Goal: Task Accomplishment & Management: Manage account settings

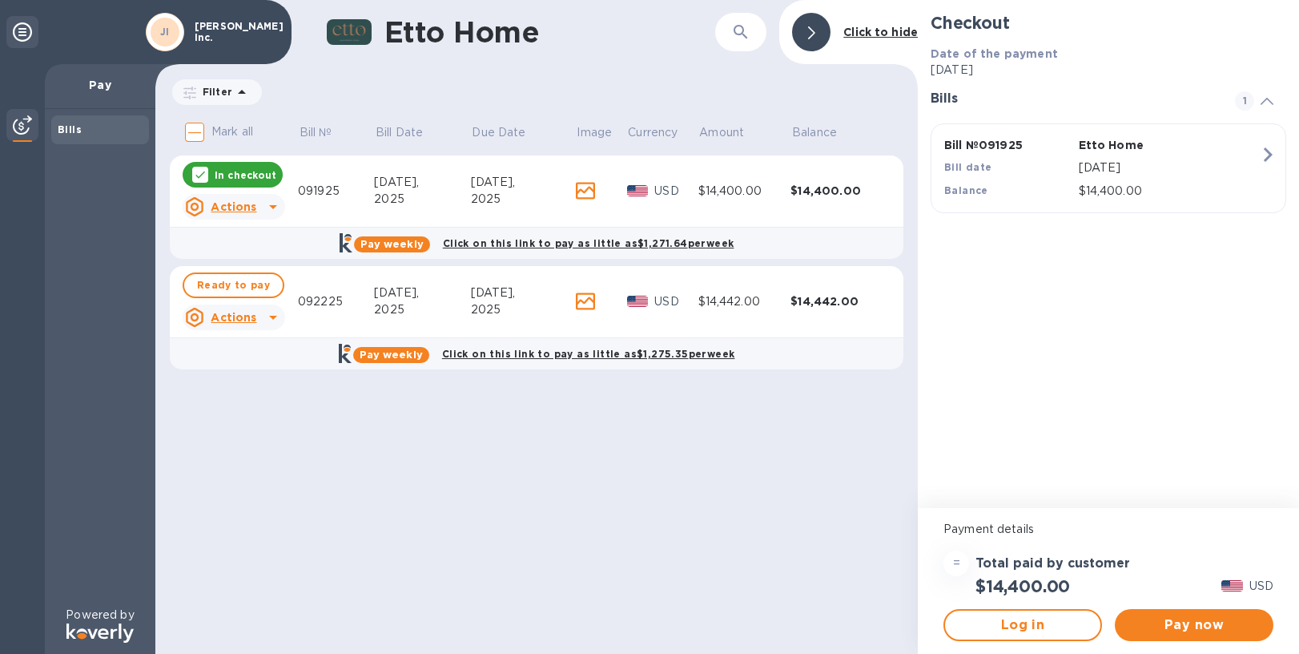
click at [580, 302] on icon at bounding box center [585, 301] width 19 height 18
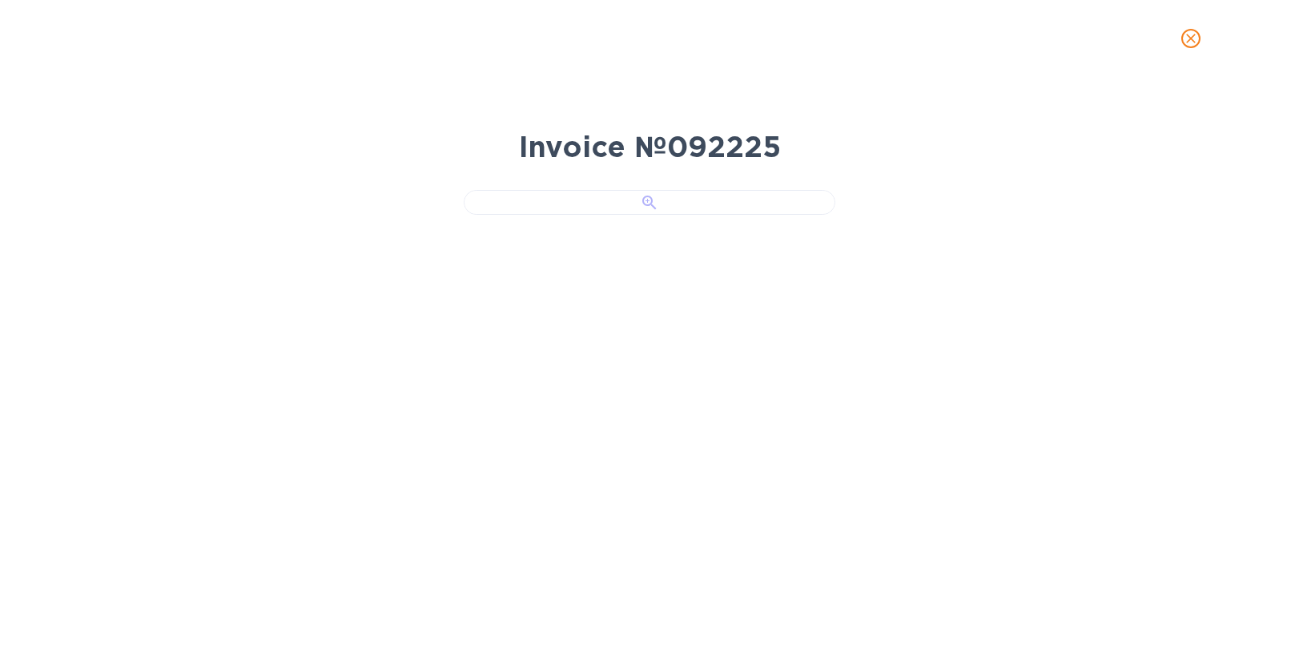
scroll to position [99, 0]
click at [651, 215] on div at bounding box center [650, 202] width 372 height 25
click at [1187, 42] on icon "close" at bounding box center [1191, 39] width 10 height 10
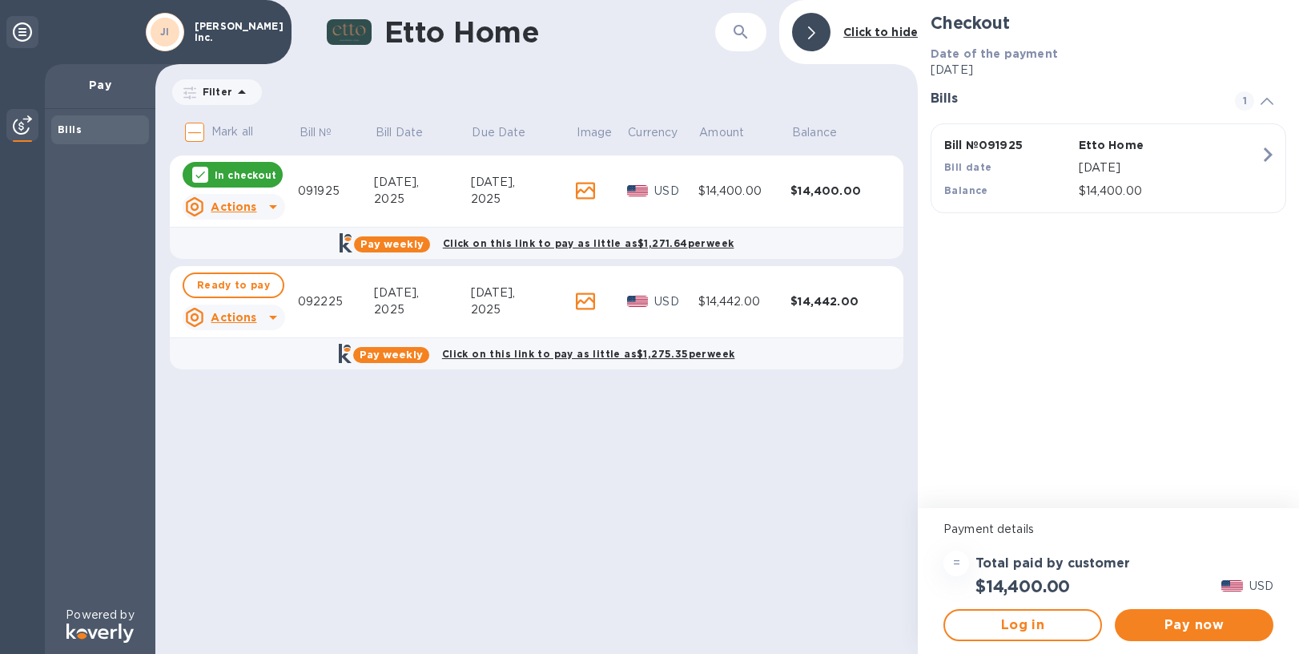
scroll to position [0, 0]
click at [581, 193] on icon at bounding box center [585, 191] width 19 height 18
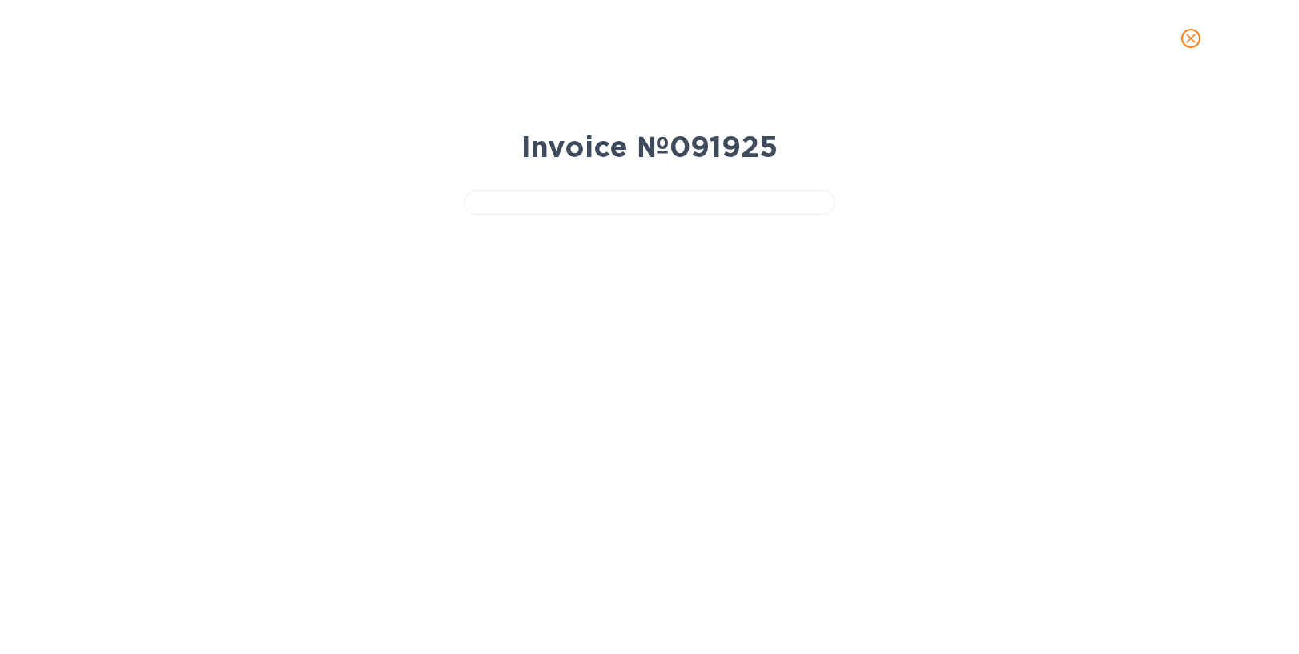
click at [916, 368] on div "Invoice № 091925" at bounding box center [649, 365] width 1299 height 577
click at [1184, 42] on icon "close" at bounding box center [1191, 38] width 16 height 16
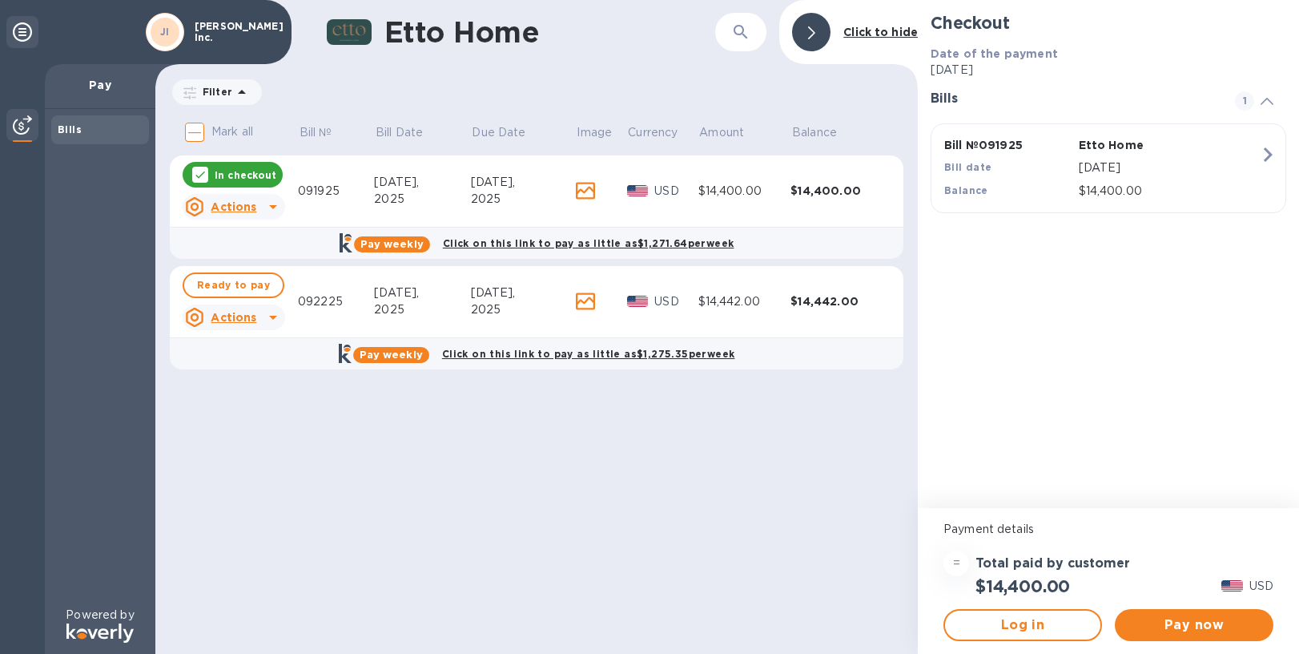
click at [309, 187] on div "091925" at bounding box center [336, 191] width 76 height 17
click at [25, 26] on icon at bounding box center [22, 31] width 19 height 19
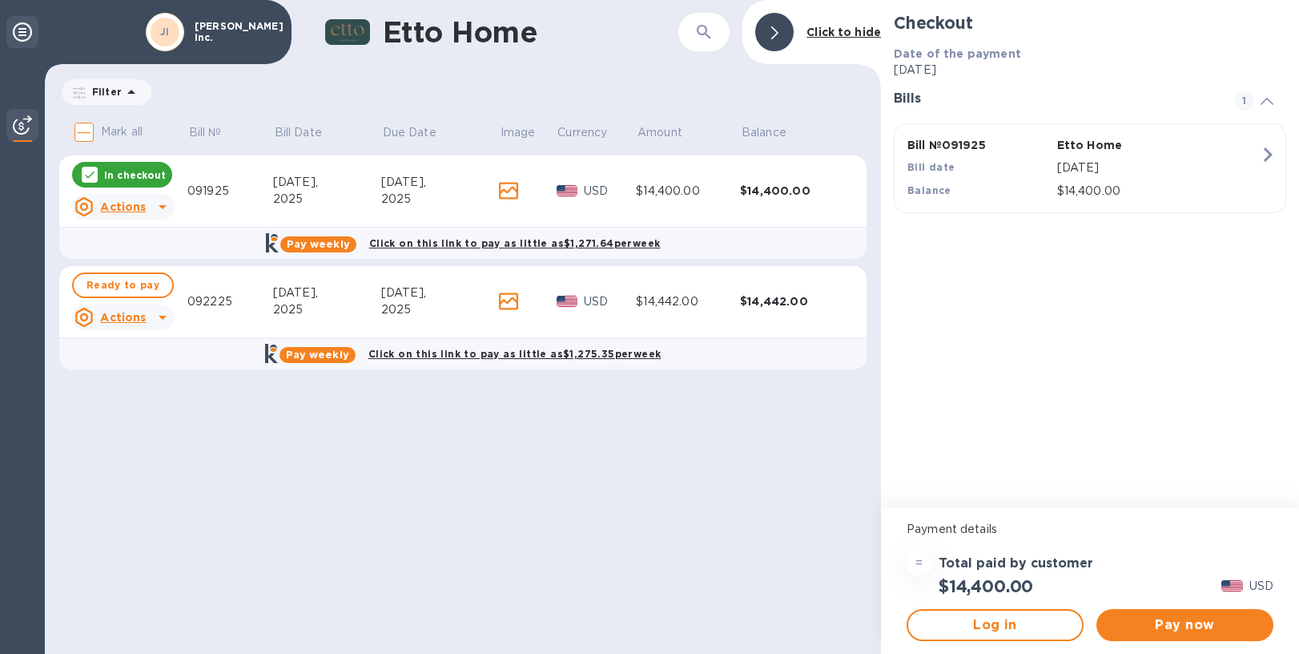
click at [25, 26] on icon at bounding box center [22, 31] width 19 height 19
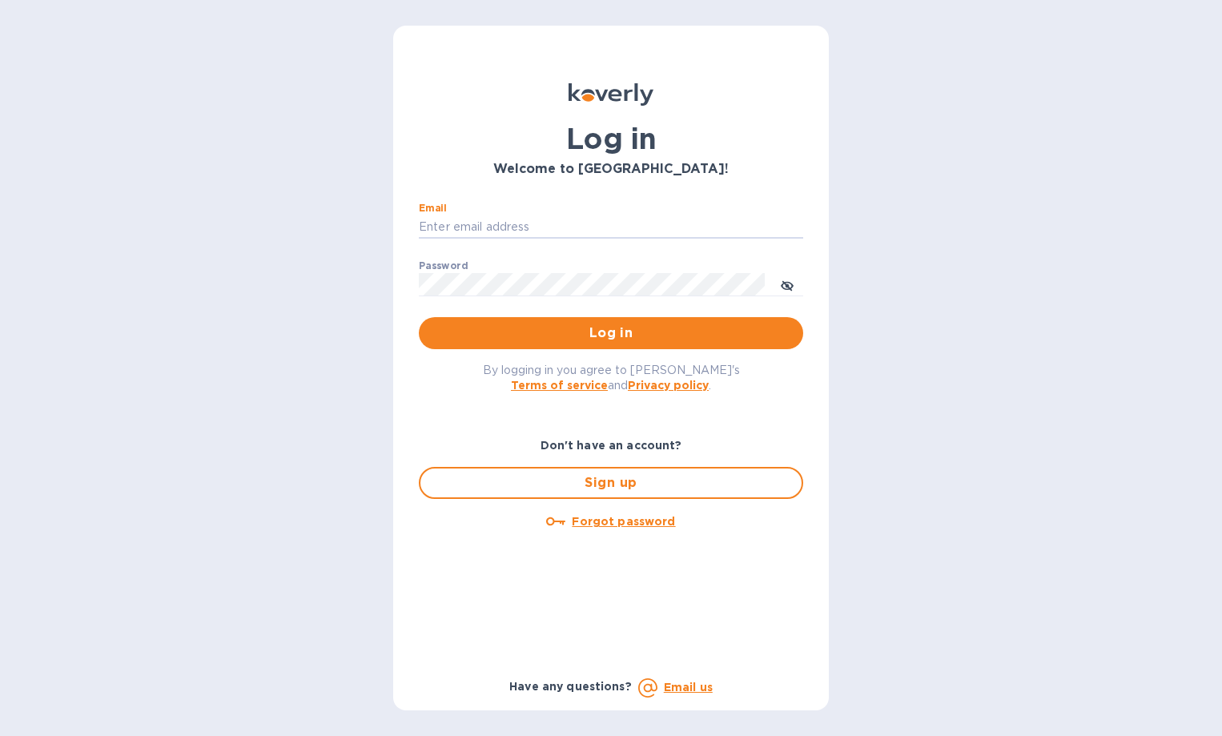
type input "[EMAIL_ADDRESS][DOMAIN_NAME]"
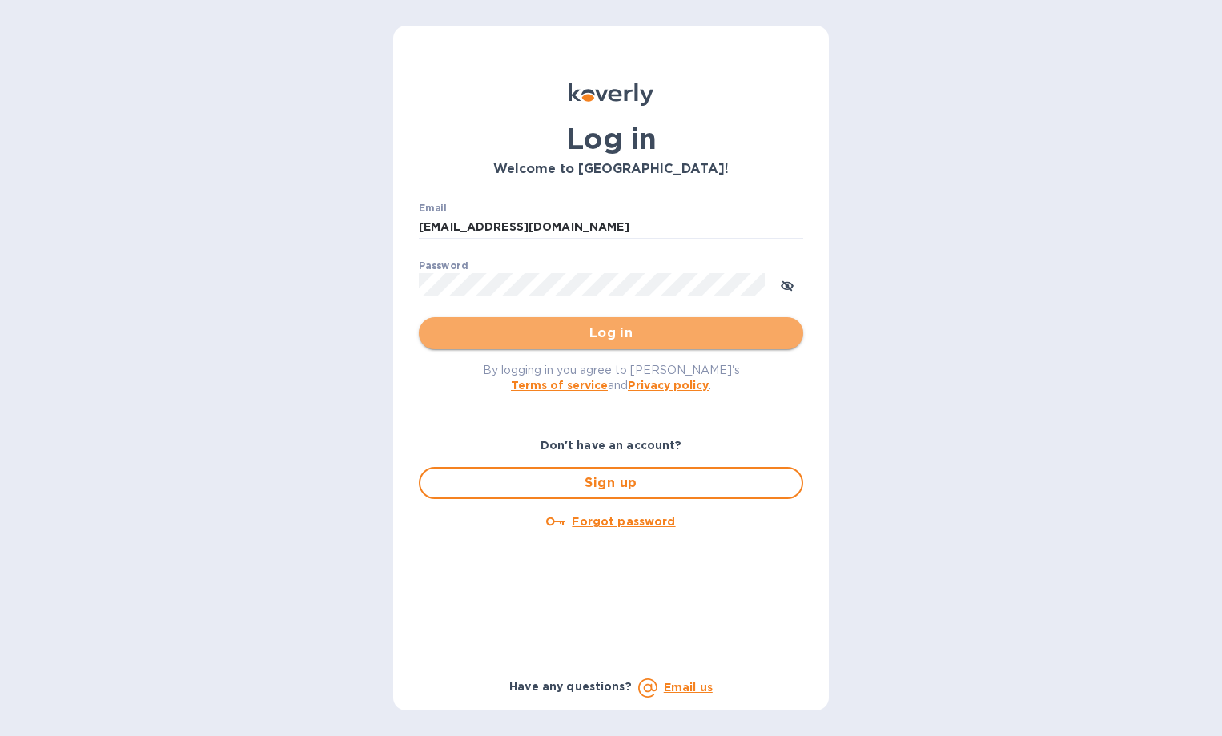
click at [608, 344] on button "Log in" at bounding box center [611, 333] width 384 height 32
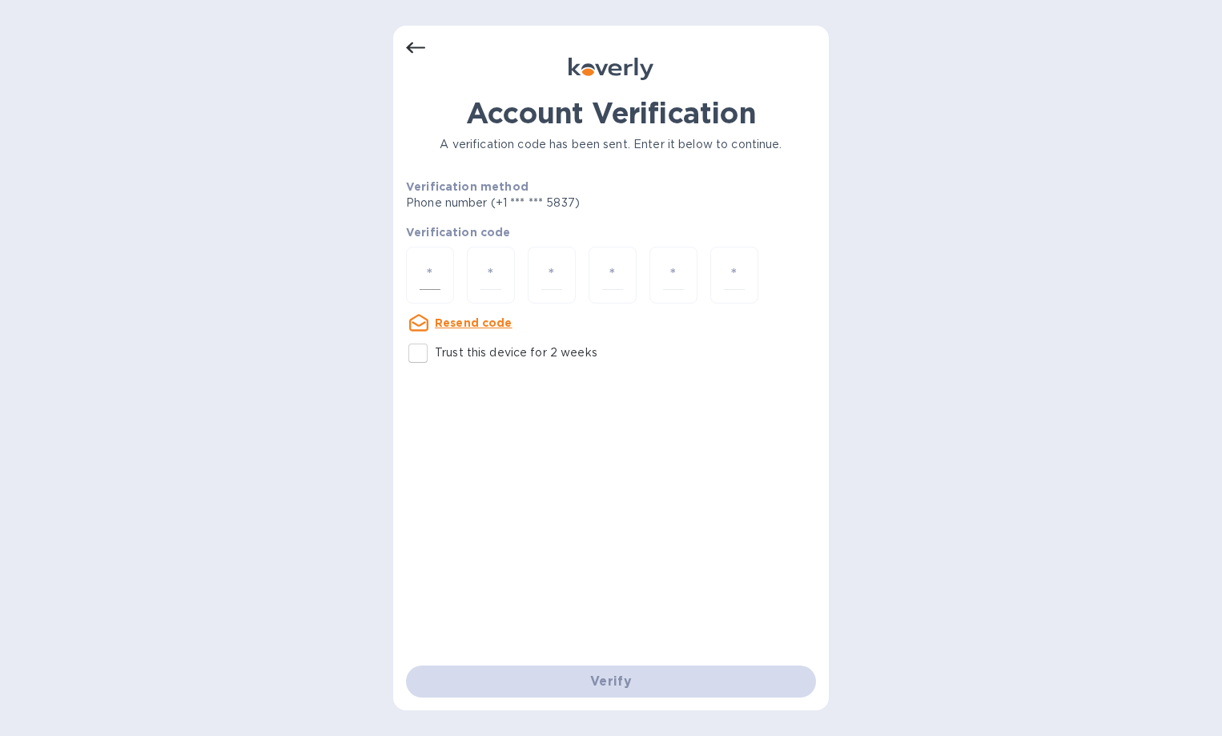
click at [443, 275] on div at bounding box center [430, 275] width 48 height 57
type input "8"
type input "3"
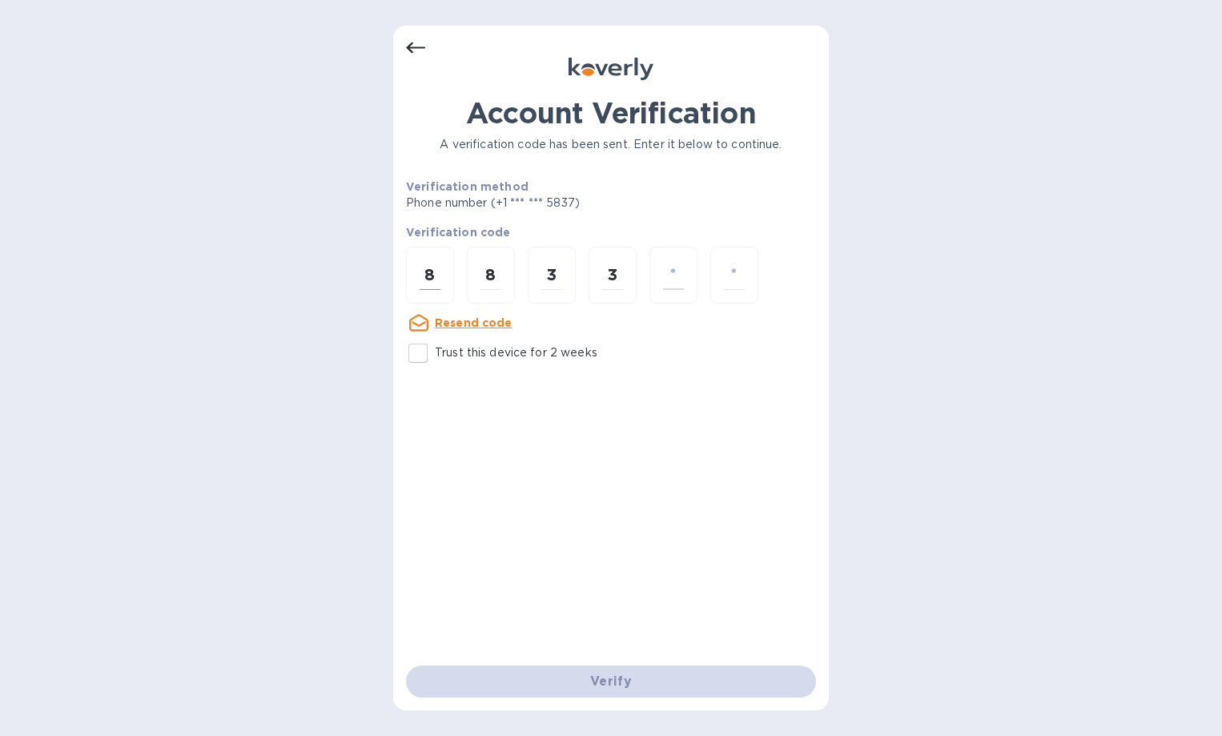
type input "5"
type input "1"
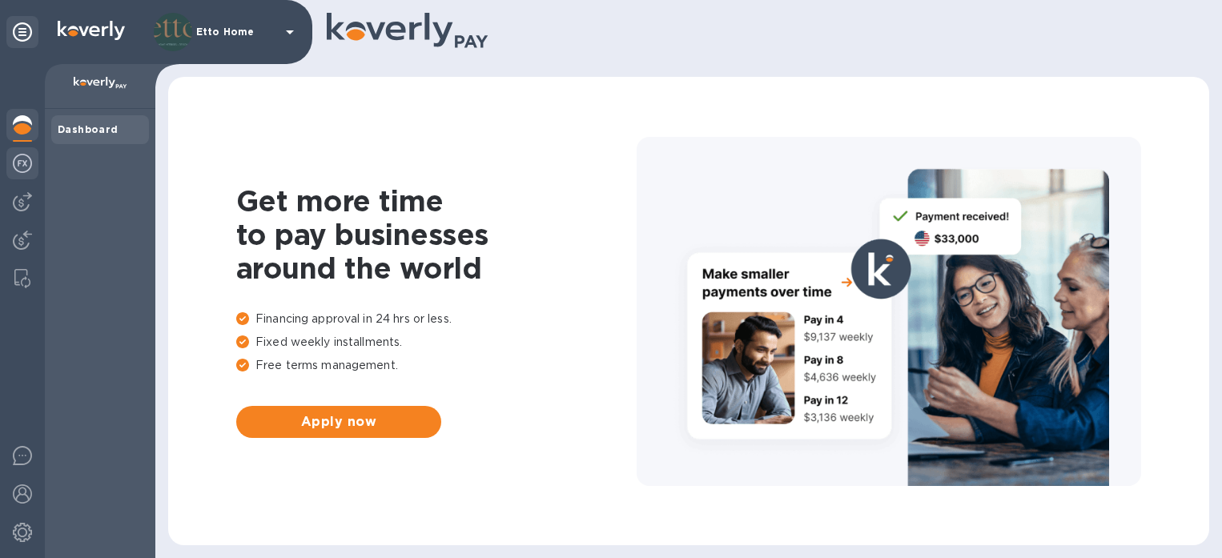
click at [21, 158] on img at bounding box center [22, 163] width 19 height 19
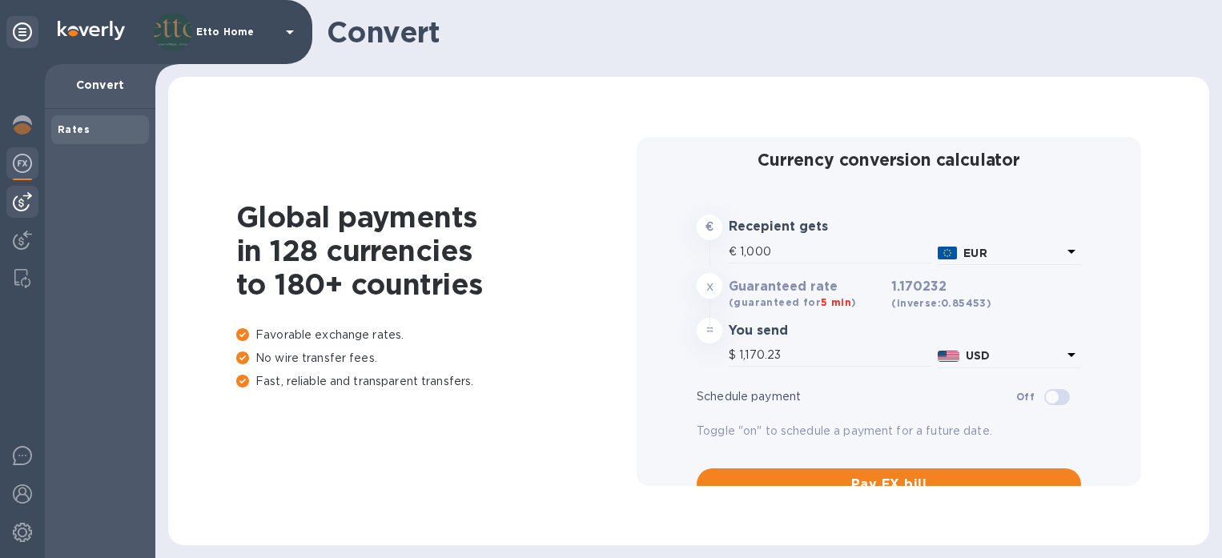
click at [24, 198] on img at bounding box center [22, 201] width 19 height 19
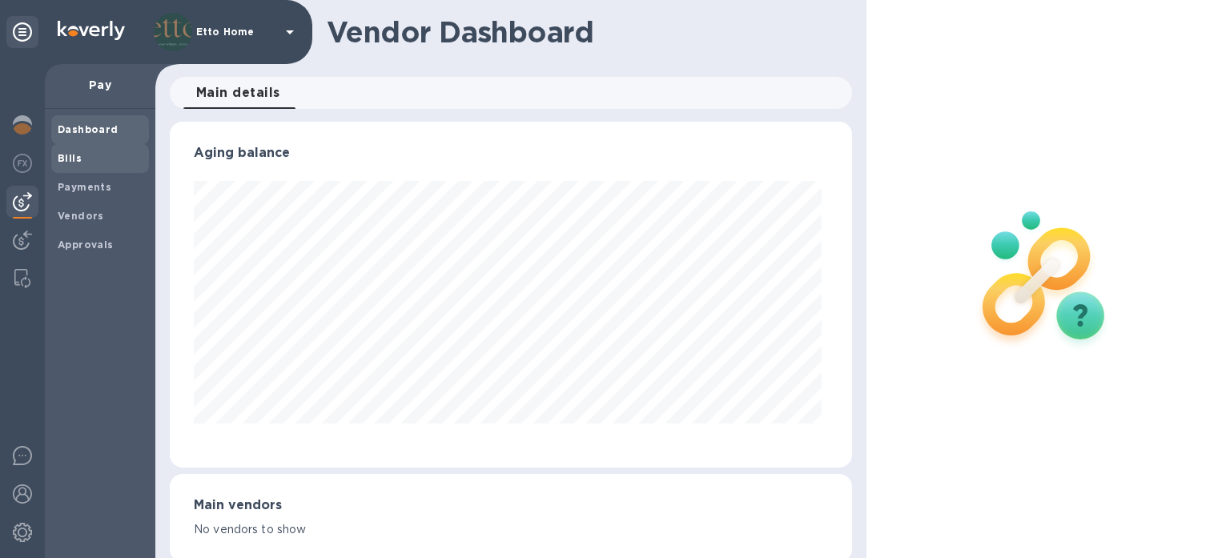
scroll to position [346, 676]
click at [76, 154] on b "Bills" at bounding box center [70, 158] width 24 height 12
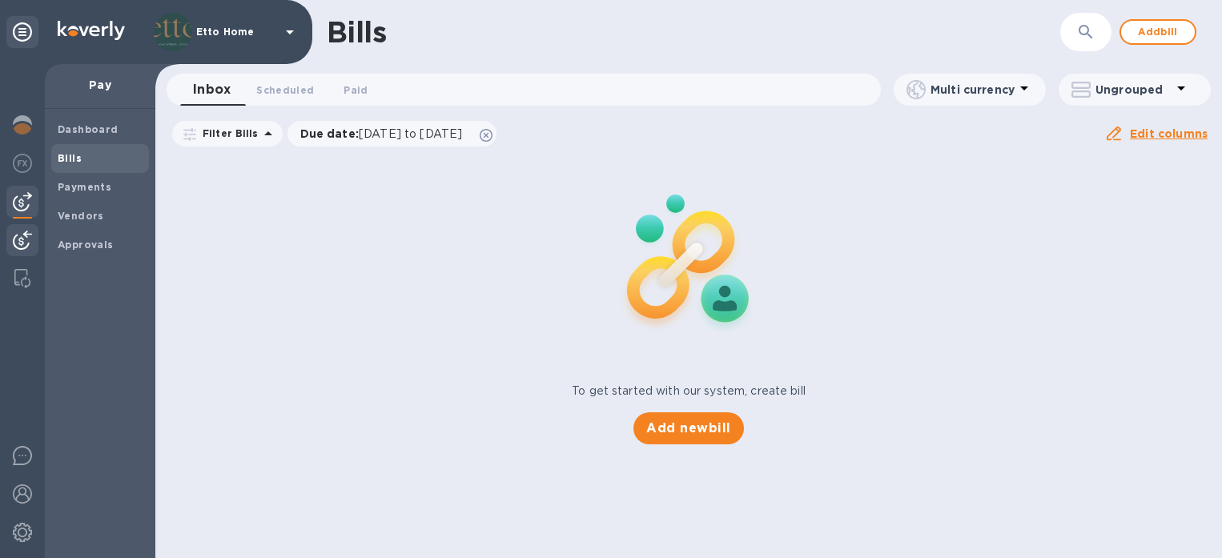
click at [26, 235] on img at bounding box center [22, 240] width 19 height 19
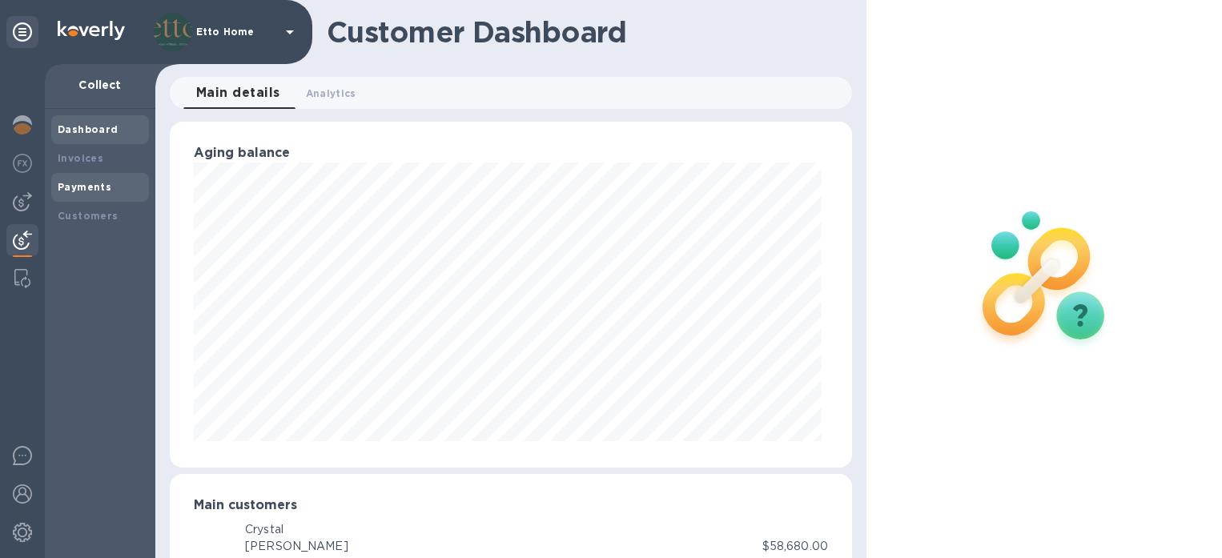
scroll to position [346, 676]
click at [93, 159] on b "Invoices" at bounding box center [81, 158] width 46 height 12
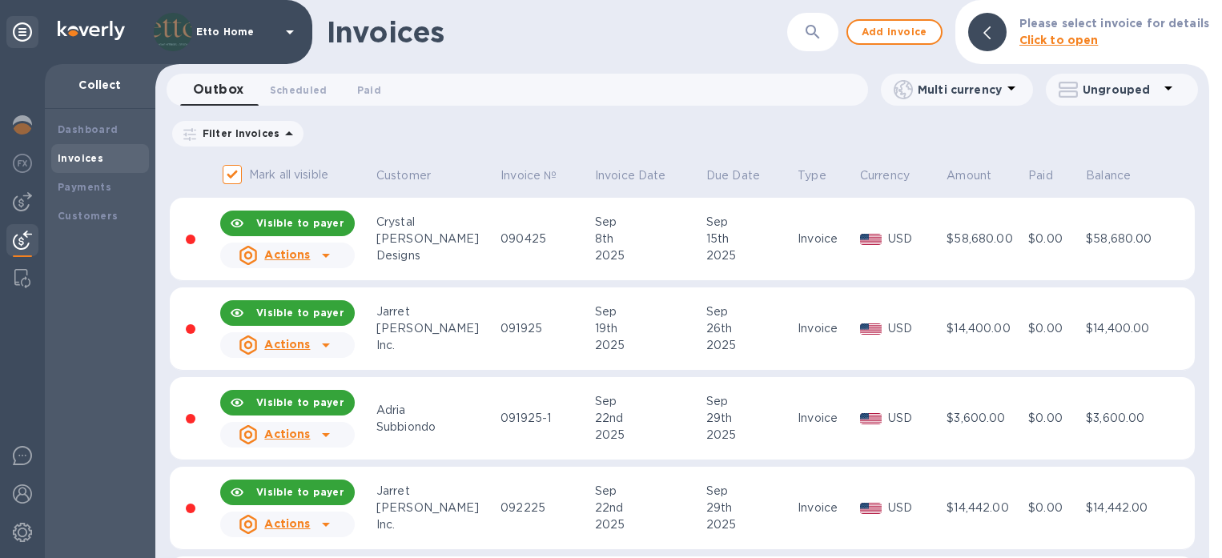
click at [463, 325] on div "Yoshida" at bounding box center [435, 328] width 119 height 17
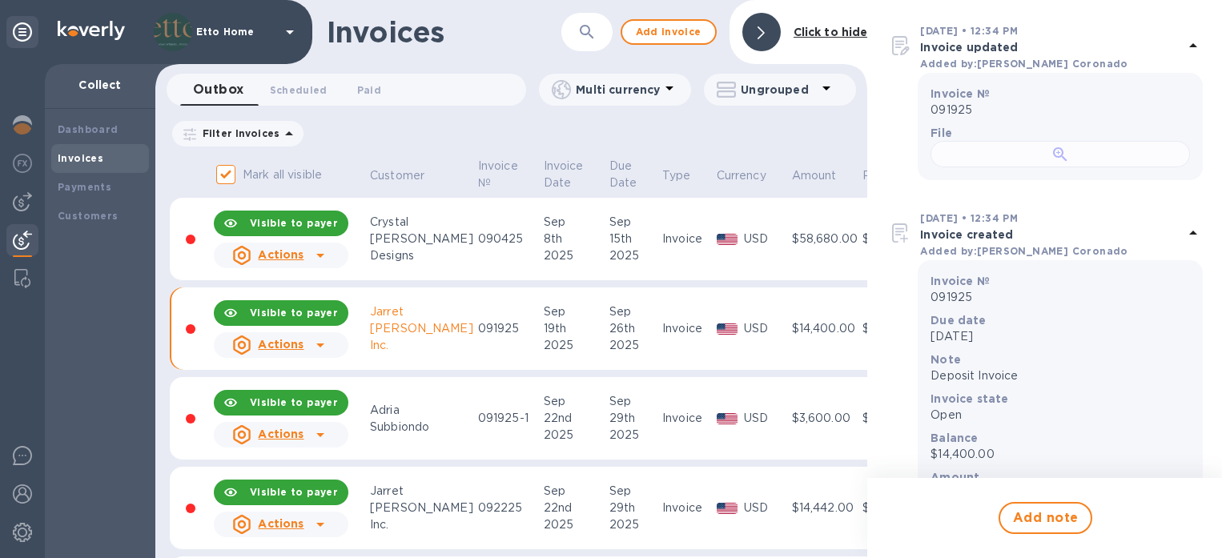
scroll to position [304, 0]
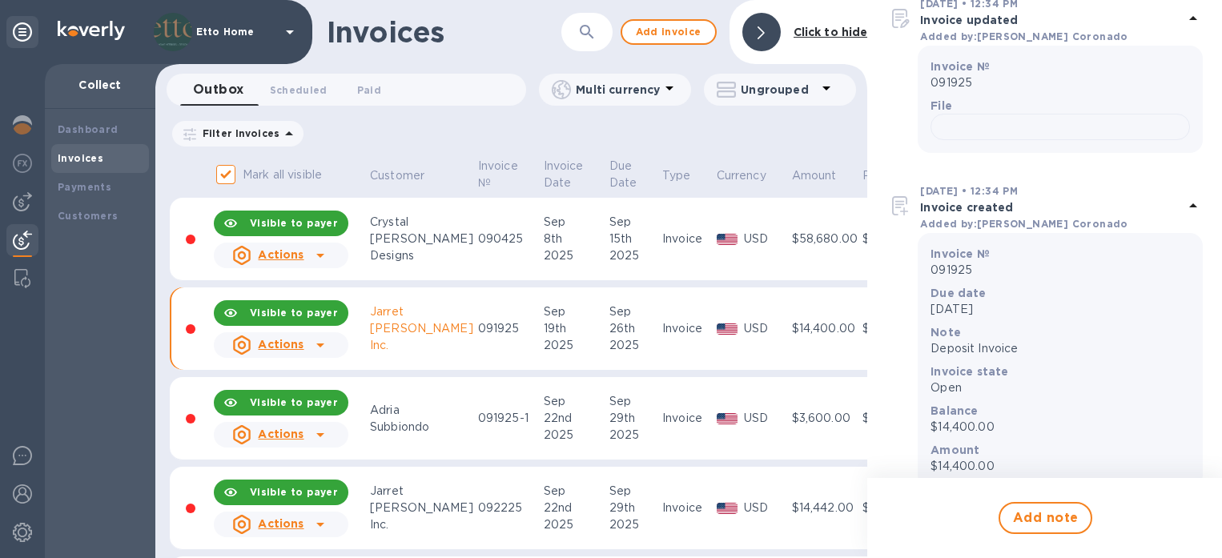
click at [790, 265] on td "$58,680.00" at bounding box center [825, 239] width 70 height 83
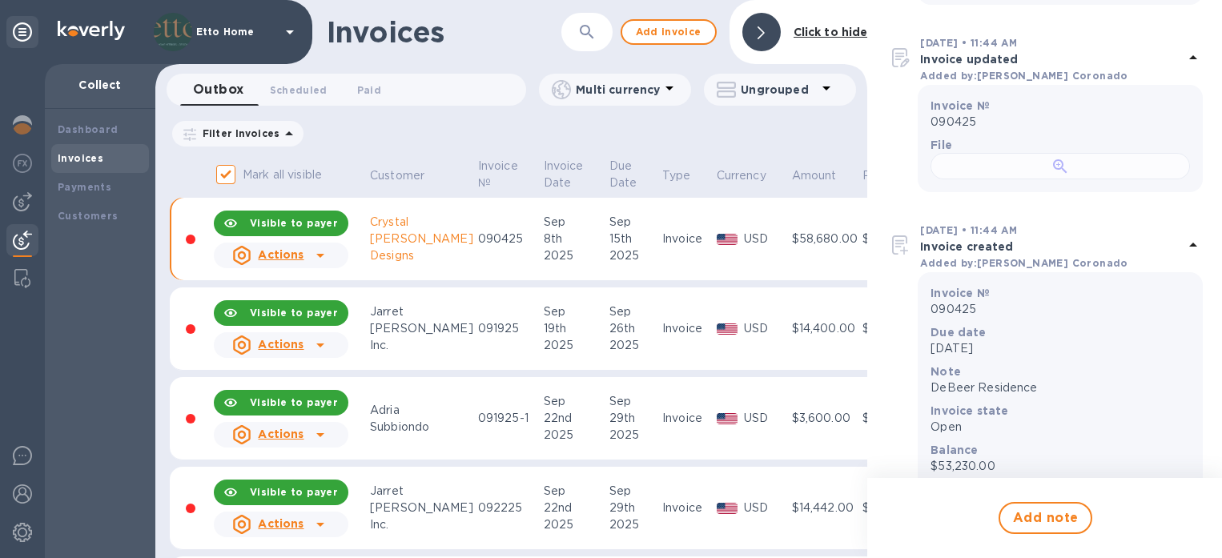
click at [1128, 179] on div at bounding box center [1061, 166] width 260 height 26
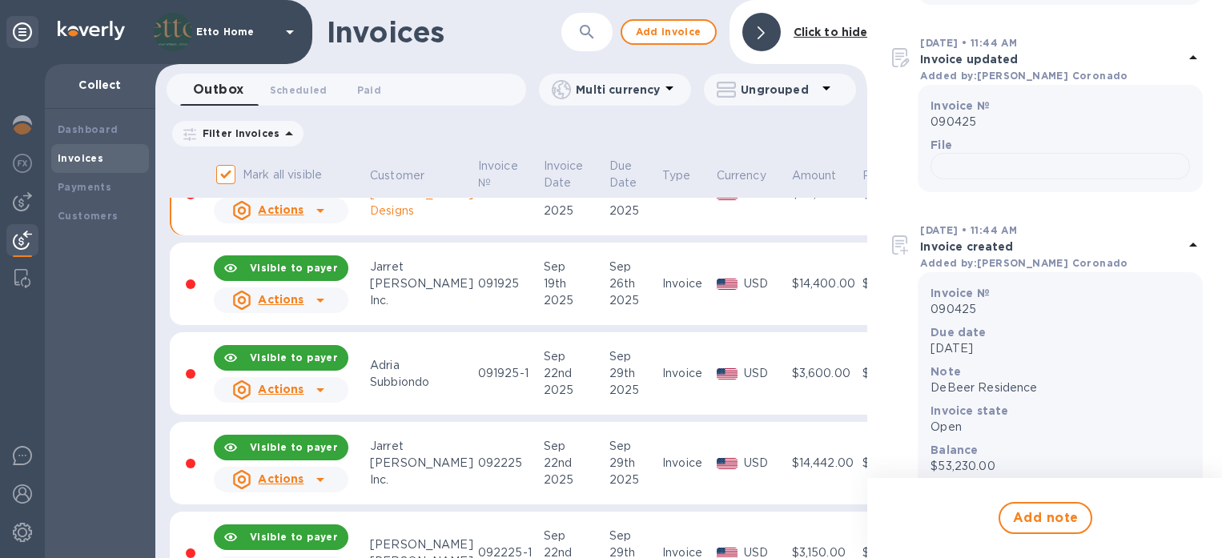
scroll to position [57, 0]
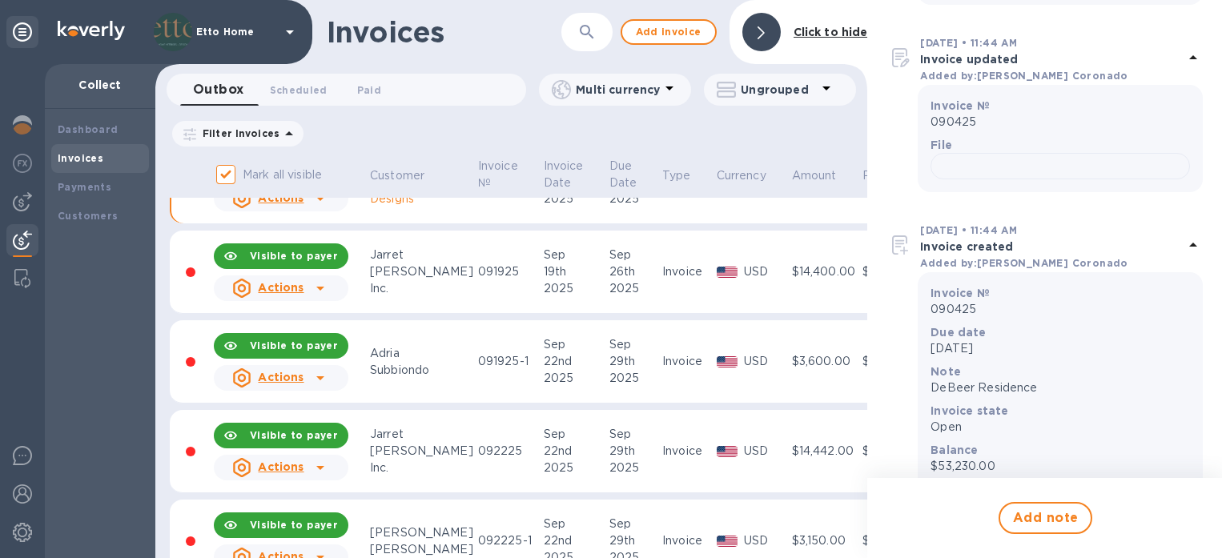
click at [483, 268] on div "091925" at bounding box center [508, 272] width 61 height 17
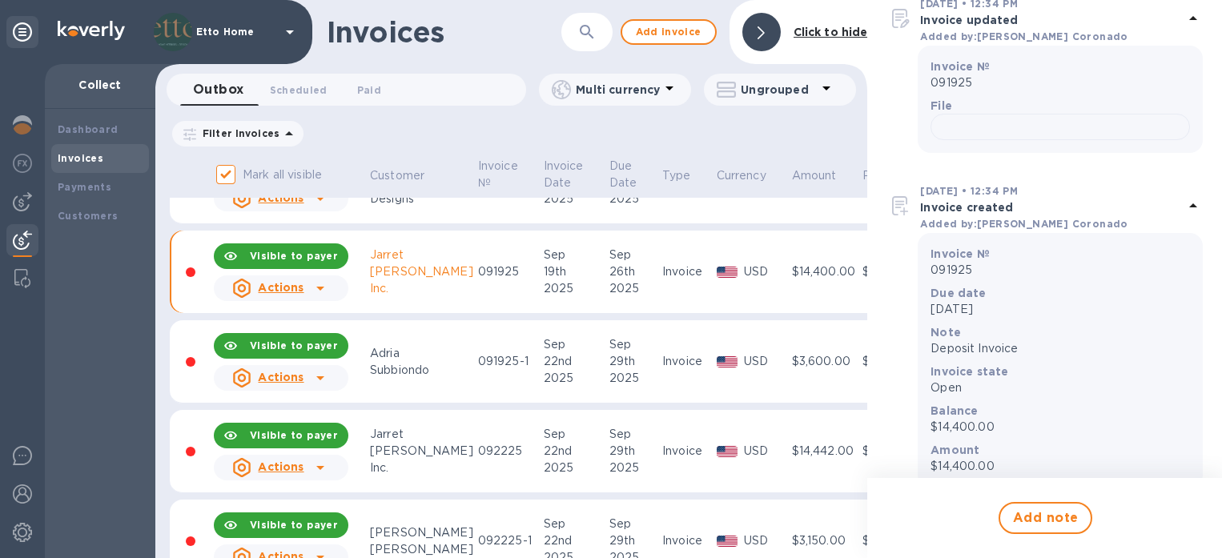
click at [315, 287] on icon at bounding box center [320, 288] width 19 height 19
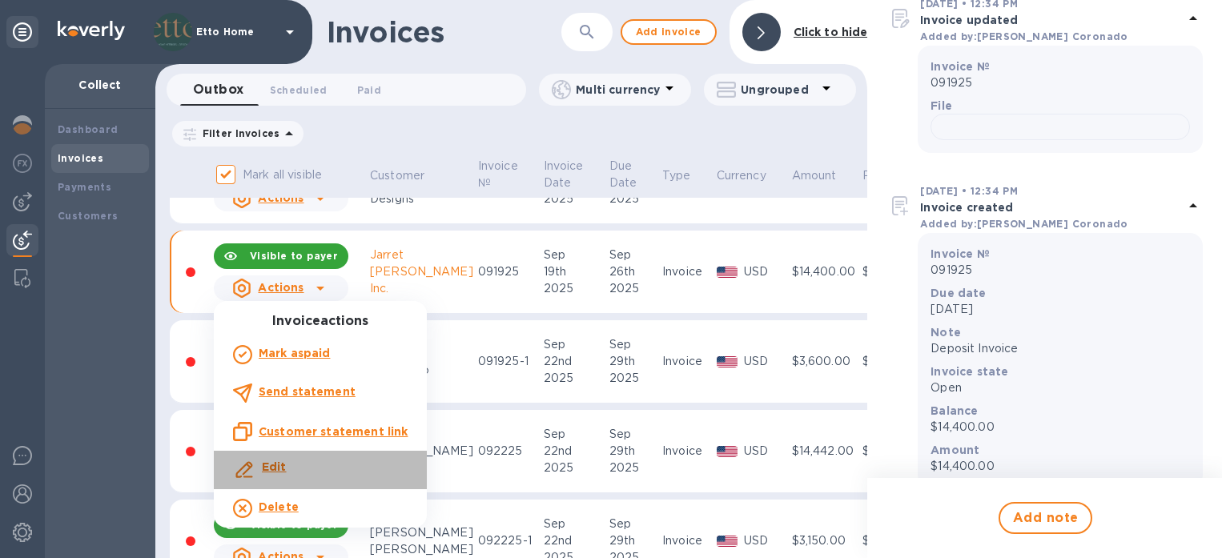
click at [328, 462] on div "Edit" at bounding box center [320, 470] width 181 height 29
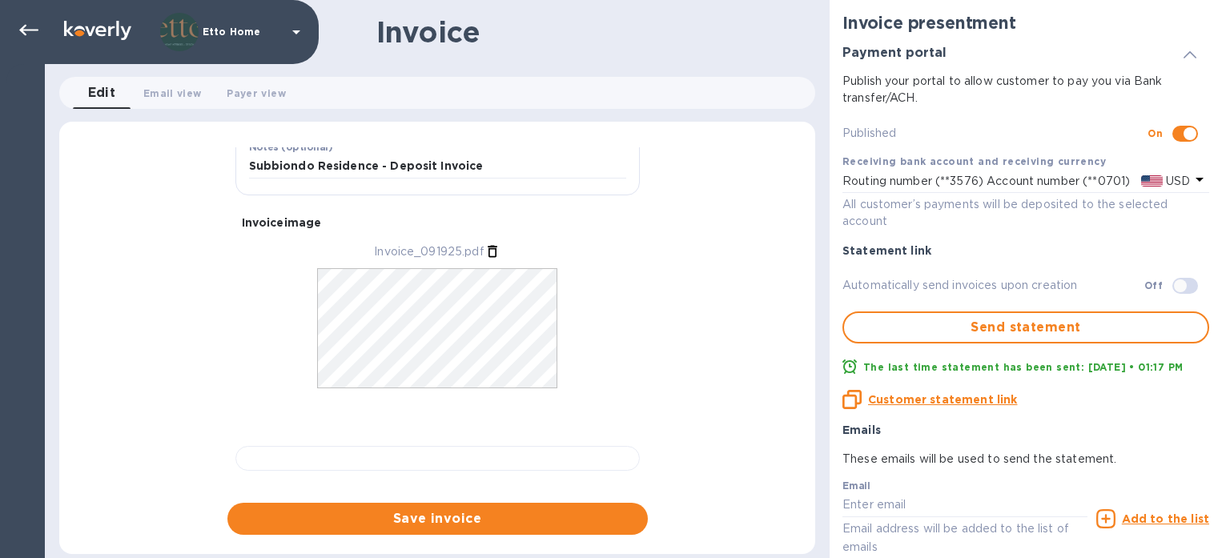
scroll to position [569, 0]
click at [515, 509] on span "Save invoice" at bounding box center [437, 518] width 395 height 19
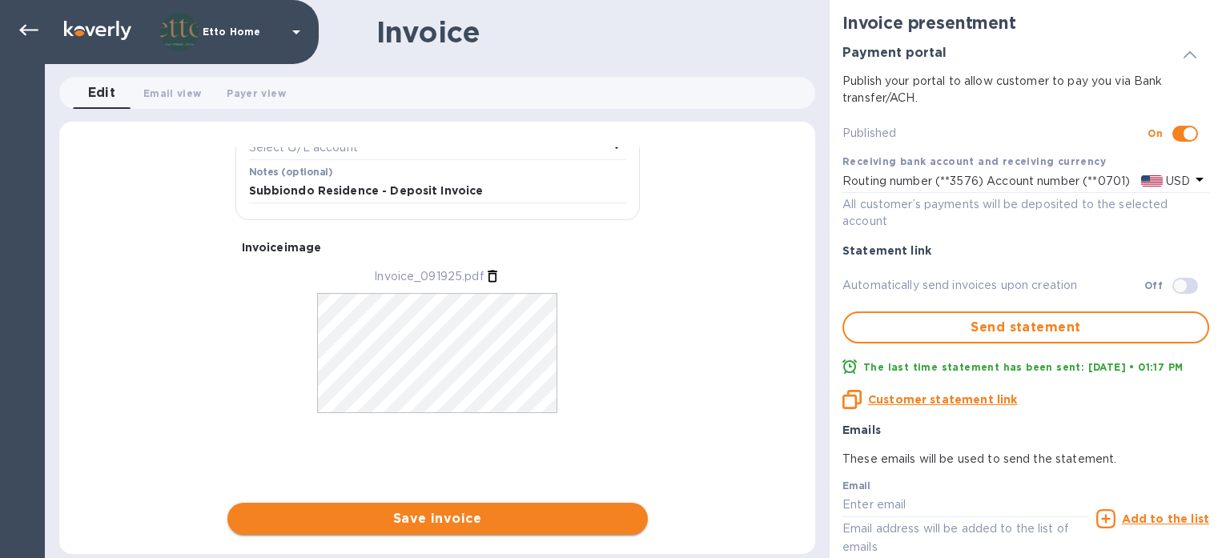
scroll to position [466, 0]
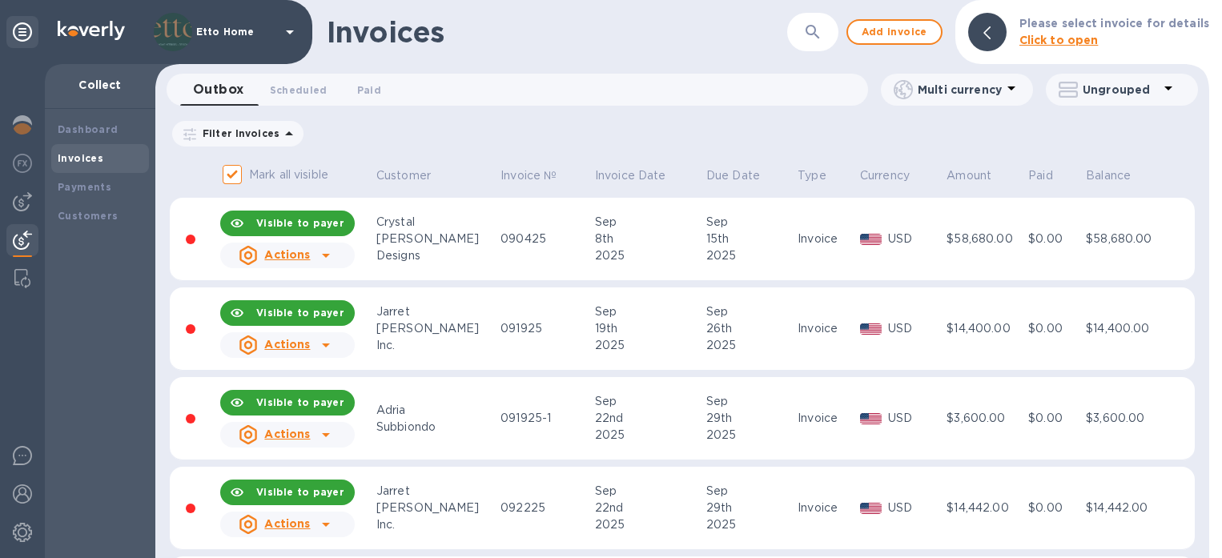
scroll to position [46, 0]
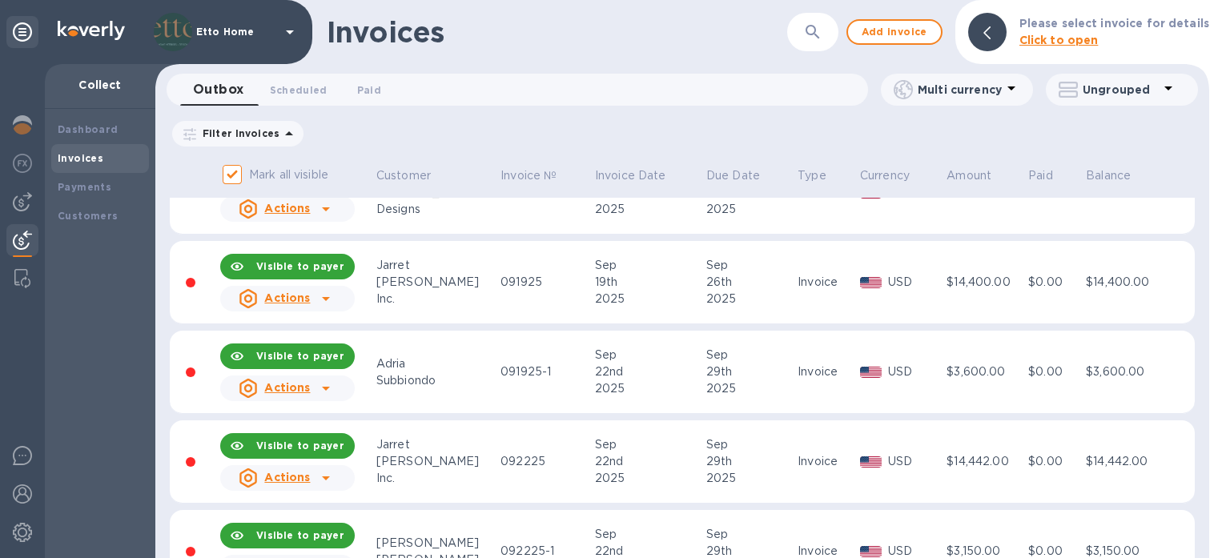
click at [501, 276] on div "091925" at bounding box center [546, 282] width 90 height 17
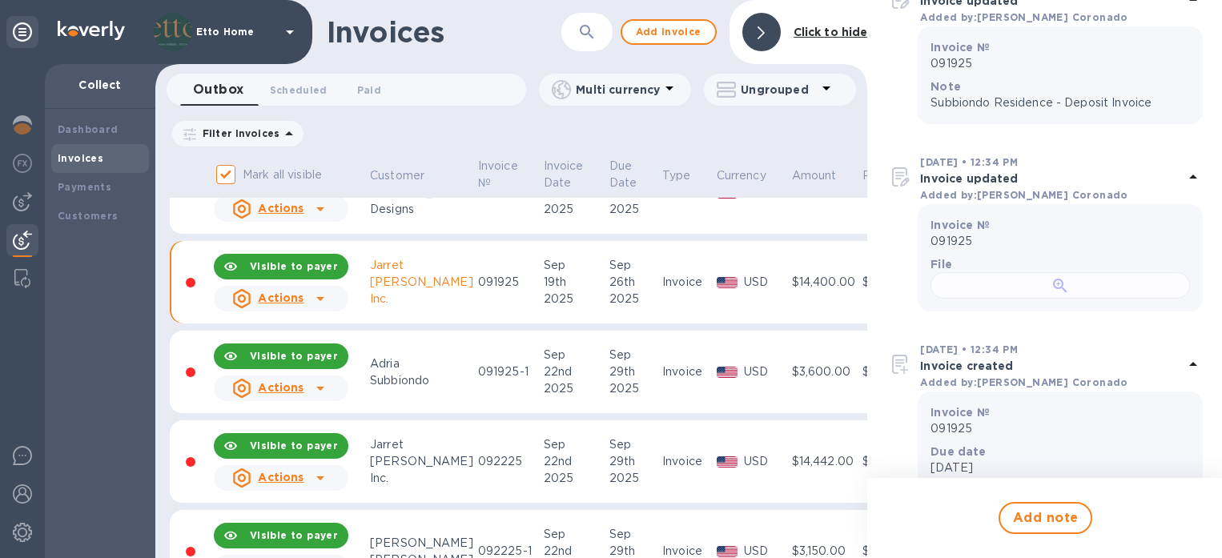
scroll to position [257, 0]
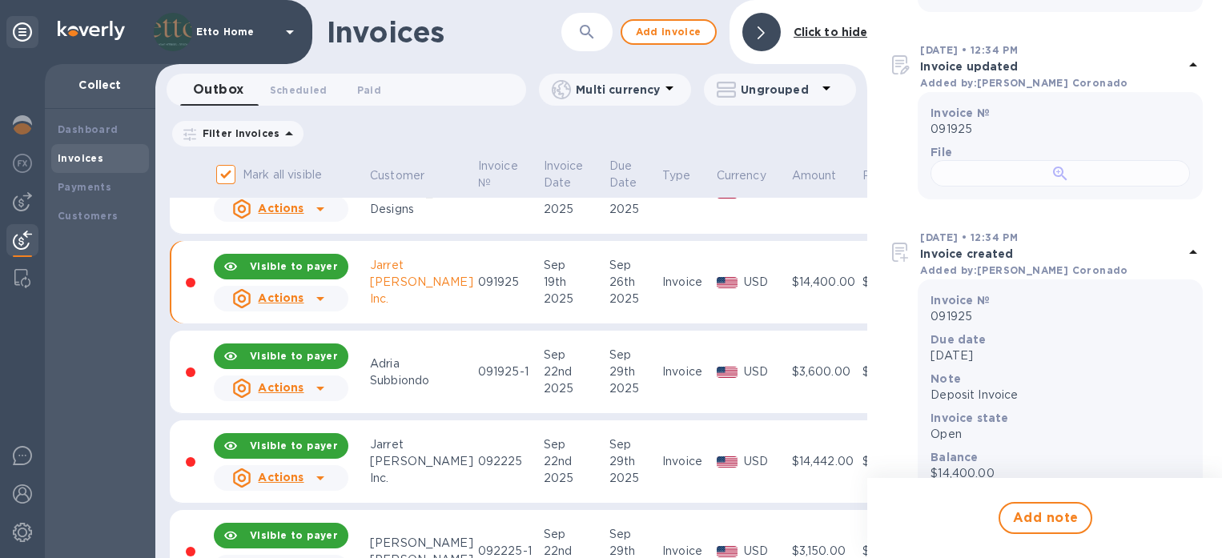
click at [1100, 187] on div at bounding box center [1061, 173] width 260 height 26
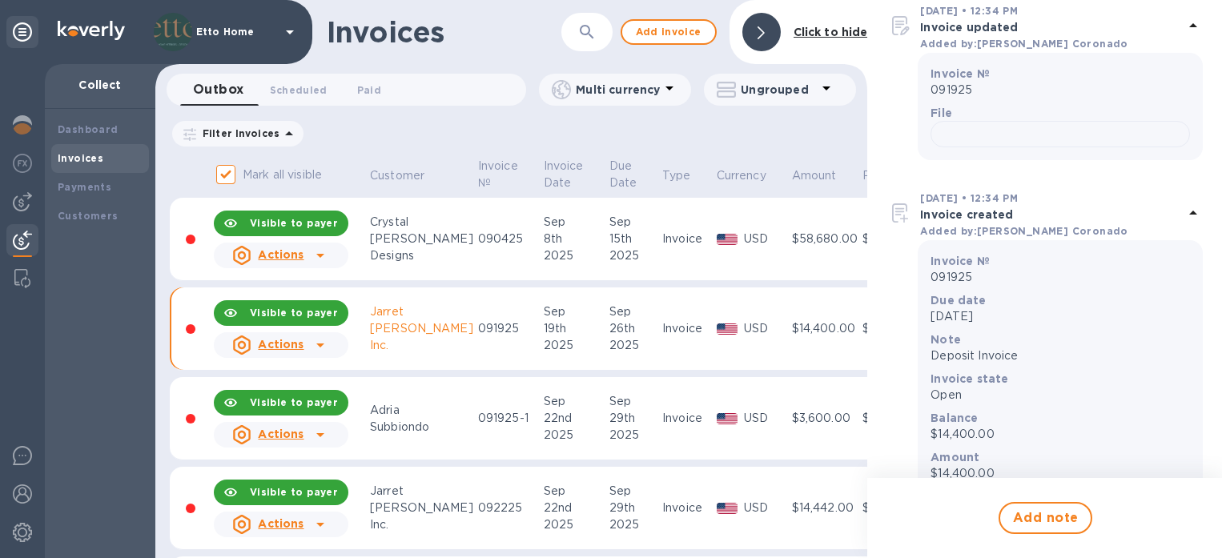
scroll to position [0, 0]
click at [445, 332] on div "Yoshida" at bounding box center [421, 328] width 103 height 17
click at [320, 344] on icon at bounding box center [320, 346] width 8 height 4
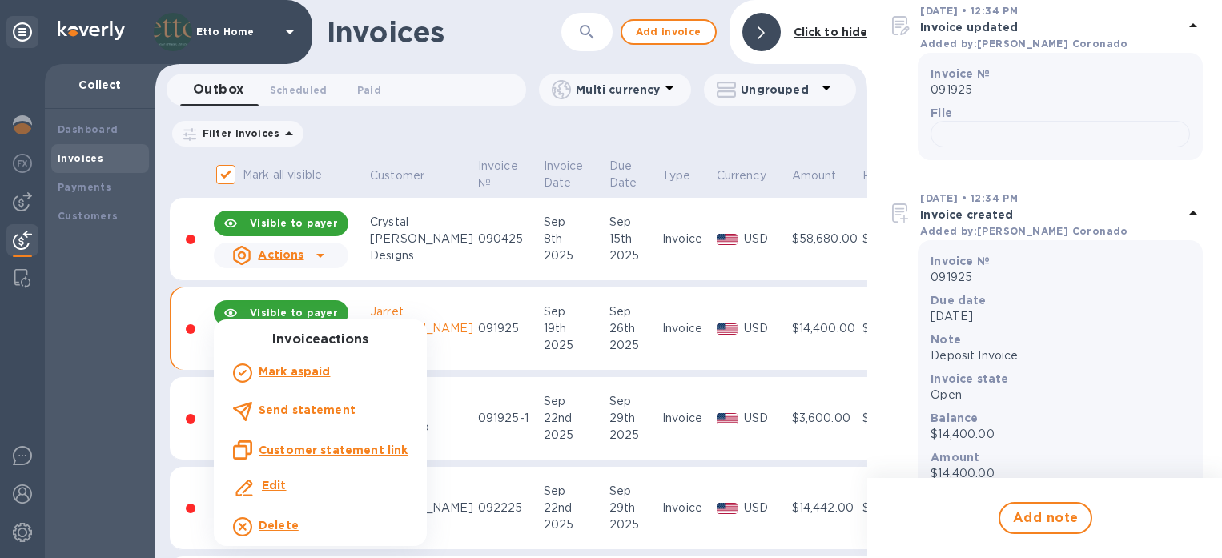
click at [290, 477] on div "Edit" at bounding box center [320, 488] width 181 height 29
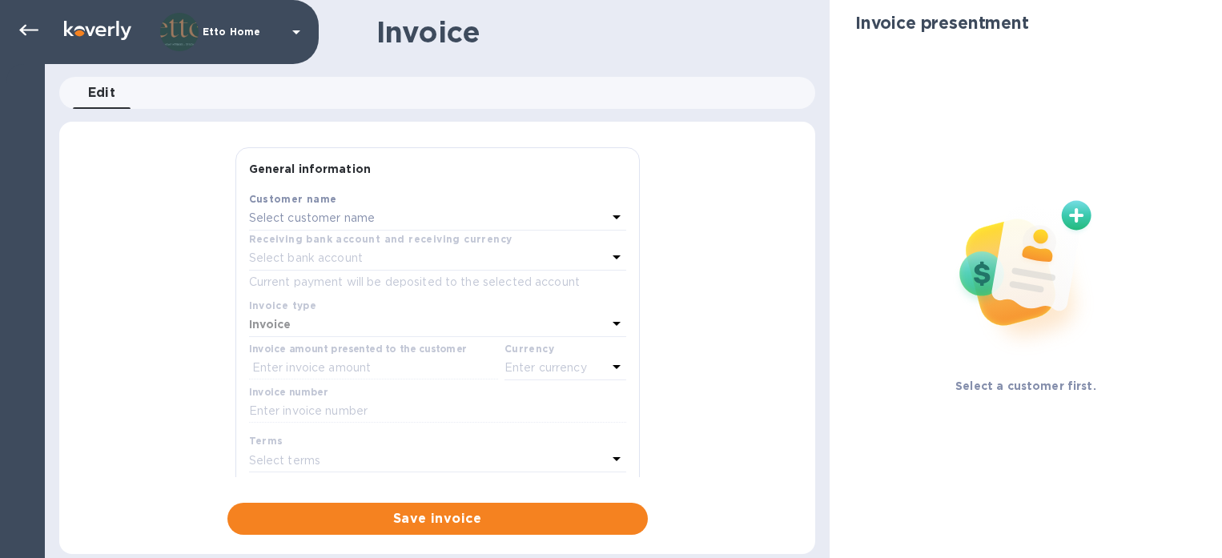
type input "09/19/2025"
type input "09/26/2025"
type input "Subbiondo Residence - Deposit Invoice"
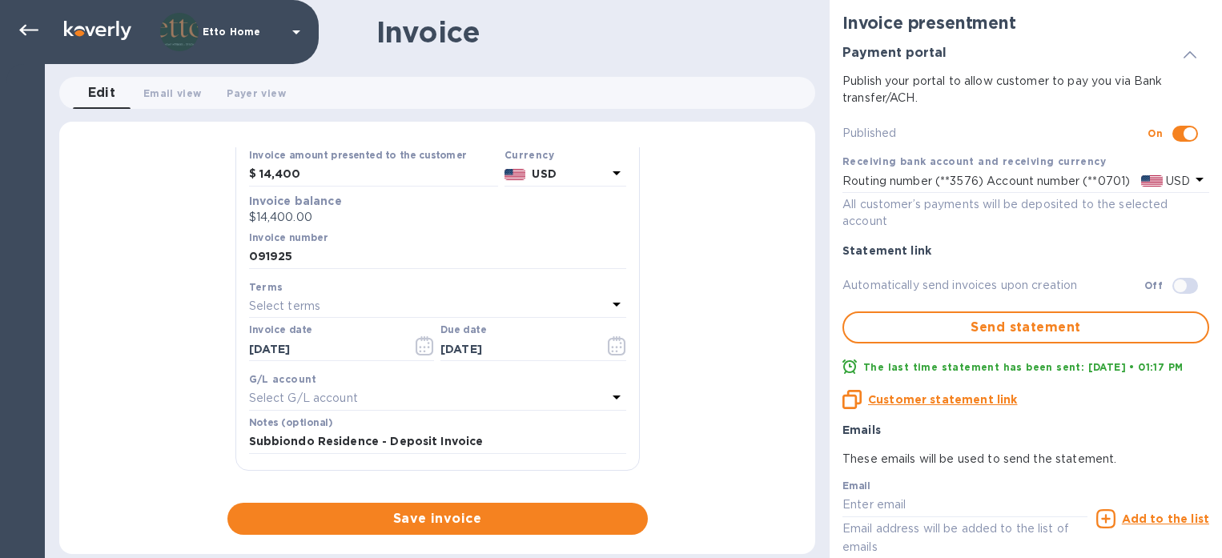
scroll to position [187, 0]
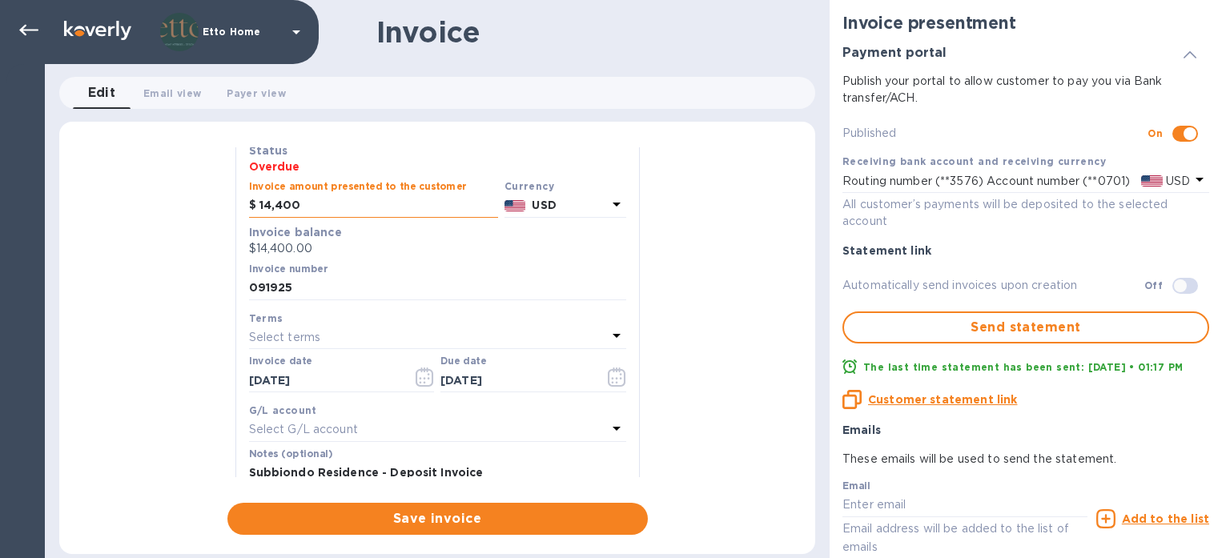
click at [326, 202] on input "14,400" at bounding box center [379, 206] width 239 height 24
drag, startPoint x: 326, startPoint y: 202, endPoint x: 219, endPoint y: 201, distance: 106.5
click at [219, 201] on div "General information Save Customer name Jarret Yoshida Inc. Receiving bank accou…" at bounding box center [437, 341] width 756 height 388
type input "21,670"
click at [171, 244] on div "General information Save Customer name Jarret Yoshida Inc. Receiving bank accou…" at bounding box center [437, 341] width 756 height 388
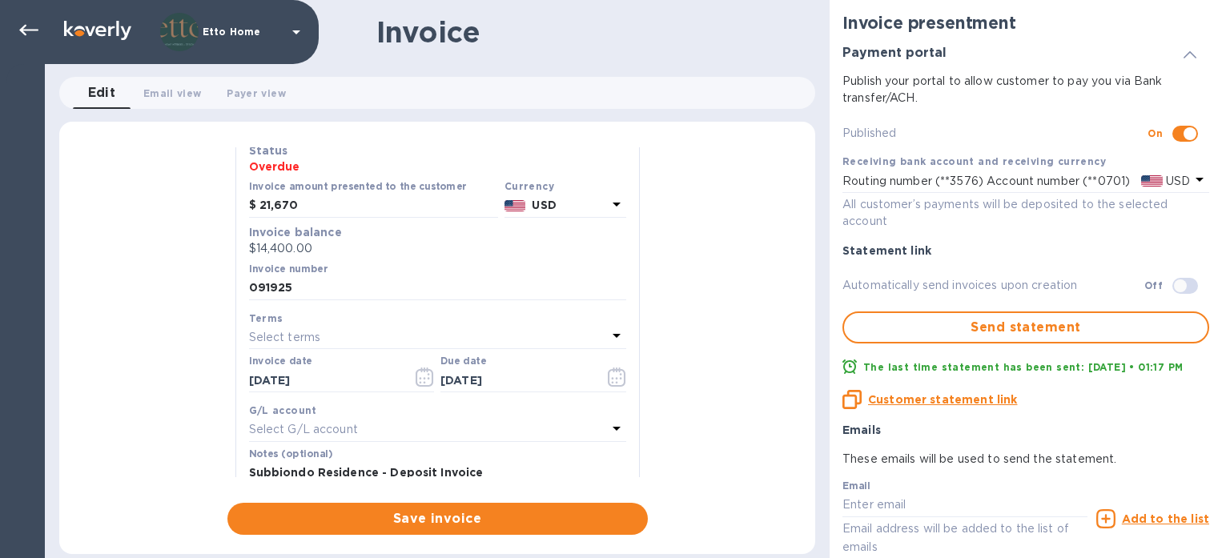
click at [722, 262] on div "General information Save Customer name Jarret Yoshida Inc. Receiving bank accou…" at bounding box center [437, 341] width 756 height 388
click at [724, 261] on div "General information Save Customer name Jarret Yoshida Inc. Receiving bank accou…" at bounding box center [437, 341] width 756 height 388
click at [477, 380] on input "09/26/2025" at bounding box center [516, 380] width 151 height 24
click at [608, 371] on icon "button" at bounding box center [617, 377] width 18 height 19
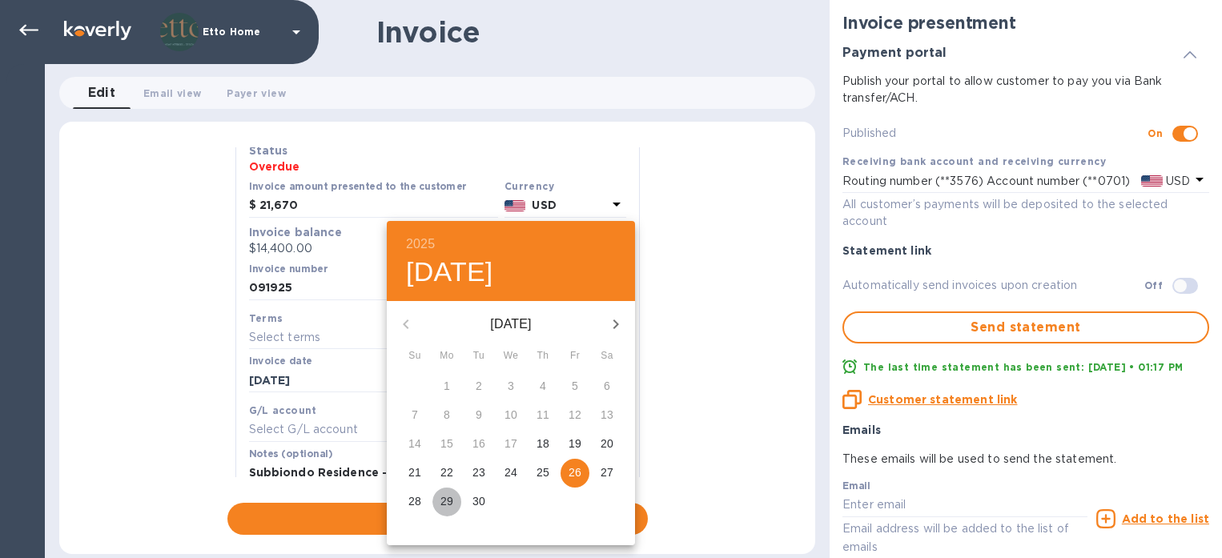
click at [443, 501] on p "29" at bounding box center [447, 501] width 13 height 16
type input "09/29/2025"
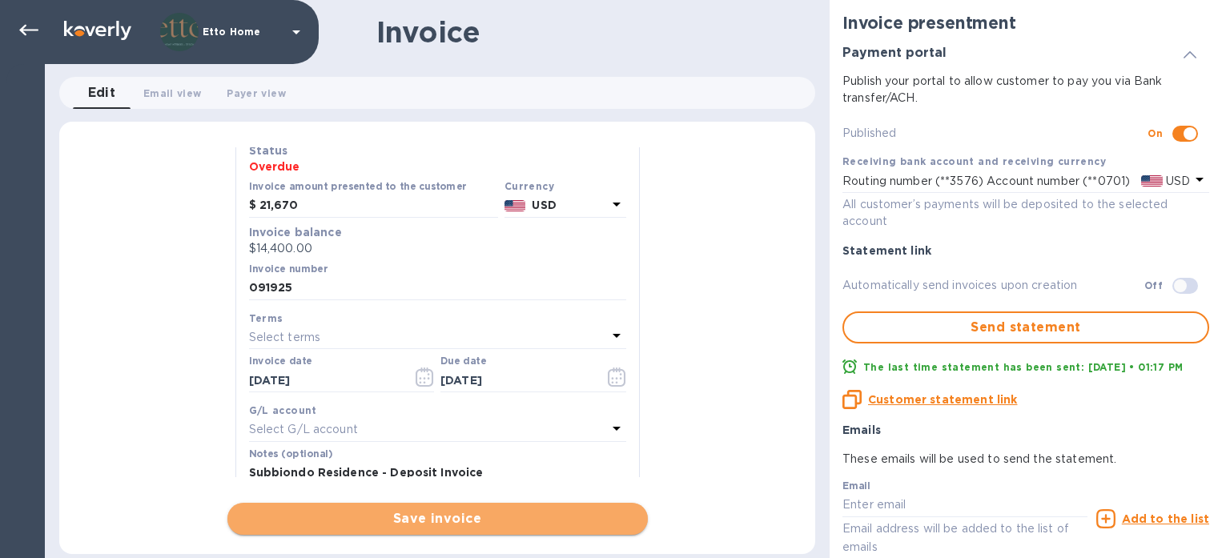
click at [479, 513] on span "Save invoice" at bounding box center [437, 518] width 395 height 19
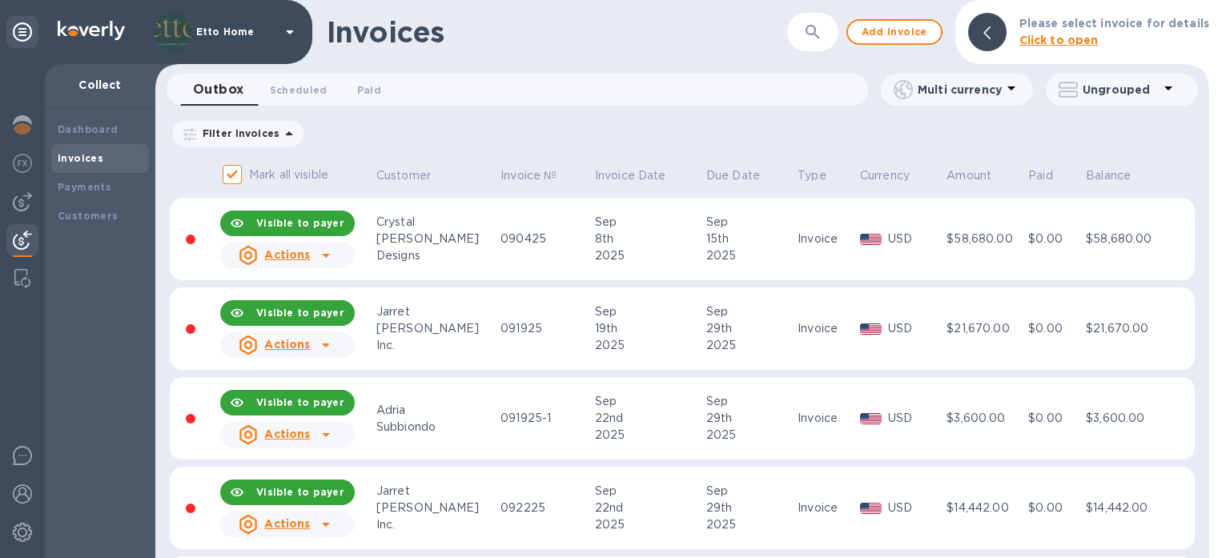
click at [522, 308] on td "091925" at bounding box center [545, 329] width 95 height 83
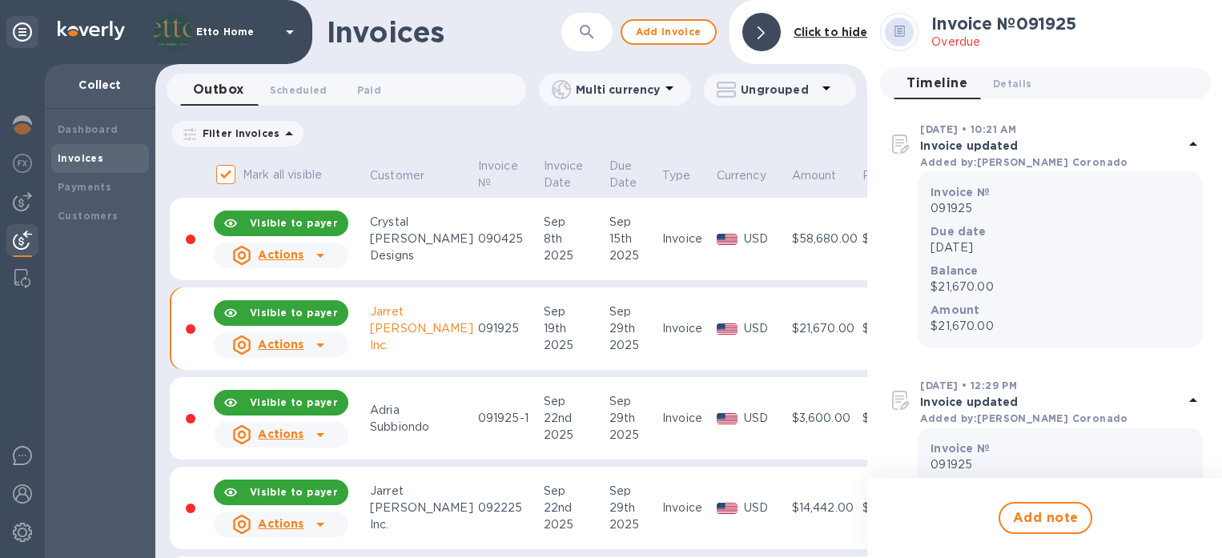
click at [320, 344] on icon at bounding box center [320, 346] width 8 height 4
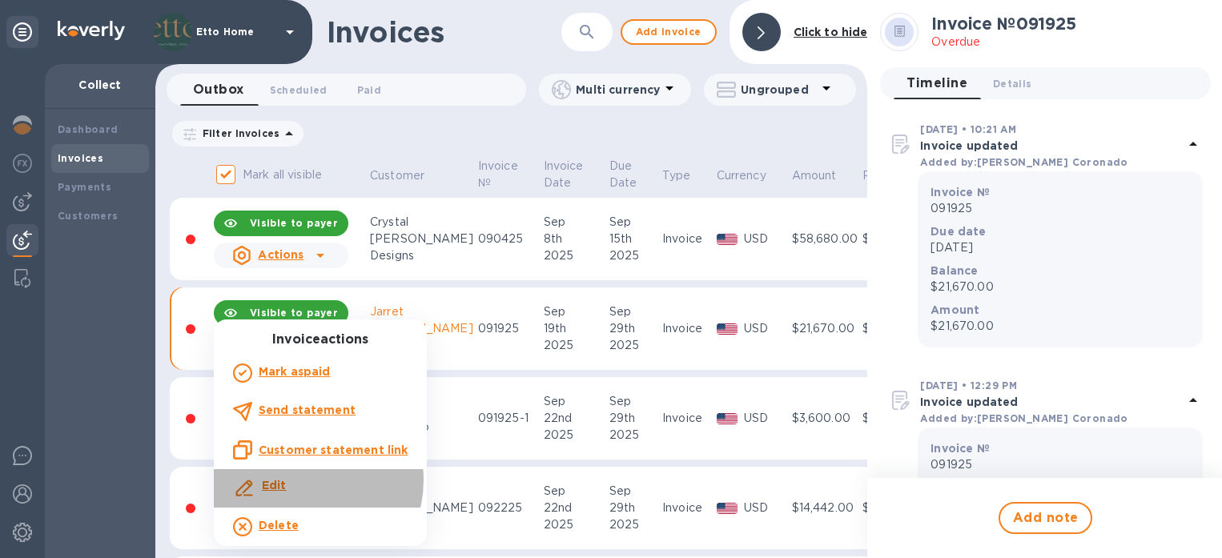
click at [305, 480] on div "Edit" at bounding box center [320, 488] width 181 height 29
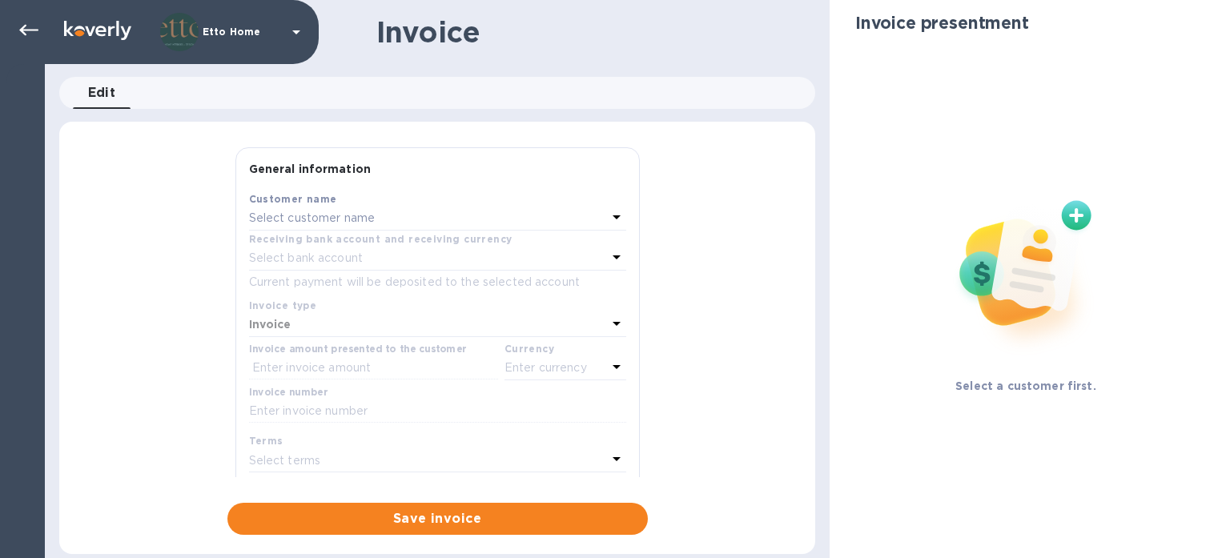
type input "09/19/2025"
type input "09/29/2025"
type input "Subbiondo Residence - Deposit Invoice"
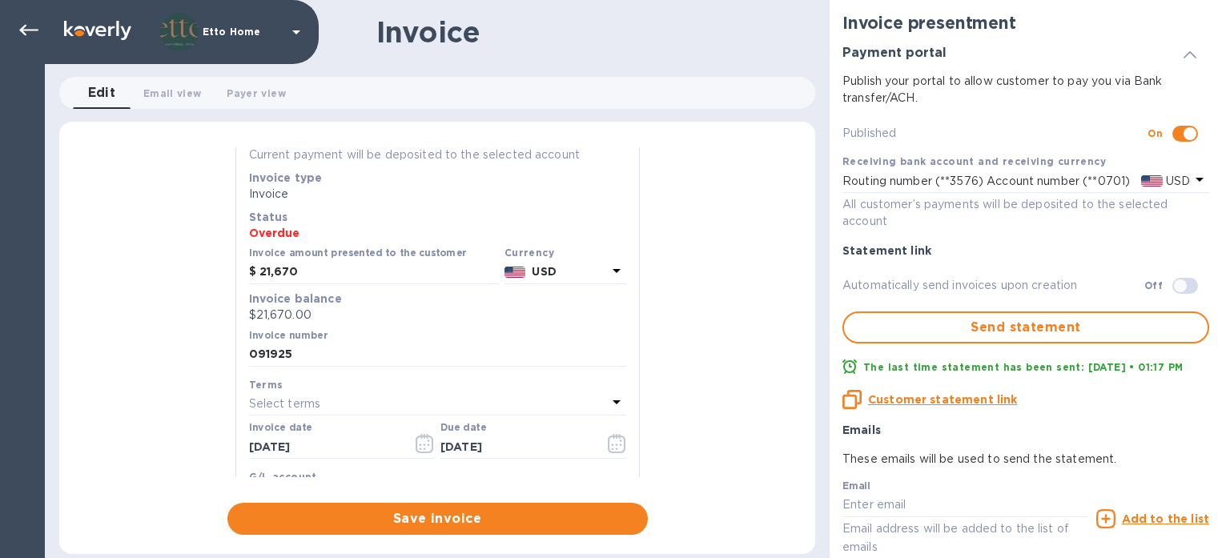
scroll to position [131, 0]
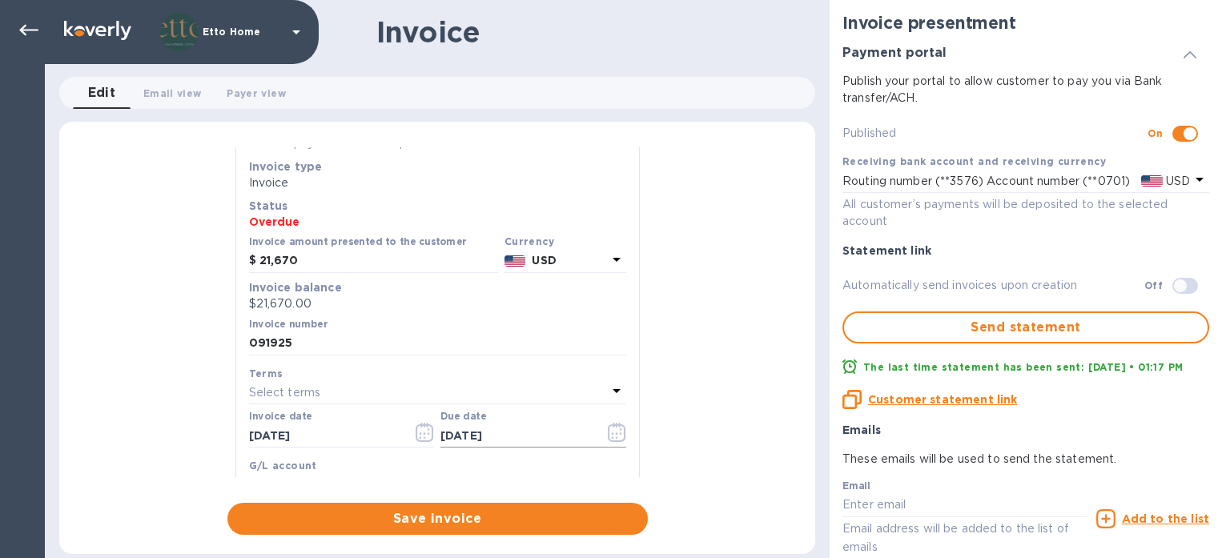
click at [497, 424] on input "09/29/2025" at bounding box center [516, 436] width 151 height 24
click at [614, 435] on icon "button" at bounding box center [617, 432] width 18 height 19
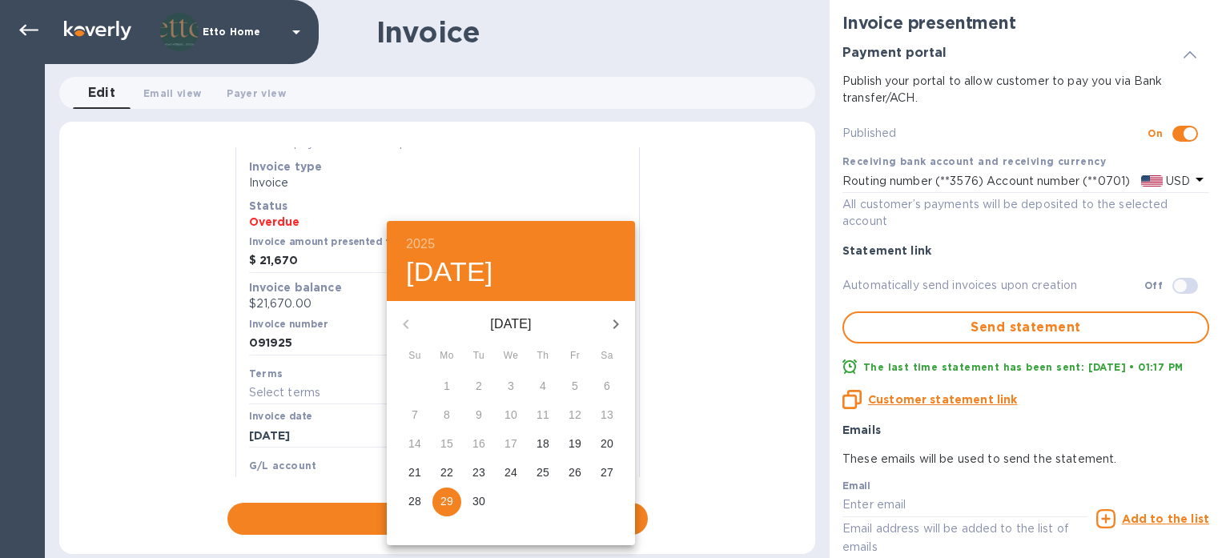
scroll to position [0, 0]
click at [617, 331] on icon "button" at bounding box center [615, 324] width 19 height 19
click at [448, 441] on p "13" at bounding box center [447, 444] width 13 height 16
type input "10/13/2025"
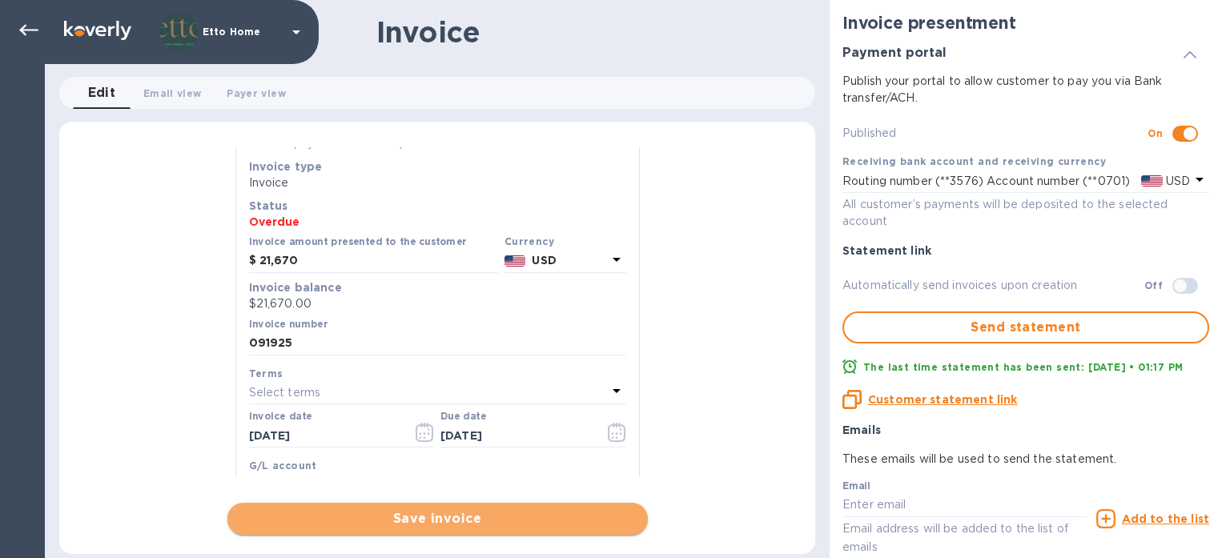
click at [561, 518] on span "Save invoice" at bounding box center [437, 518] width 395 height 19
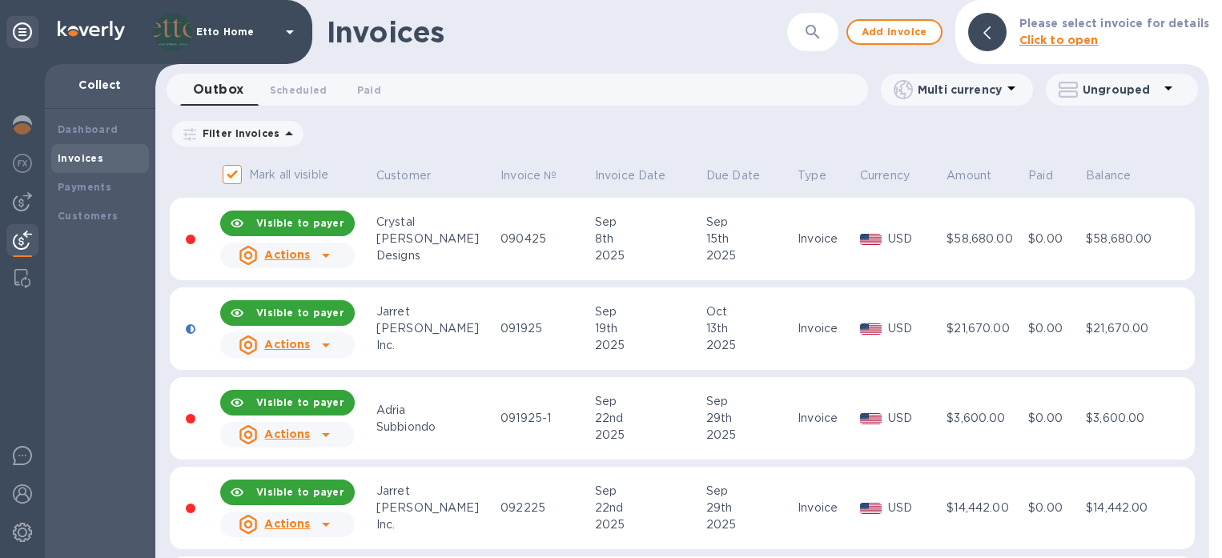
click at [430, 405] on div "Adria" at bounding box center [435, 410] width 119 height 17
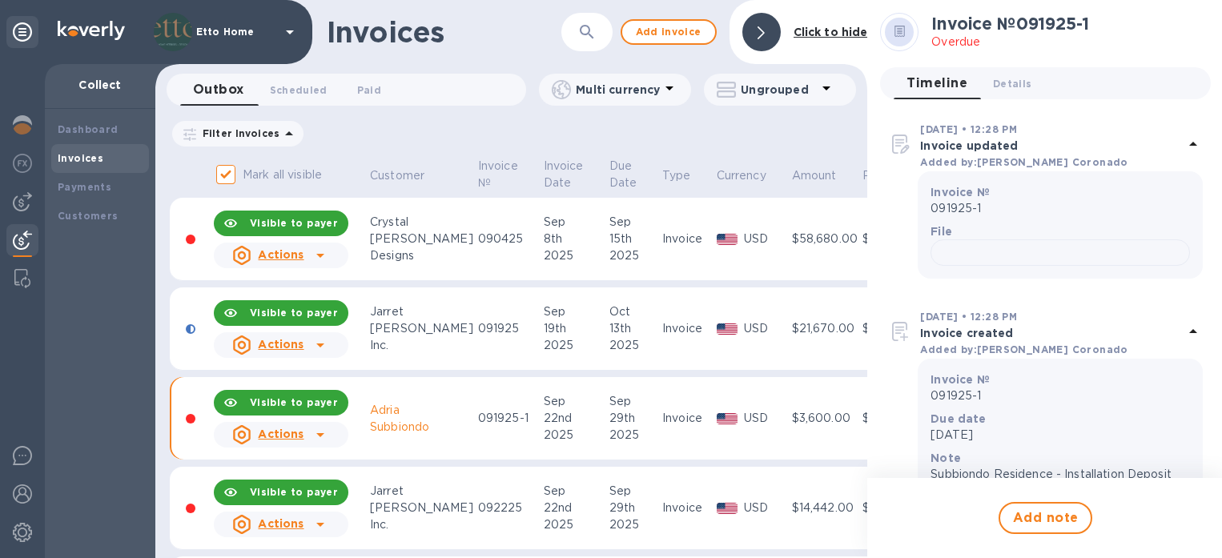
click at [326, 435] on icon at bounding box center [320, 434] width 19 height 19
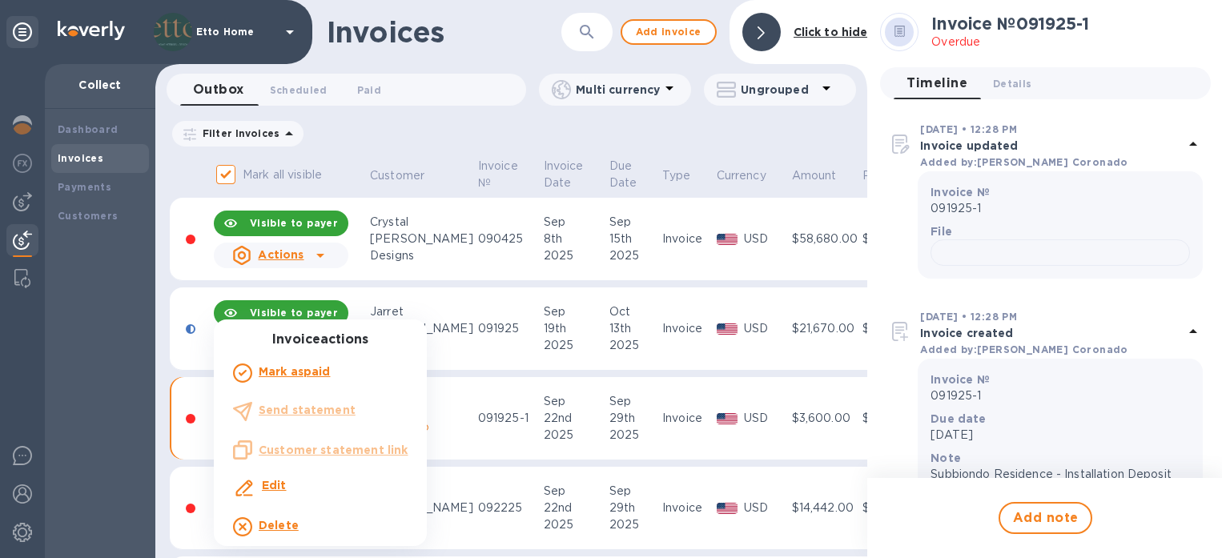
click at [298, 492] on div "Edit" at bounding box center [320, 488] width 181 height 29
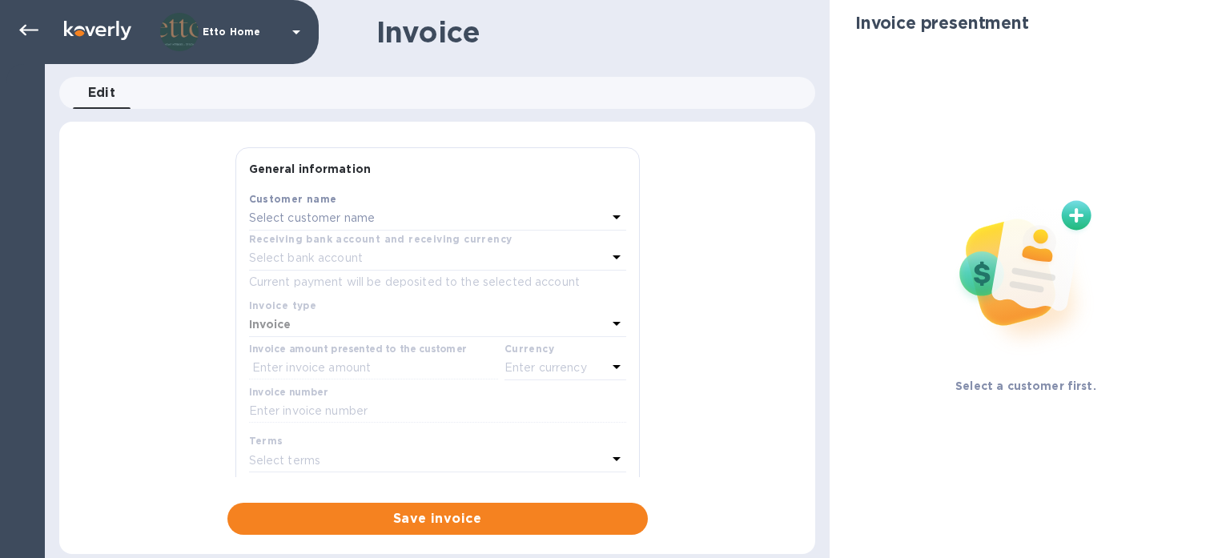
type input "09/22/2025"
type input "09/29/2025"
type input "Subbiondo Residence - Installation Deposit"
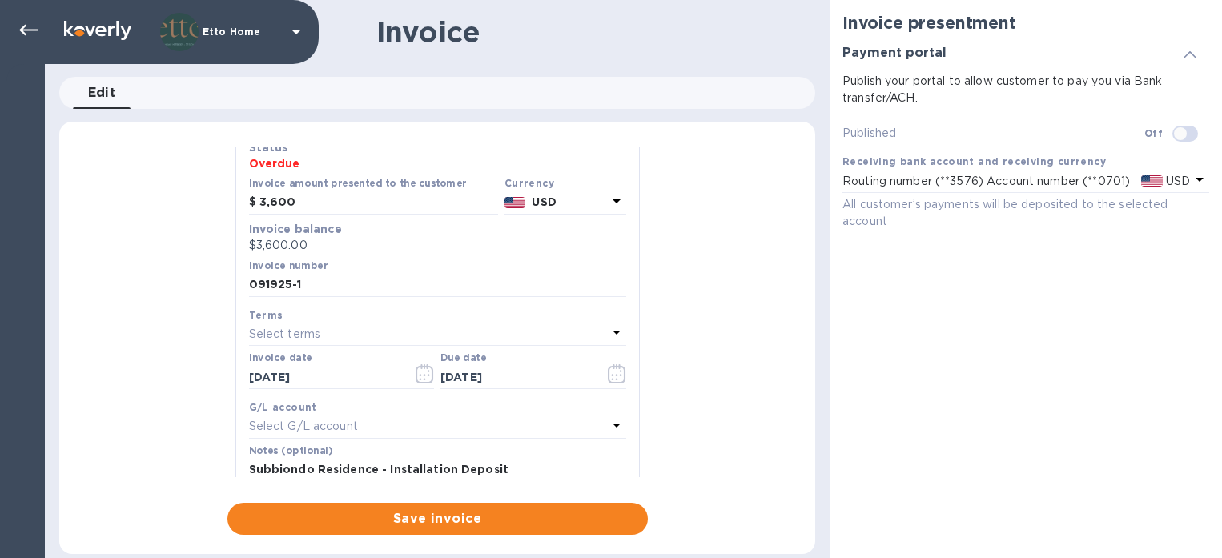
scroll to position [143, 0]
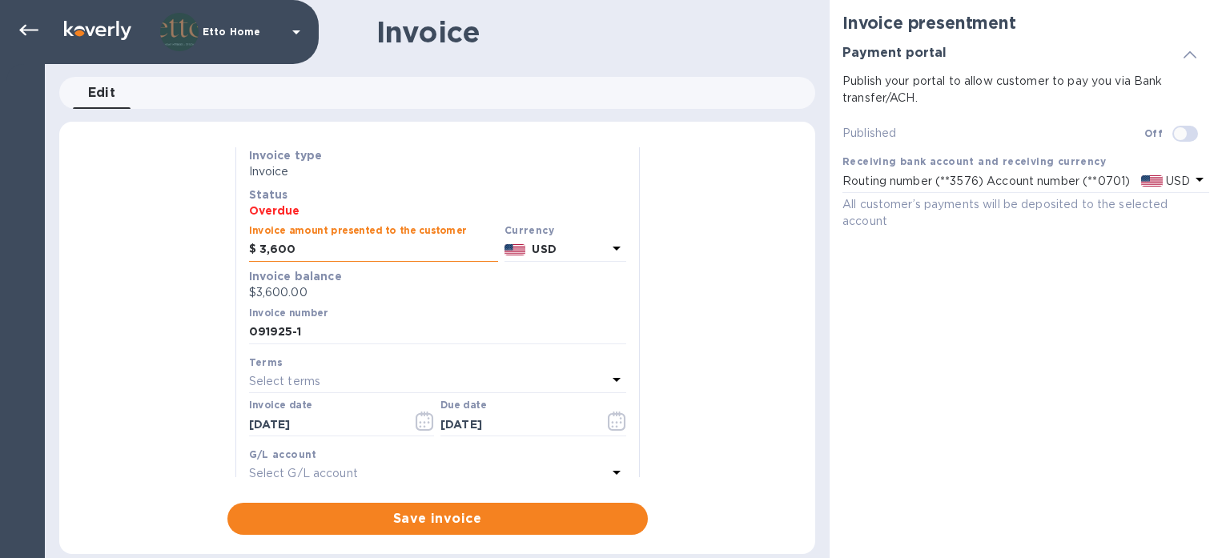
click at [260, 248] on input "3,600" at bounding box center [379, 250] width 239 height 24
click at [276, 250] on input "4,600" at bounding box center [379, 250] width 239 height 24
type input "4,500"
click at [662, 325] on div "General information Save Customer name Adria Subbiondo Receiving bank account a…" at bounding box center [437, 341] width 756 height 388
click at [598, 429] on button "button" at bounding box center [617, 421] width 38 height 38
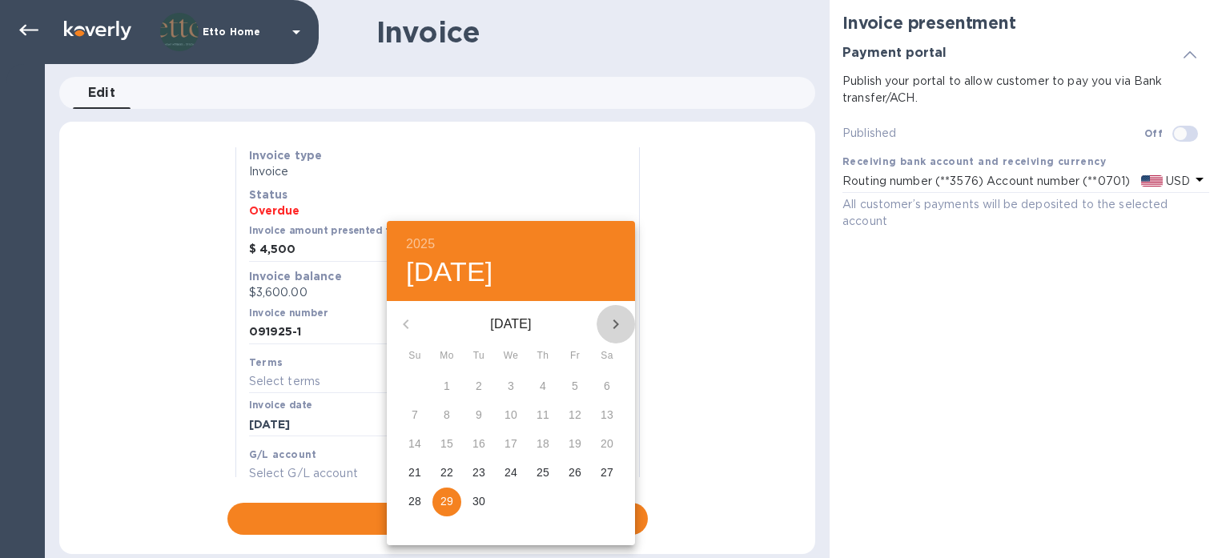
click at [616, 325] on icon "button" at bounding box center [617, 325] width 6 height 10
click at [446, 447] on p "13" at bounding box center [447, 444] width 13 height 16
type input "10/13/2025"
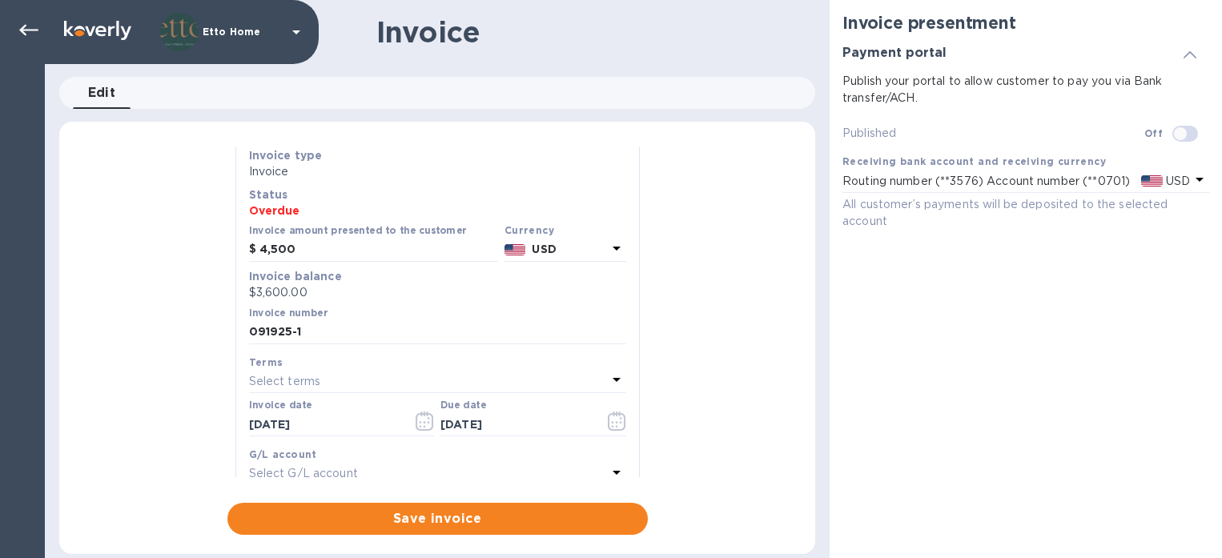
click at [771, 320] on div "General information Save Customer name Adria Subbiondo Receiving bank account a…" at bounding box center [437, 341] width 756 height 388
click at [708, 287] on div "General information Save Customer name Adria Subbiondo Receiving bank account a…" at bounding box center [437, 341] width 756 height 388
click at [346, 290] on p "$3,600.00" at bounding box center [437, 292] width 377 height 17
click at [316, 292] on p "$3,600.00" at bounding box center [437, 292] width 377 height 17
click at [345, 243] on input "4,500" at bounding box center [379, 250] width 239 height 24
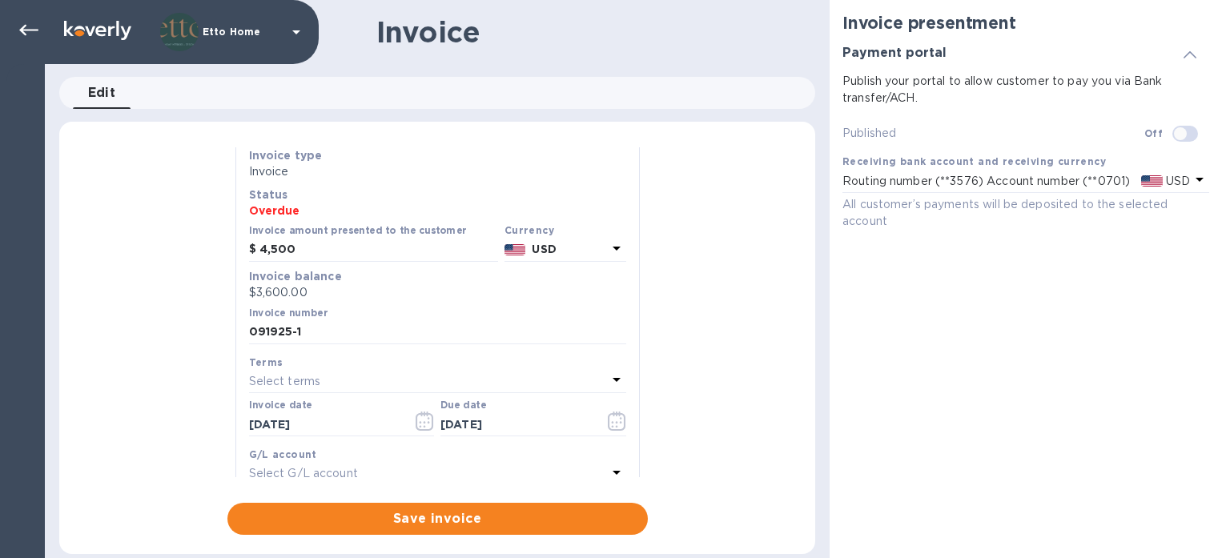
click at [293, 289] on p "$3,600.00" at bounding box center [437, 292] width 377 height 17
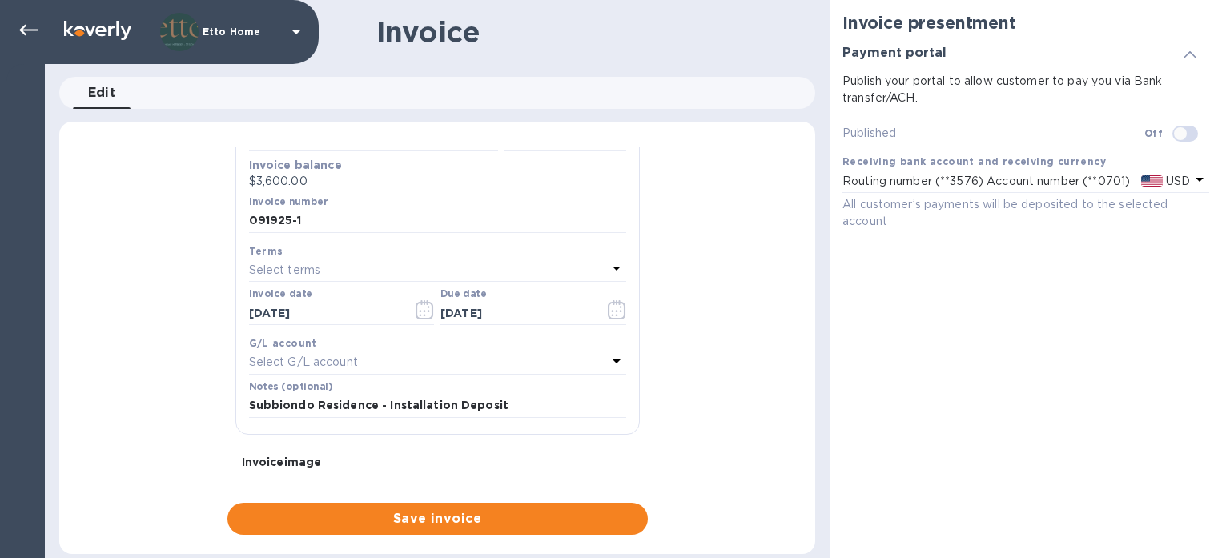
scroll to position [203, 0]
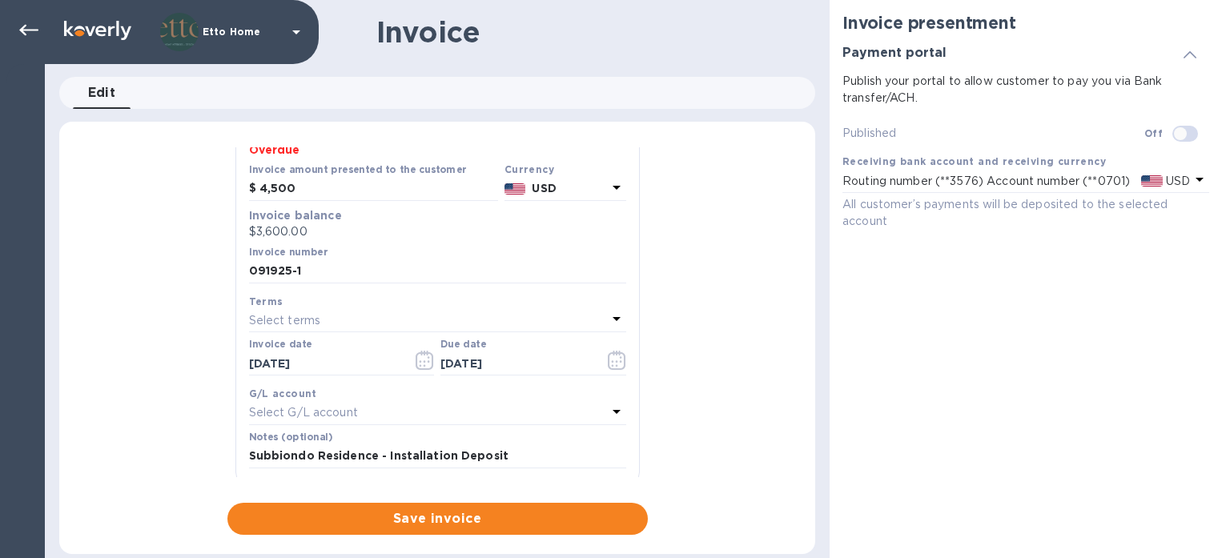
click at [308, 227] on p "$3,600.00" at bounding box center [437, 231] width 377 height 17
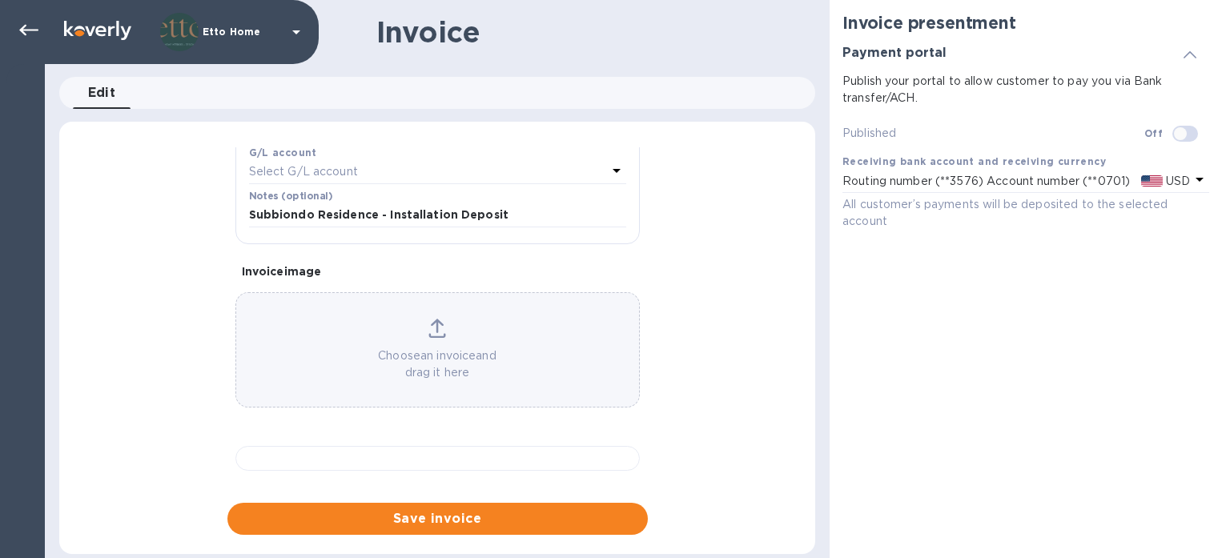
scroll to position [466, 0]
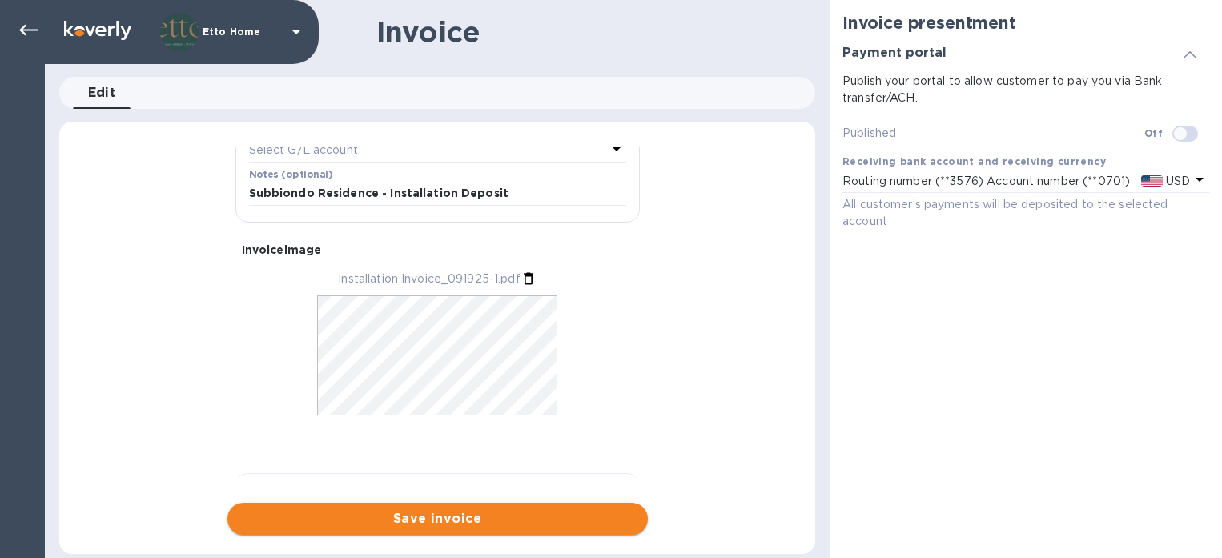
click at [461, 517] on span "Save invoice" at bounding box center [437, 518] width 395 height 19
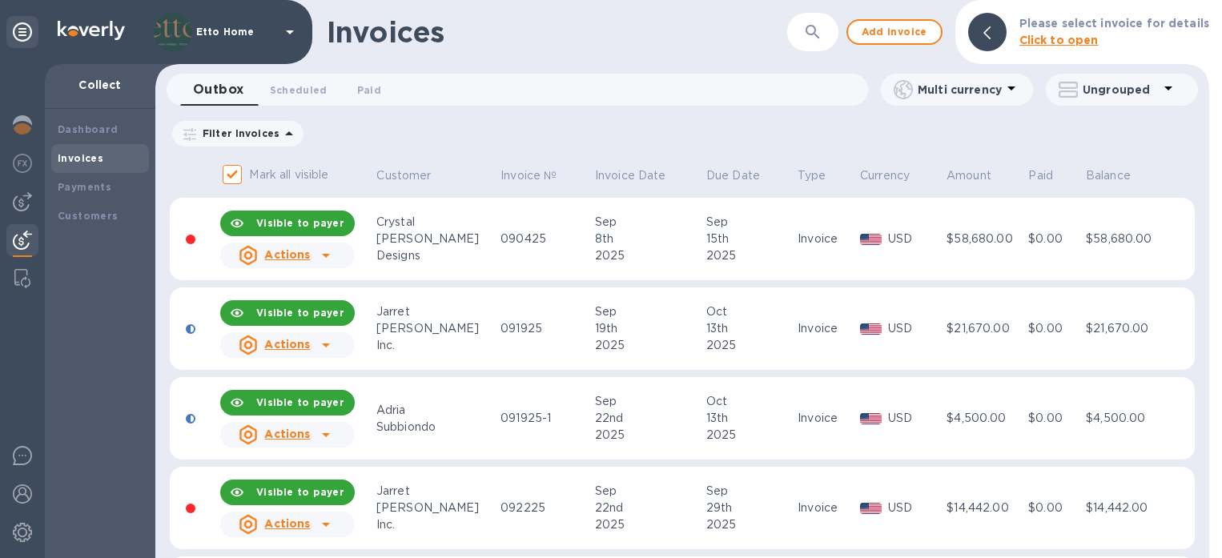
scroll to position [14, 0]
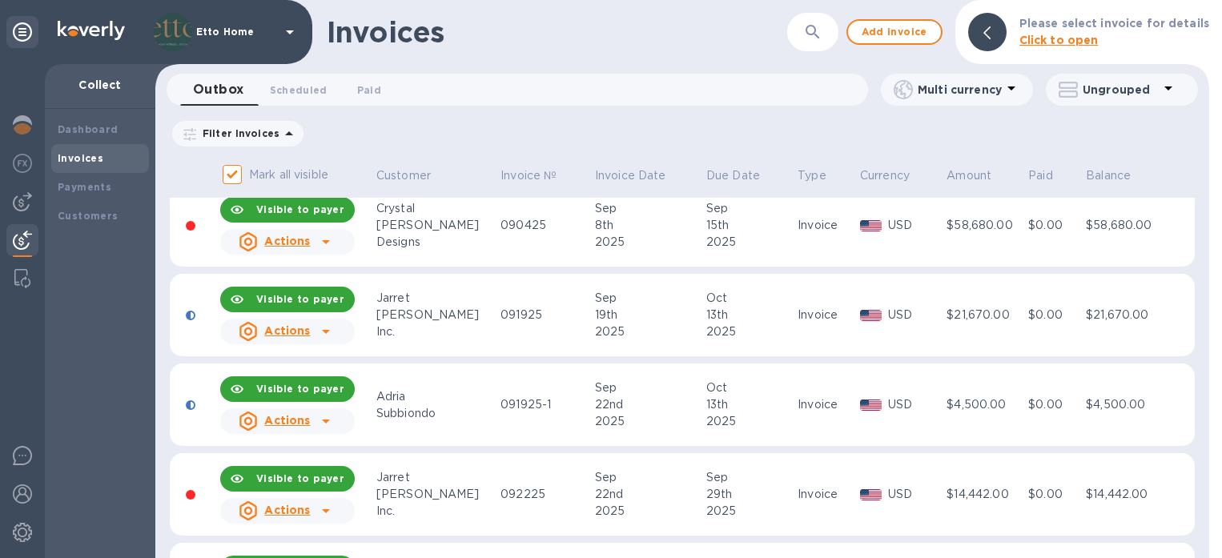
click at [731, 408] on div "13th" at bounding box center [749, 404] width 87 height 17
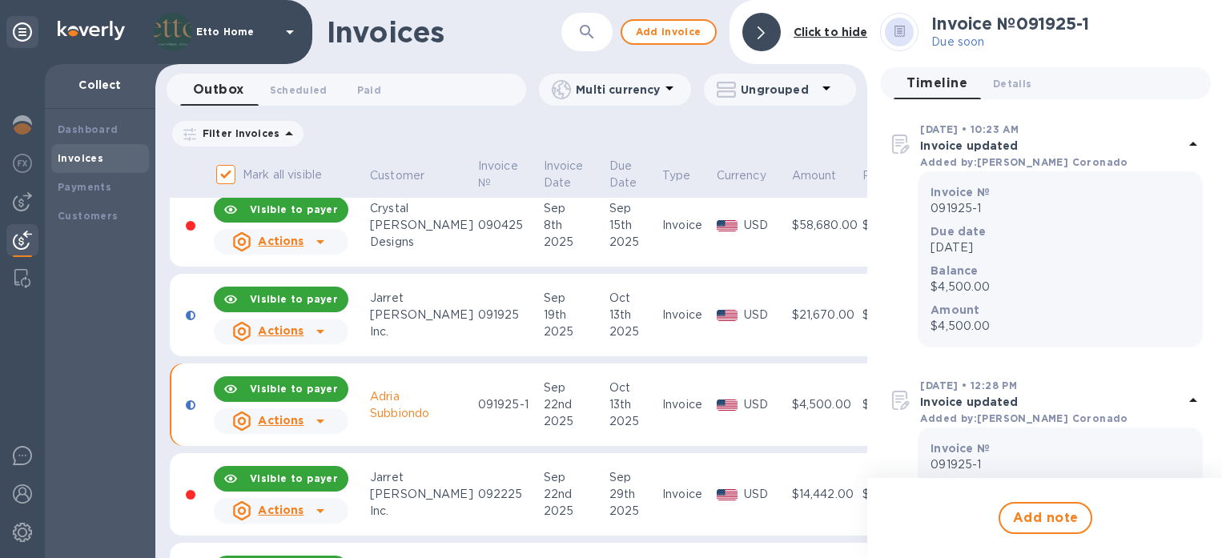
click at [319, 419] on icon at bounding box center [320, 421] width 19 height 19
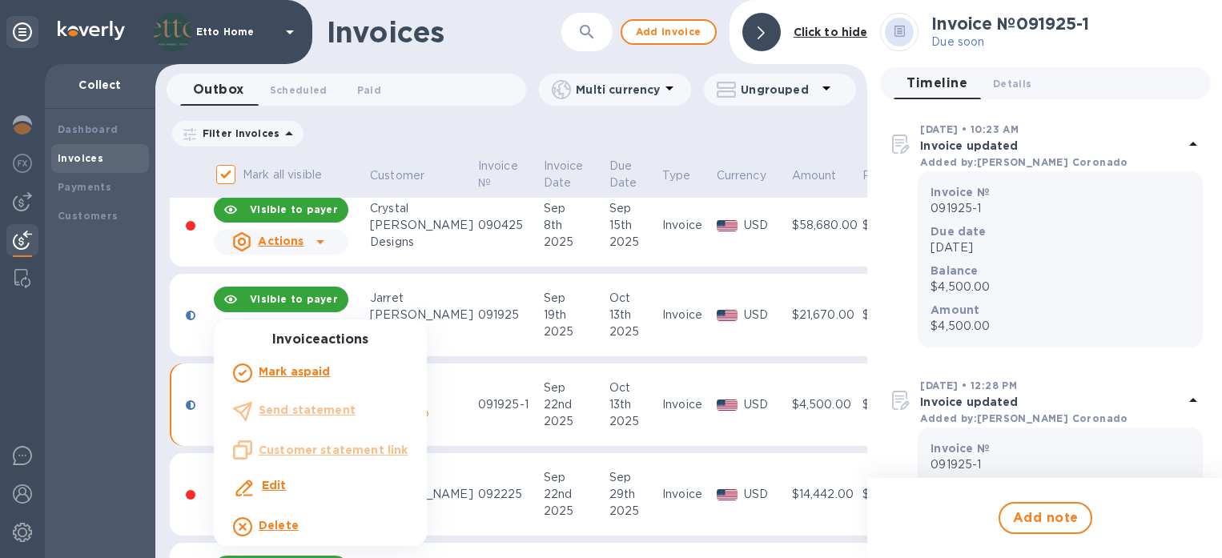
click at [278, 489] on b "Edit" at bounding box center [274, 485] width 25 height 13
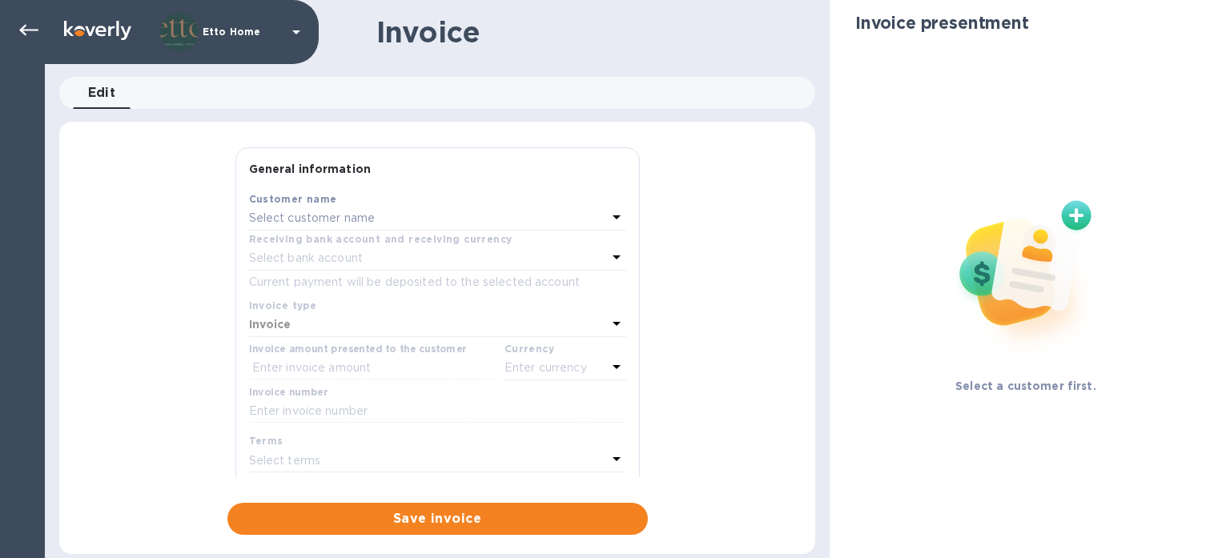
type input "09/22/2025"
type input "10/13/2025"
type input "Subbiondo Residence - Installation Deposit"
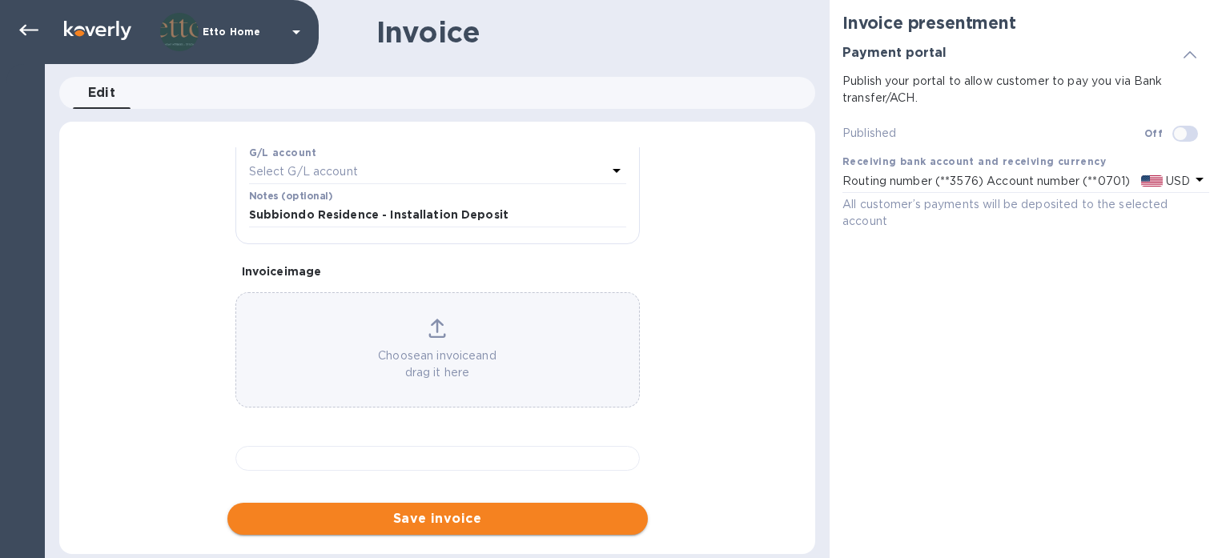
click at [549, 512] on span "Save invoice" at bounding box center [437, 518] width 395 height 19
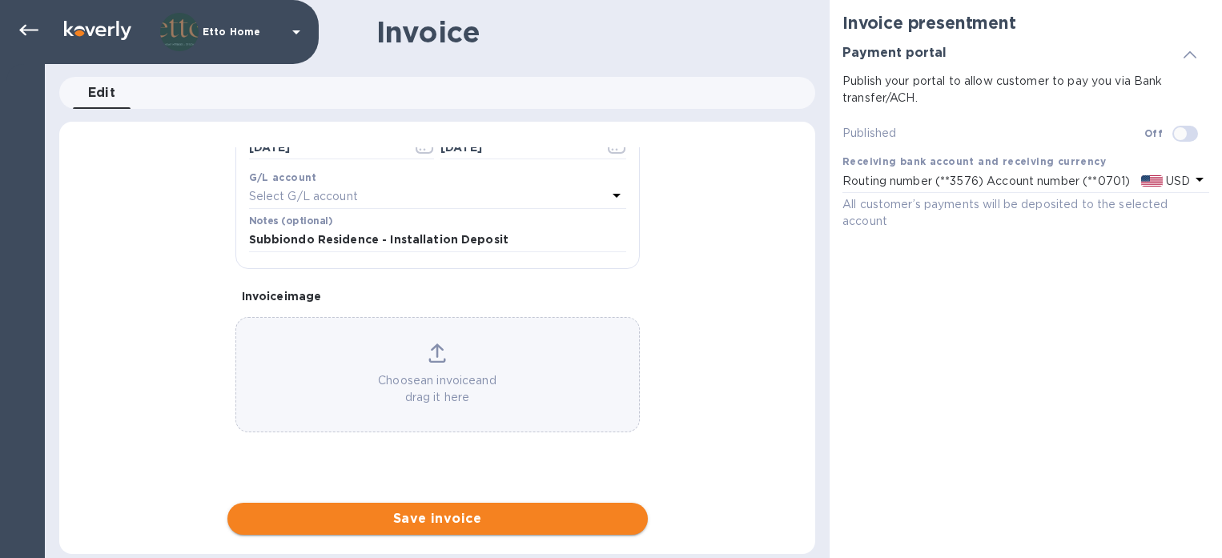
scroll to position [417, 0]
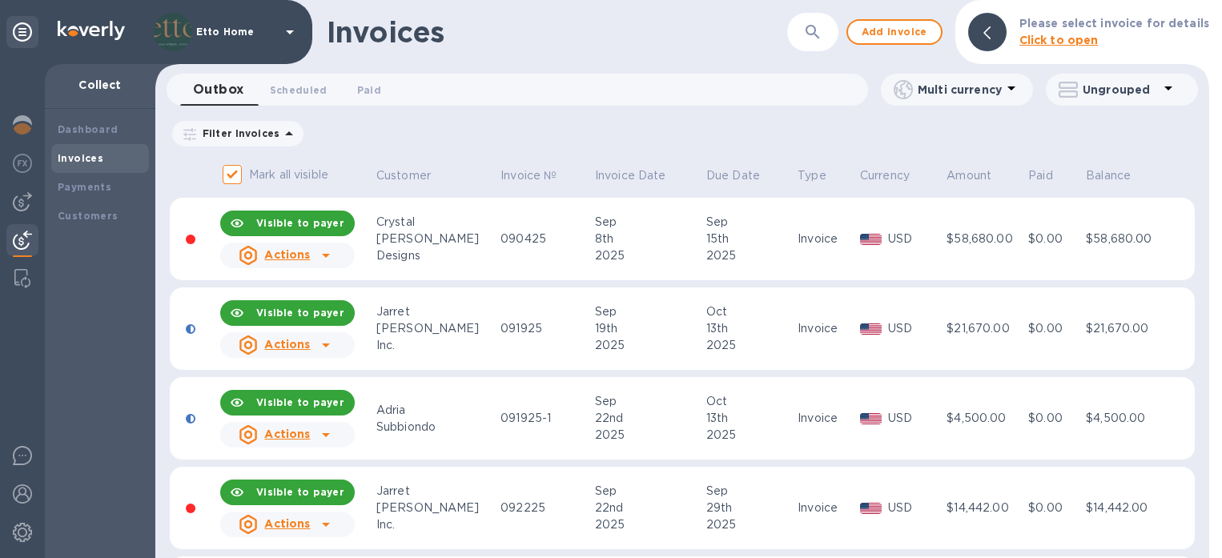
click at [330, 342] on icon at bounding box center [325, 345] width 19 height 19
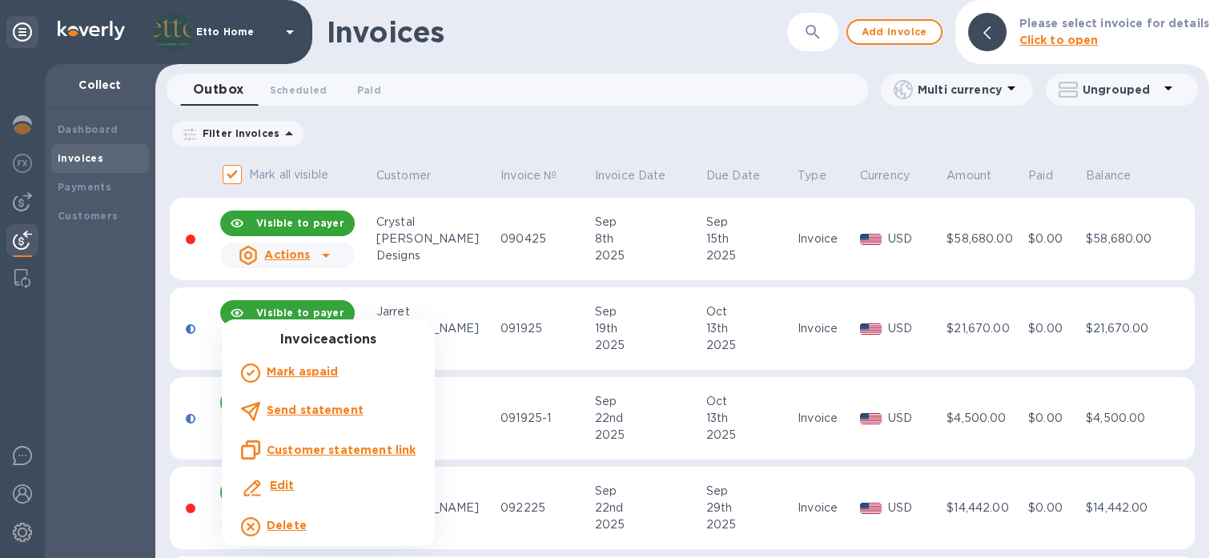
click at [512, 352] on div at bounding box center [611, 279] width 1222 height 558
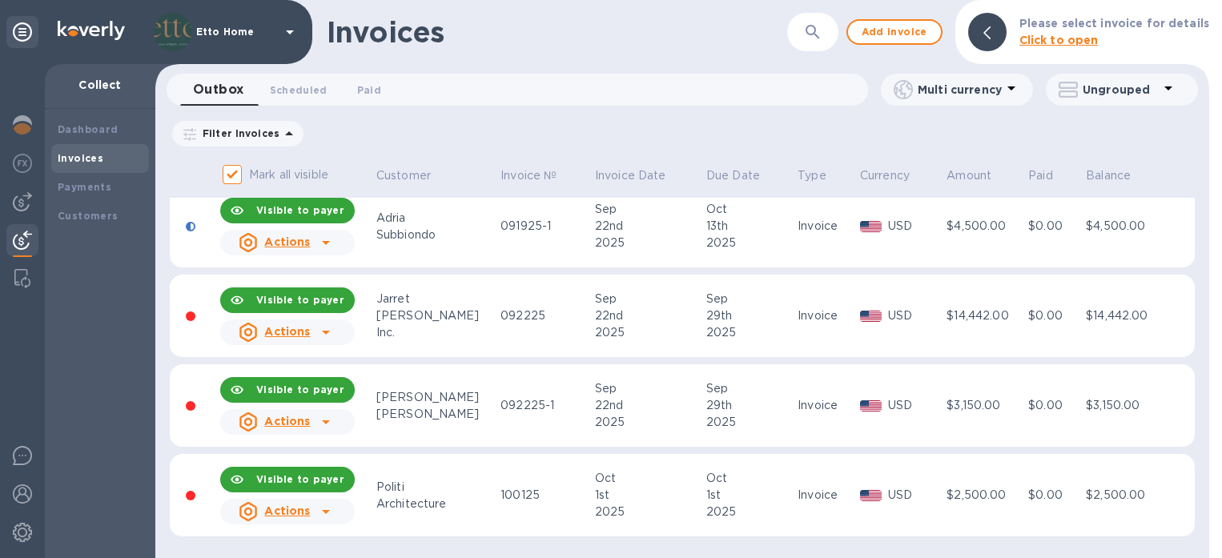
scroll to position [192, 0]
click at [426, 228] on div "Subbiondo" at bounding box center [435, 235] width 119 height 17
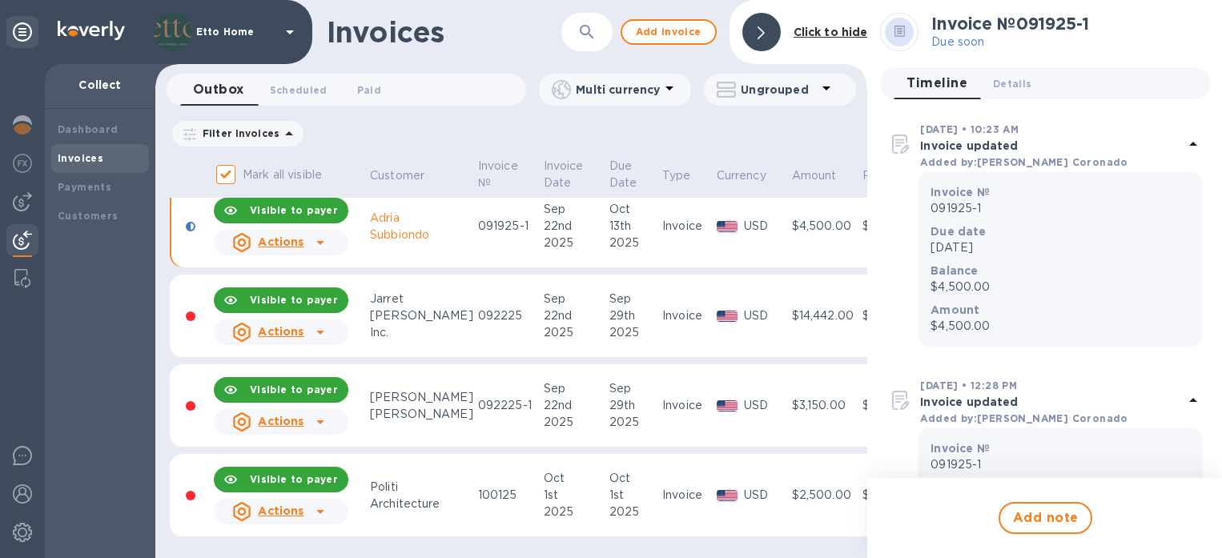
click at [316, 242] on icon at bounding box center [320, 242] width 19 height 19
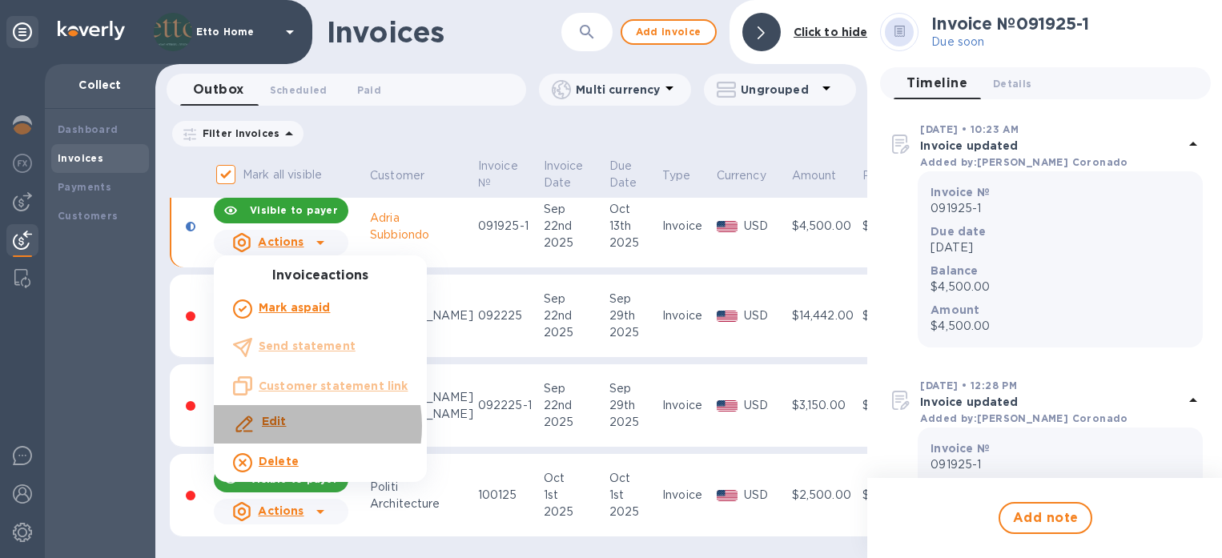
click at [285, 425] on b "Edit" at bounding box center [274, 421] width 25 height 13
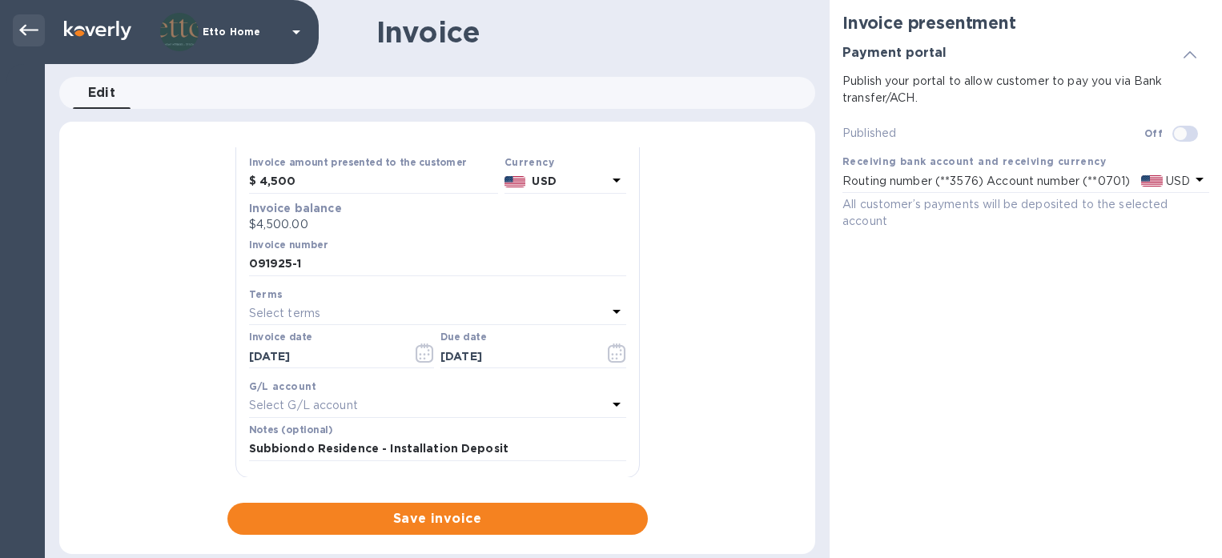
click at [37, 34] on icon at bounding box center [28, 30] width 19 height 19
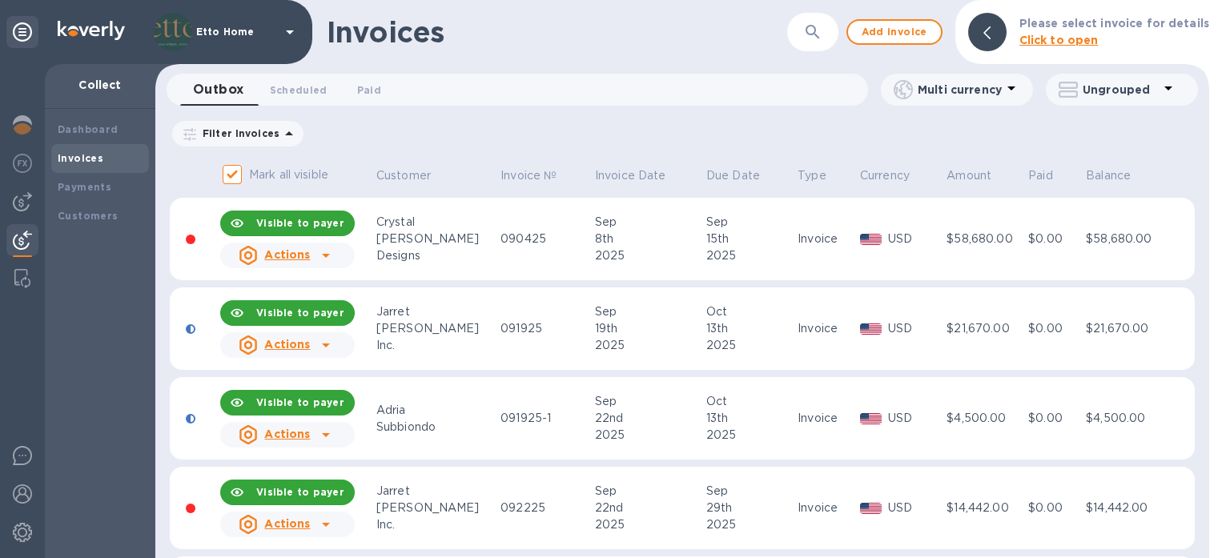
click at [336, 436] on icon at bounding box center [325, 434] width 19 height 19
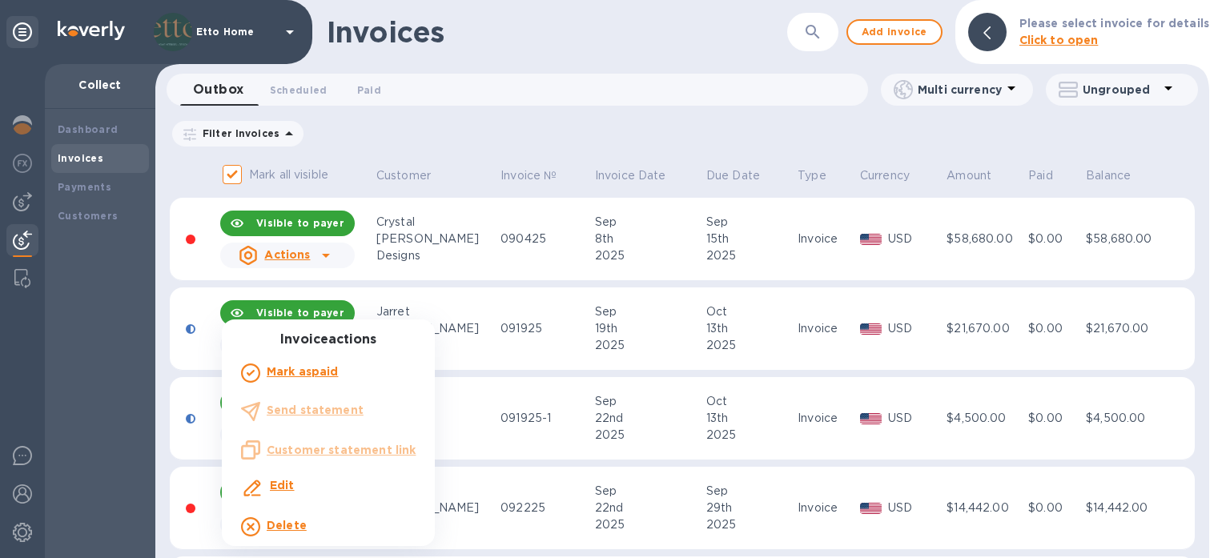
click at [336, 452] on ul "Invoice actions Mark as paid Send statement Customer statement link Edit Delete" at bounding box center [328, 439] width 213 height 214
click at [464, 398] on div at bounding box center [611, 279] width 1222 height 558
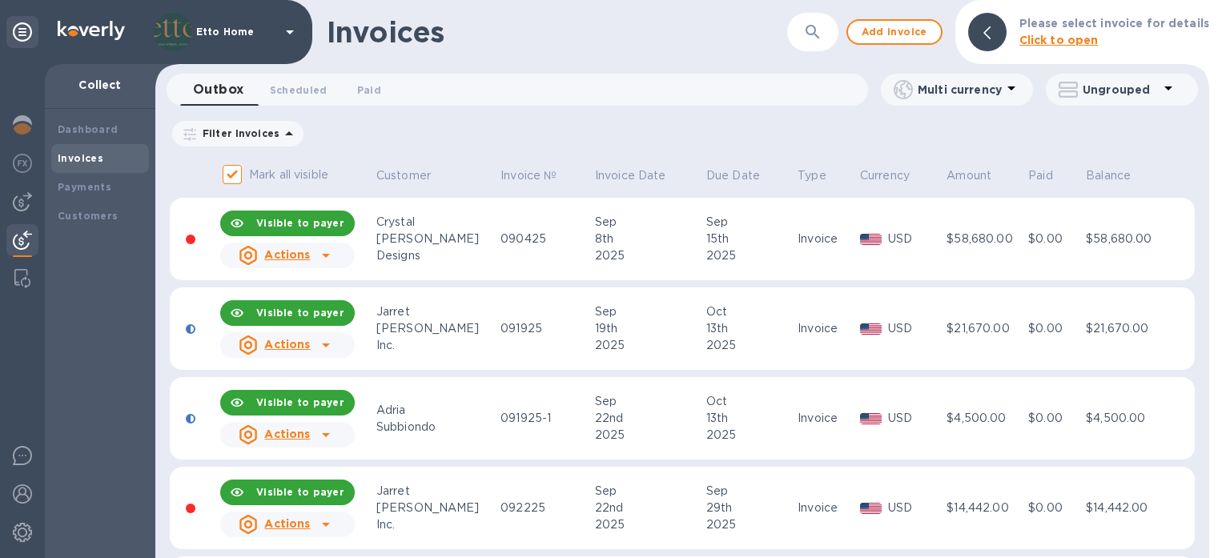
click at [326, 433] on icon at bounding box center [326, 435] width 8 height 4
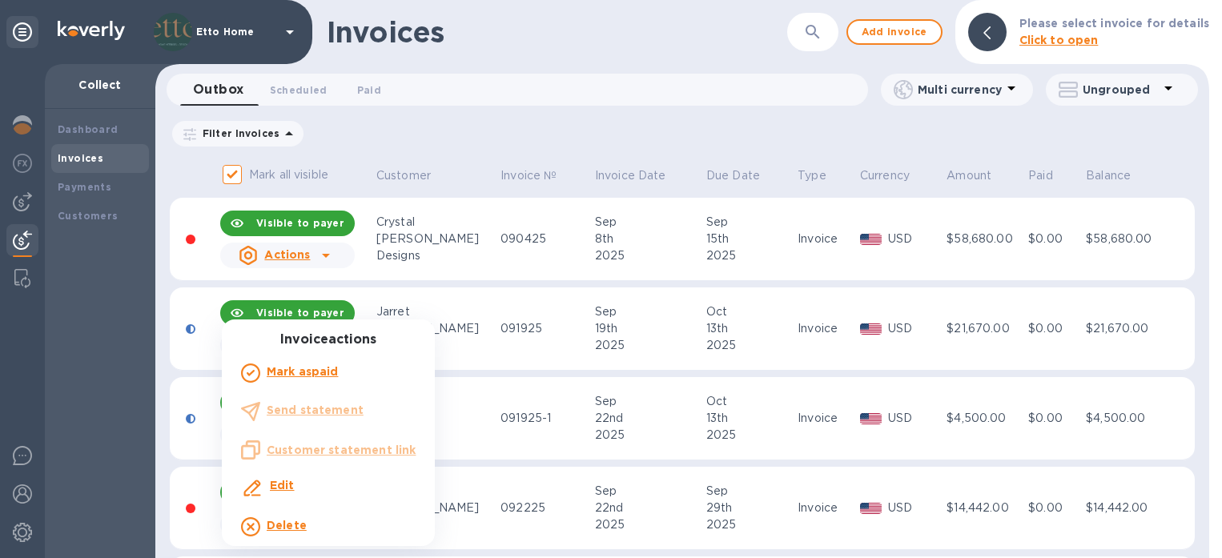
click at [201, 421] on div at bounding box center [611, 279] width 1222 height 558
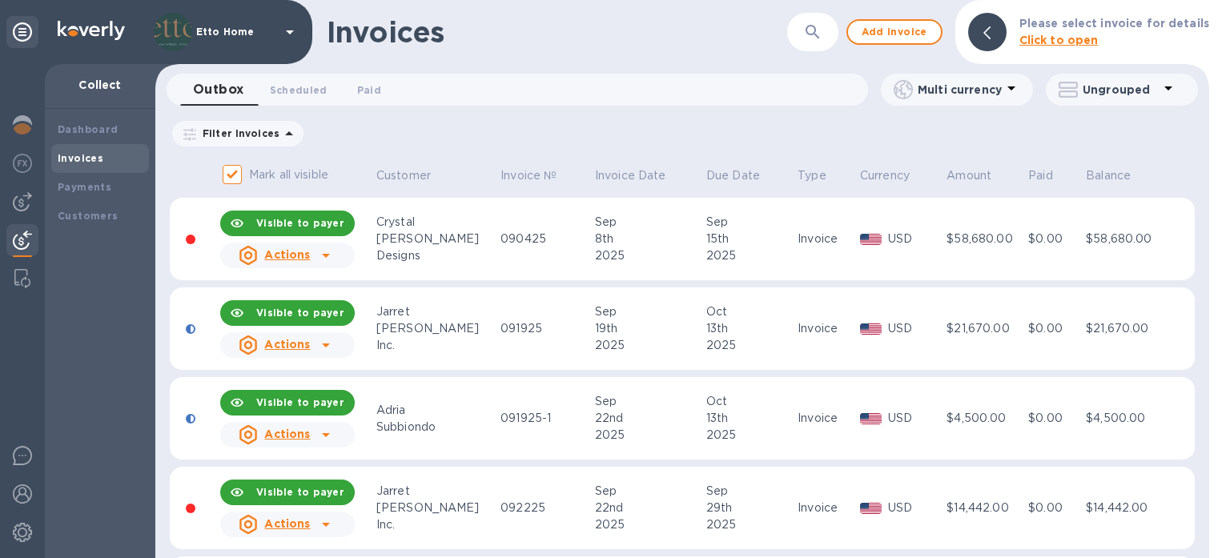
click at [191, 420] on div at bounding box center [191, 419] width 10 height 10
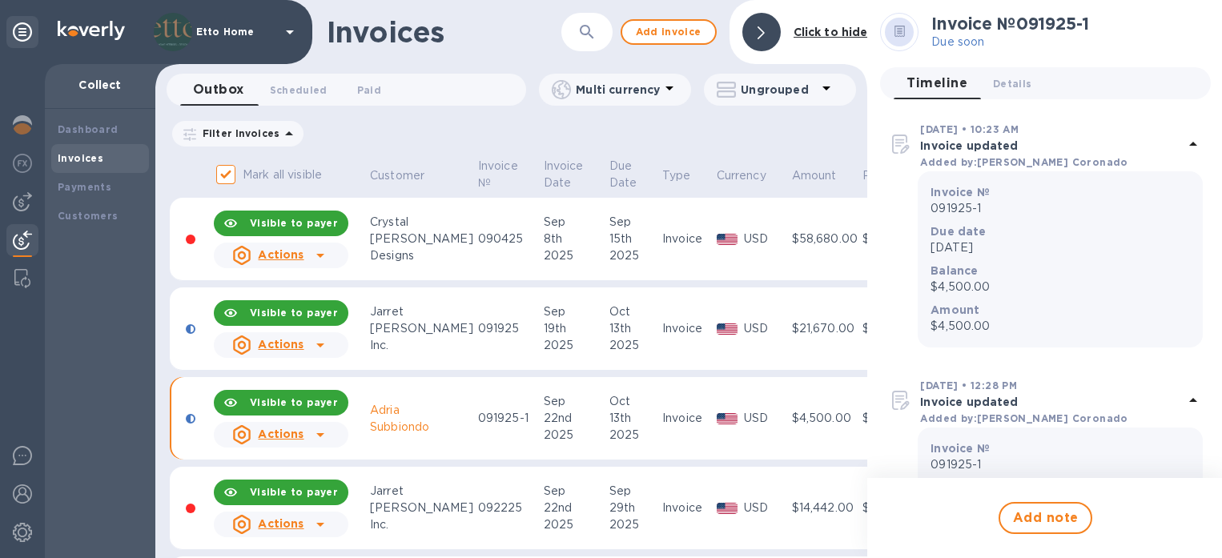
click at [670, 385] on td "Invoice" at bounding box center [687, 418] width 54 height 83
click at [325, 435] on icon at bounding box center [320, 434] width 19 height 19
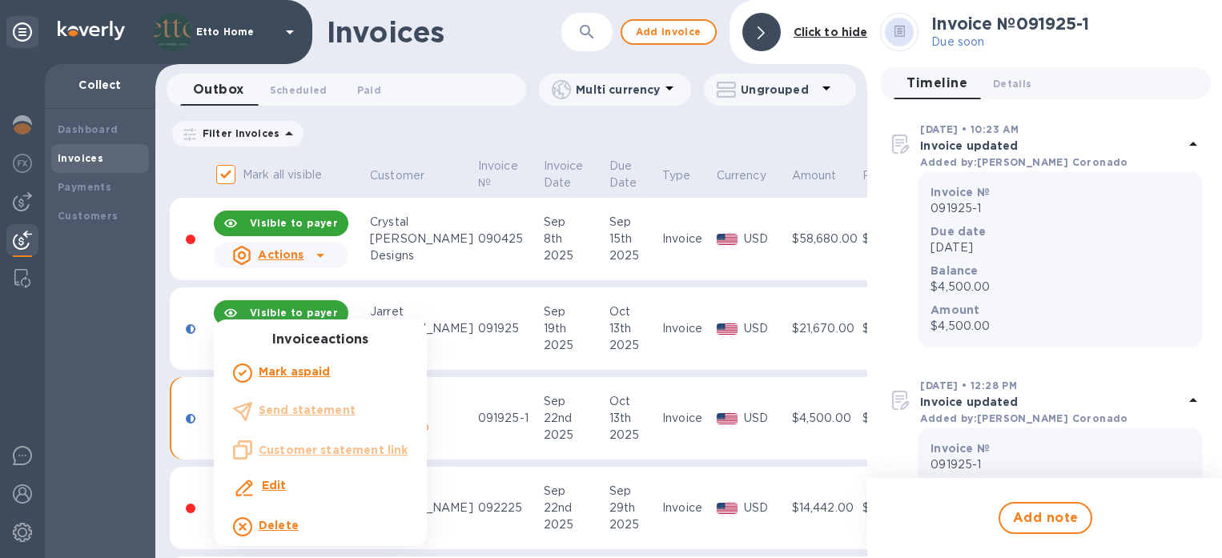
click at [283, 484] on b "Edit" at bounding box center [274, 485] width 25 height 13
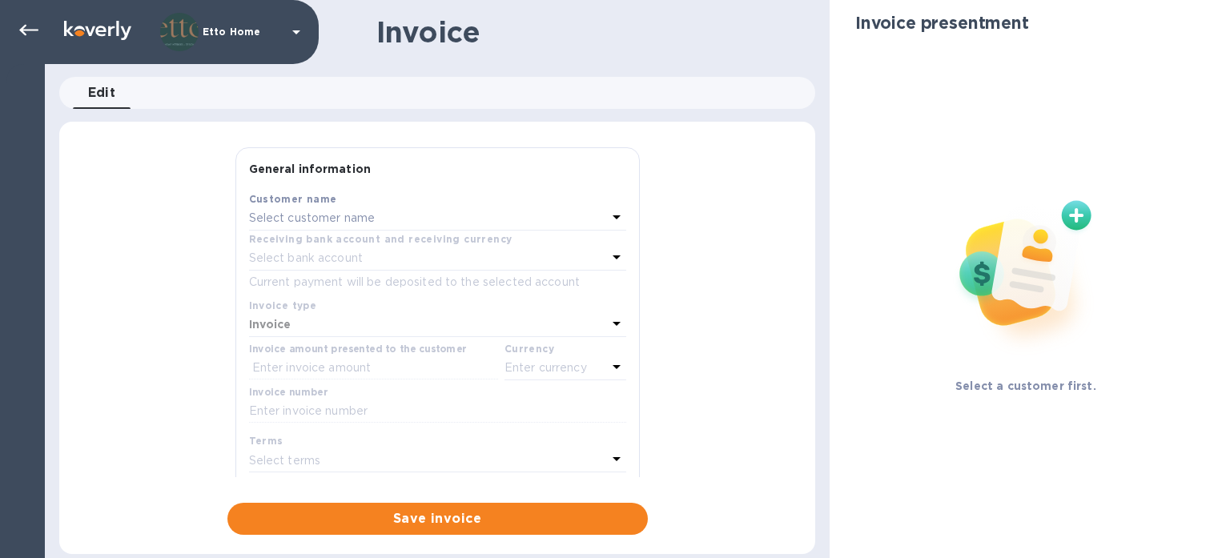
type input "09/22/2025"
type input "10/13/2025"
type input "Subbiondo Residence - Installation Deposit"
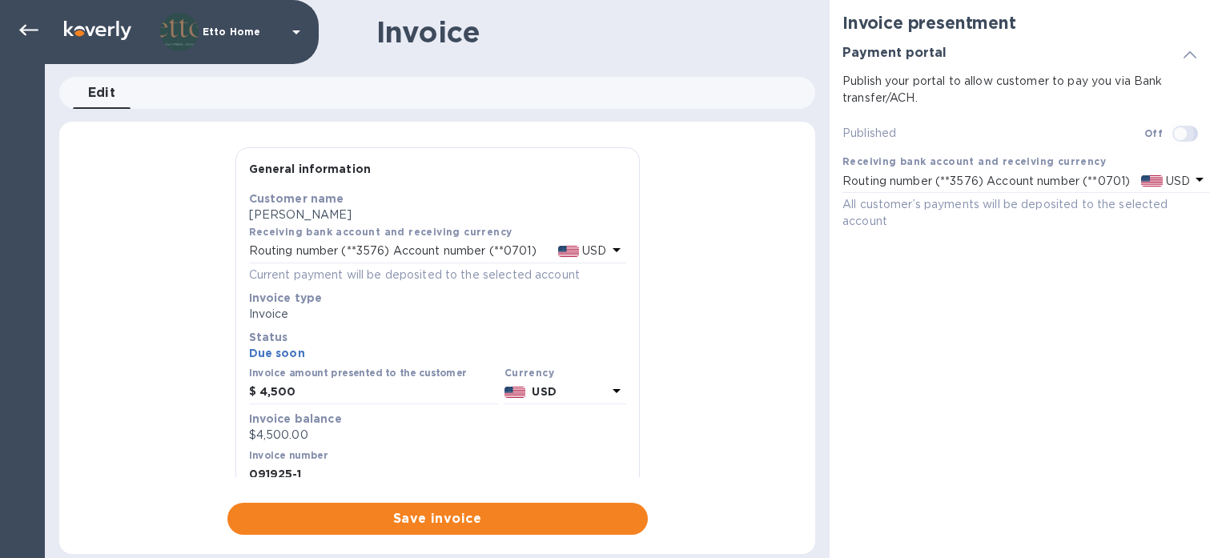
click at [1184, 139] on input "checkbox" at bounding box center [1181, 133] width 82 height 27
checkbox input "true"
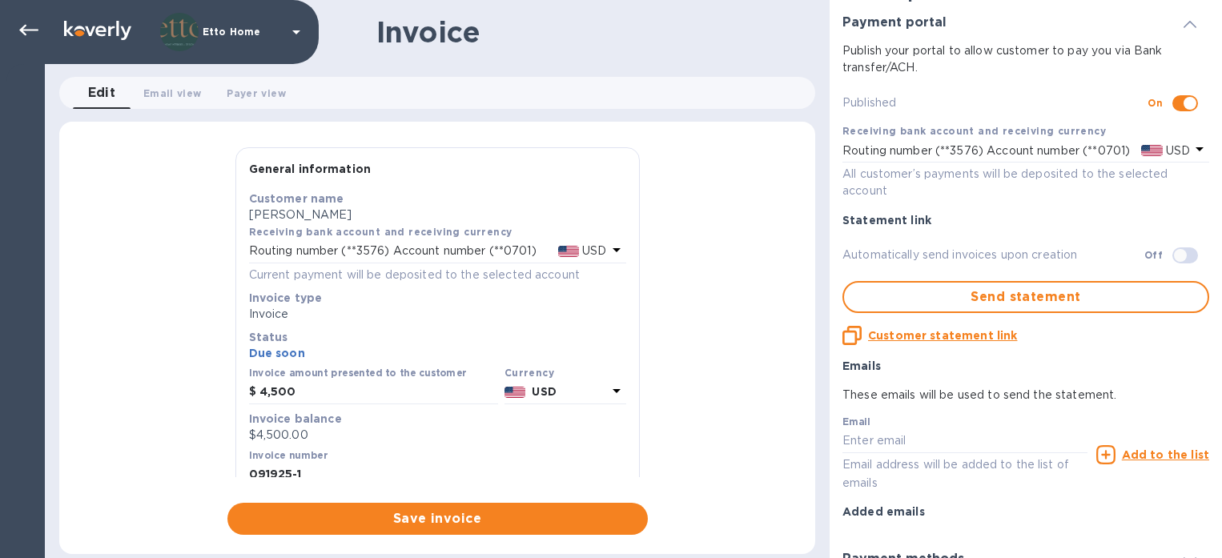
scroll to position [32, 0]
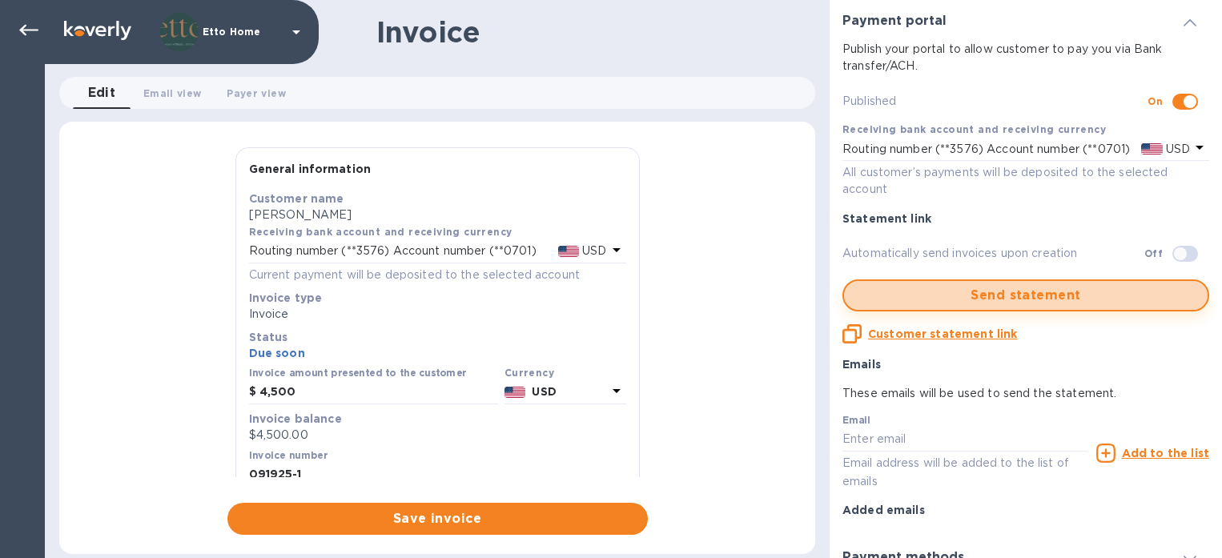
click at [1036, 299] on span "Send statement" at bounding box center [1026, 295] width 338 height 19
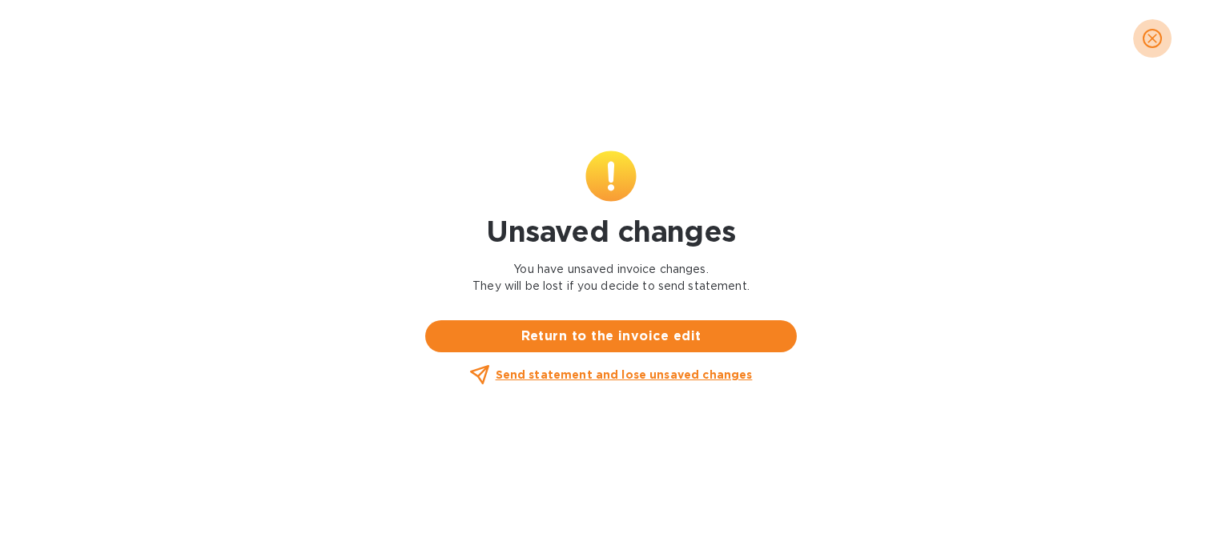
click at [1157, 40] on icon "close" at bounding box center [1153, 38] width 16 height 16
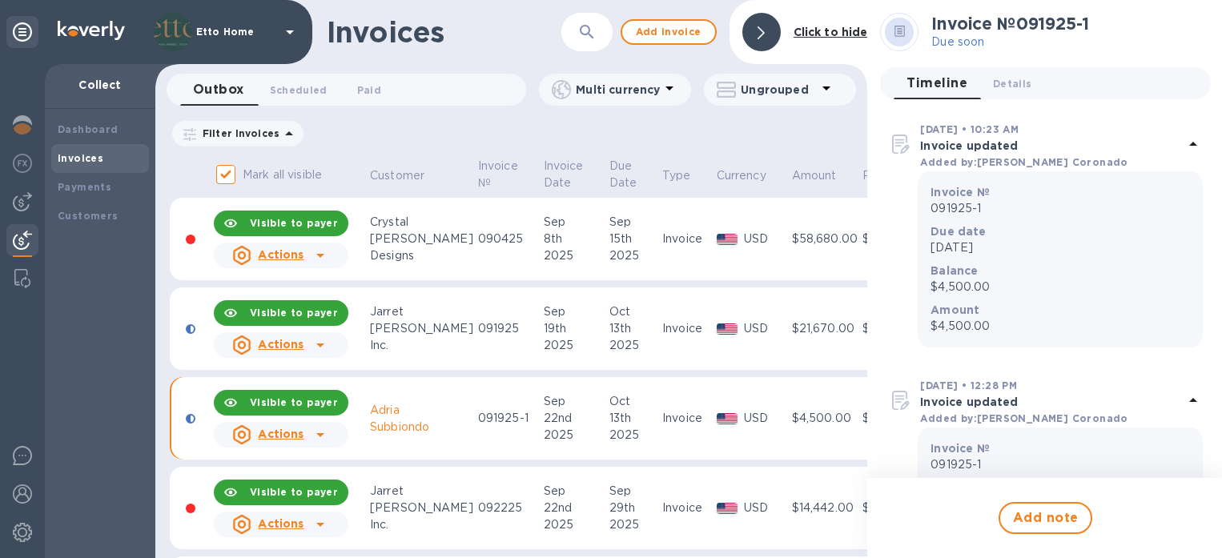
scroll to position [31, 2]
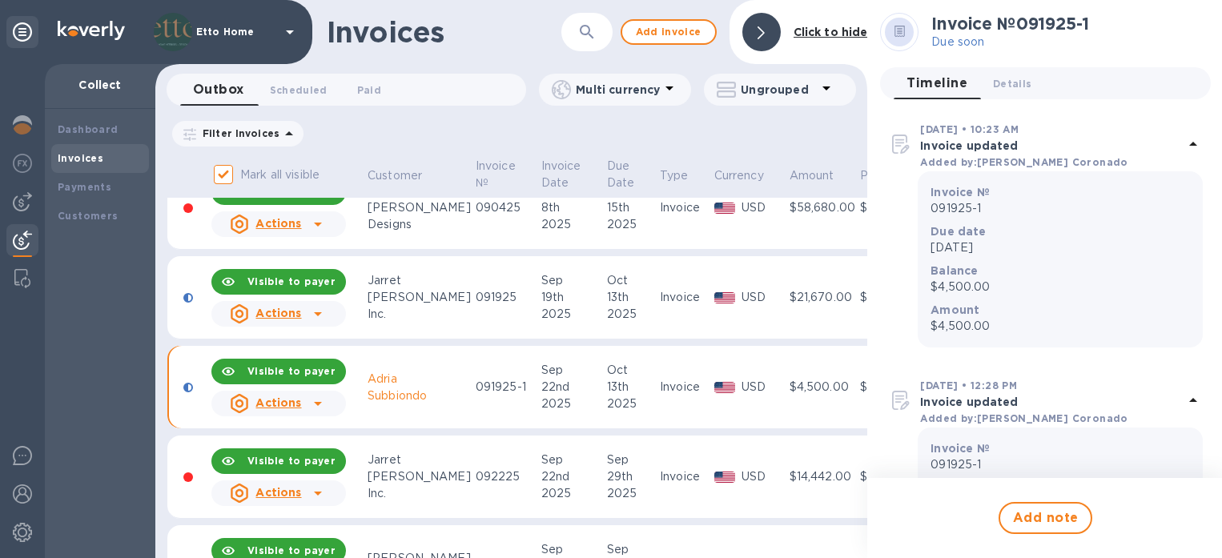
click at [308, 403] on icon at bounding box center [317, 403] width 19 height 19
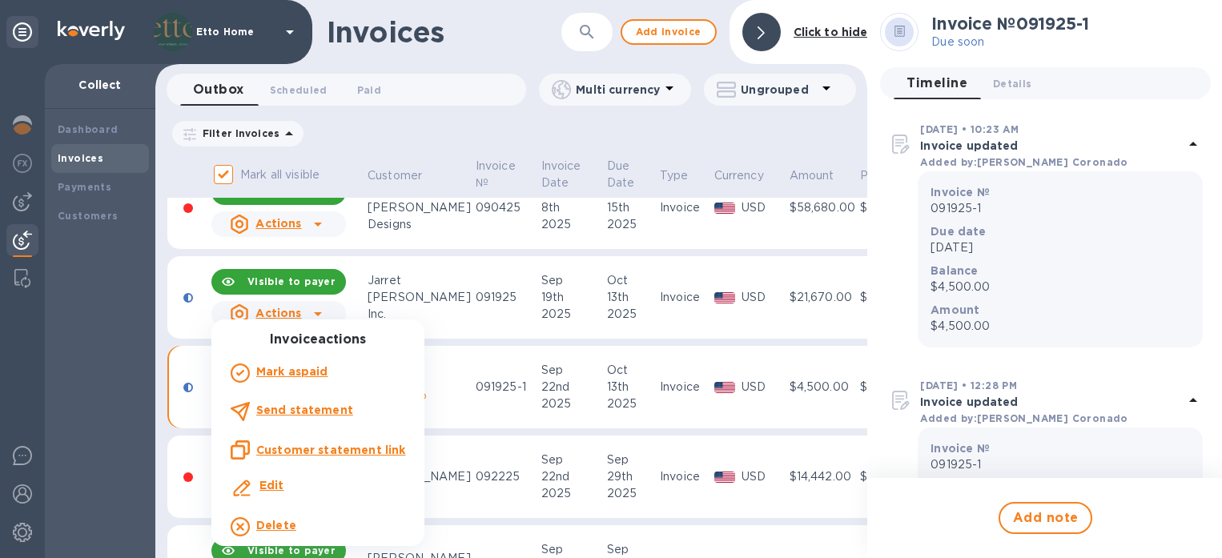
click at [267, 489] on b "Edit" at bounding box center [272, 485] width 25 height 13
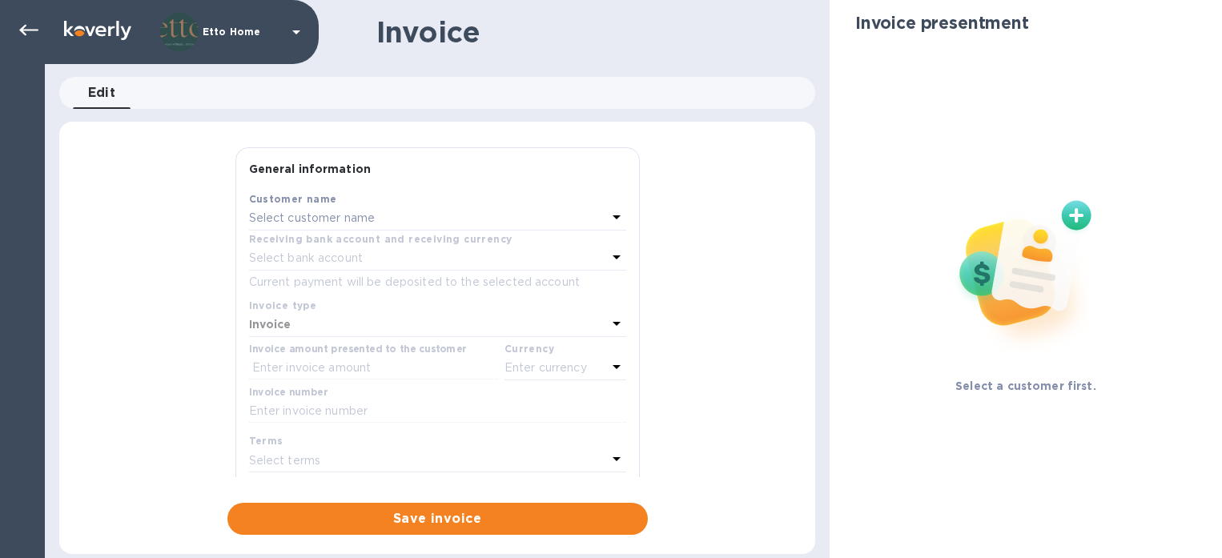
type input "09/22/2025"
type input "10/13/2025"
type input "Subbiondo Residence - Installation Deposit"
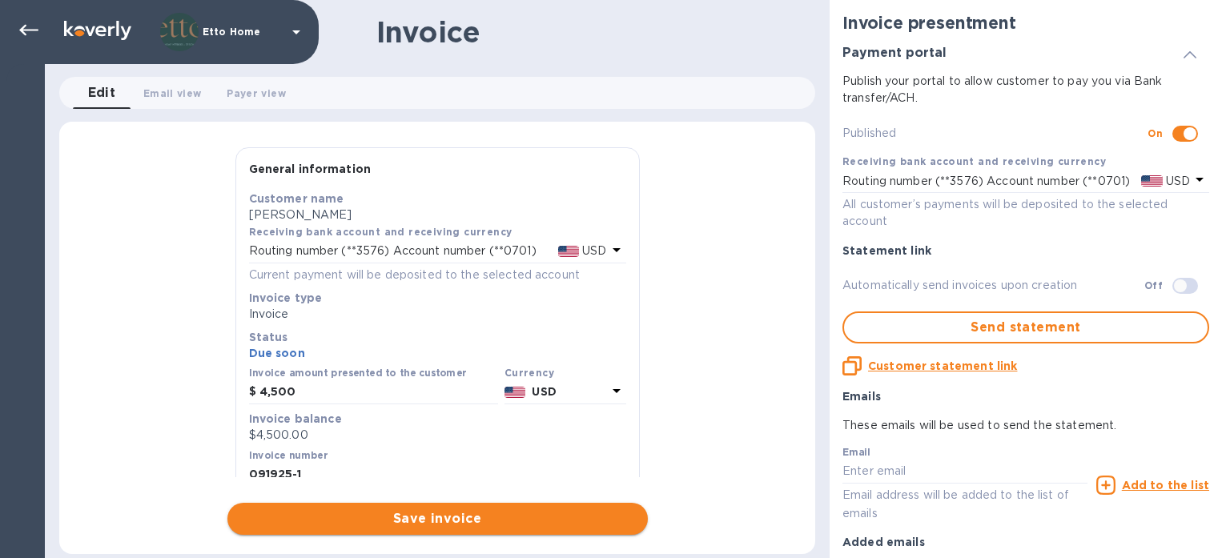
click at [544, 517] on span "Save invoice" at bounding box center [437, 518] width 395 height 19
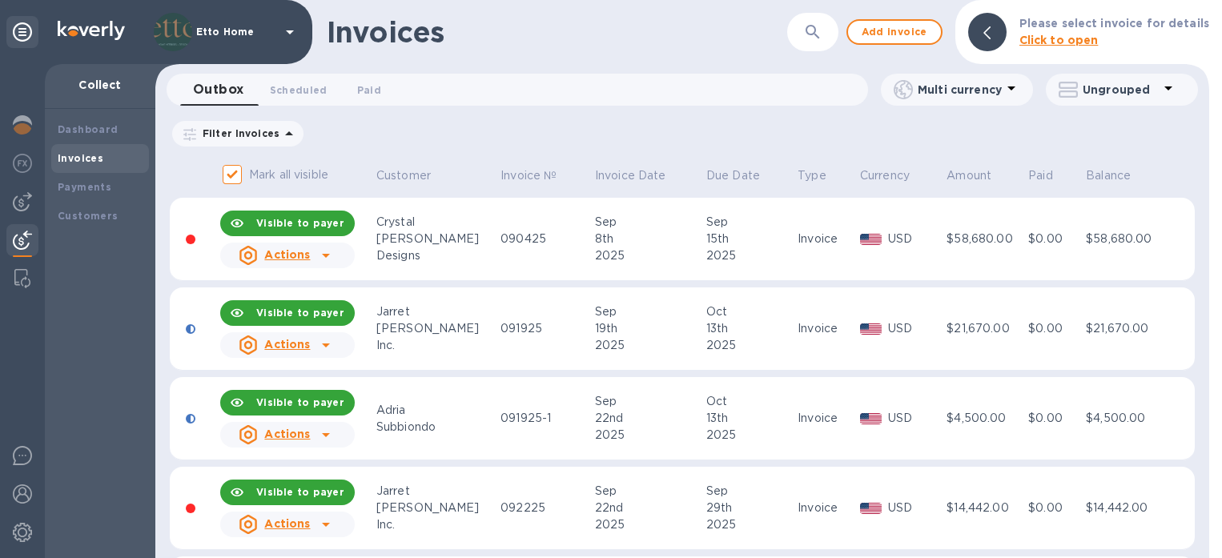
click at [320, 432] on icon at bounding box center [325, 434] width 19 height 19
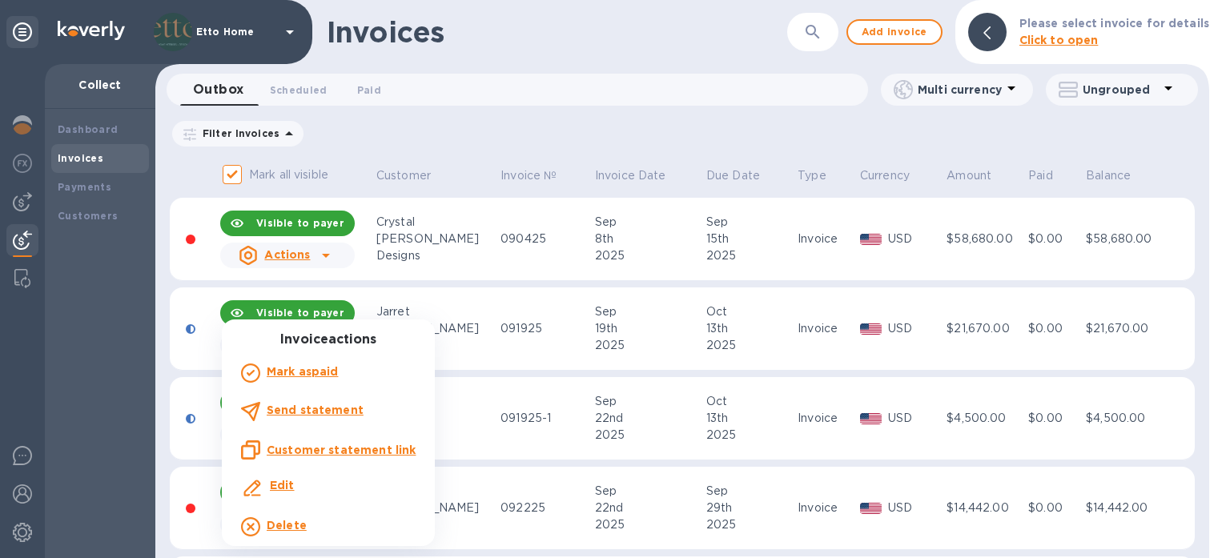
click at [290, 481] on b "Edit" at bounding box center [282, 485] width 25 height 13
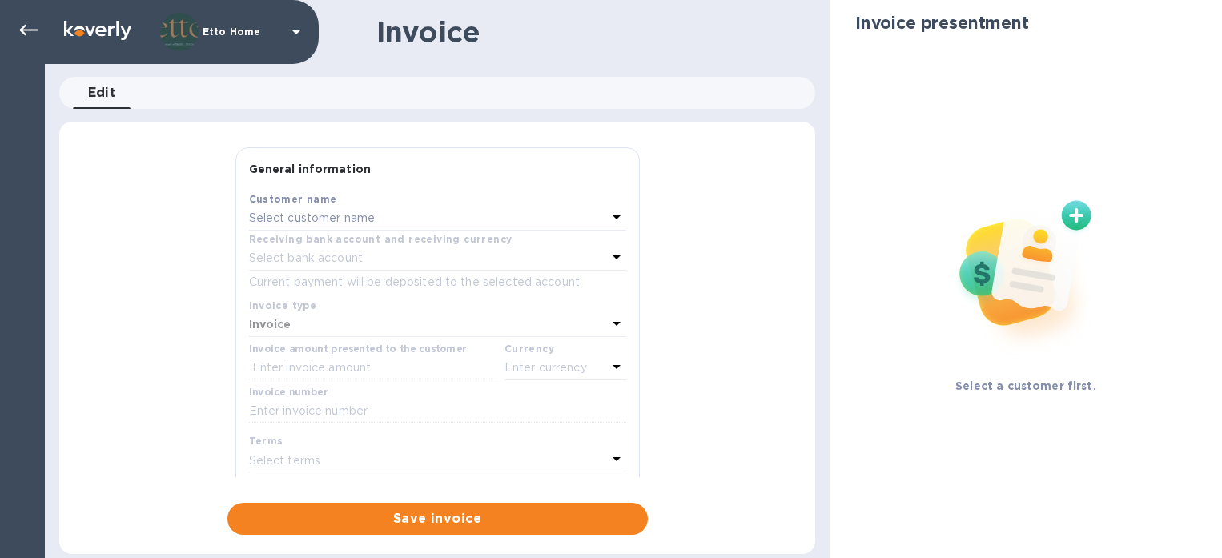
type input "09/22/2025"
type input "10/13/2025"
type input "Subbiondo Residence - Installation Deposit"
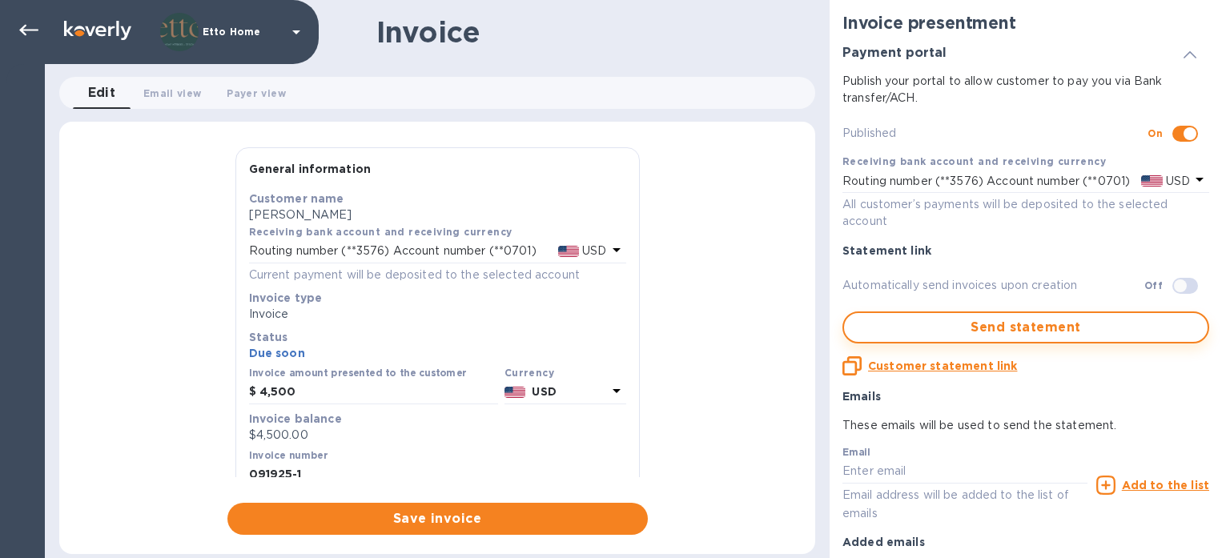
click at [1075, 322] on span "Send statement" at bounding box center [1026, 327] width 338 height 19
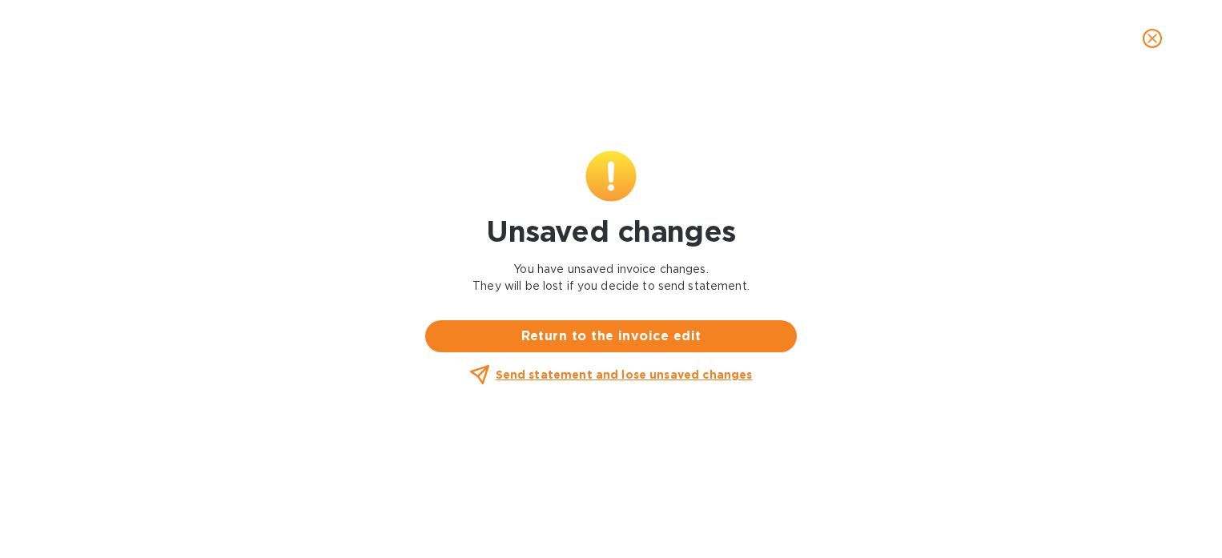
click at [744, 380] on u "Send statement and lose unsaved changes" at bounding box center [624, 374] width 257 height 13
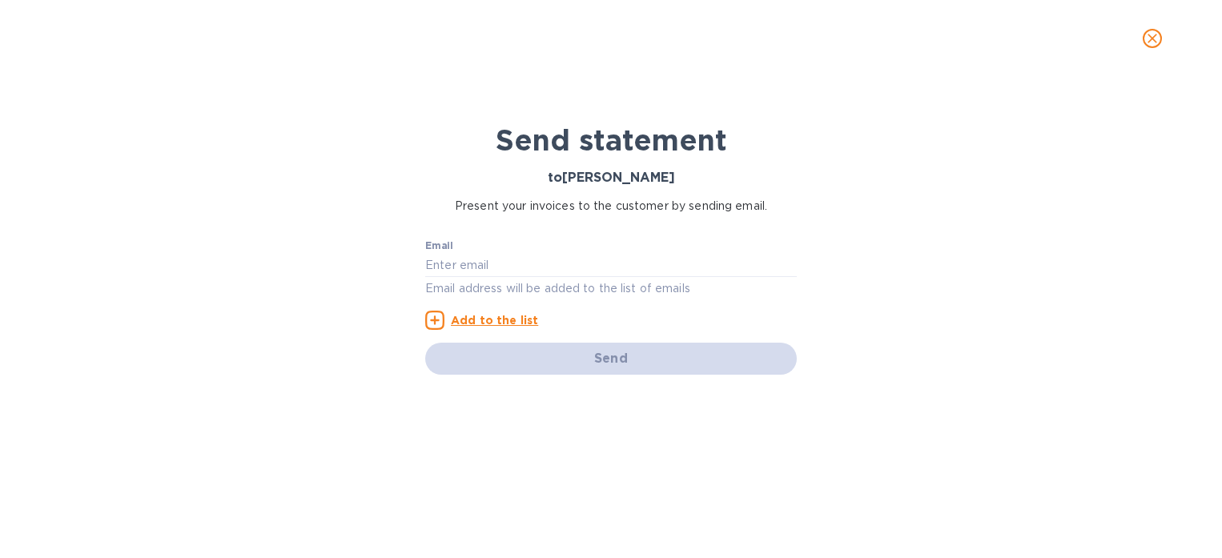
click at [1152, 38] on icon "close" at bounding box center [1153, 39] width 10 height 10
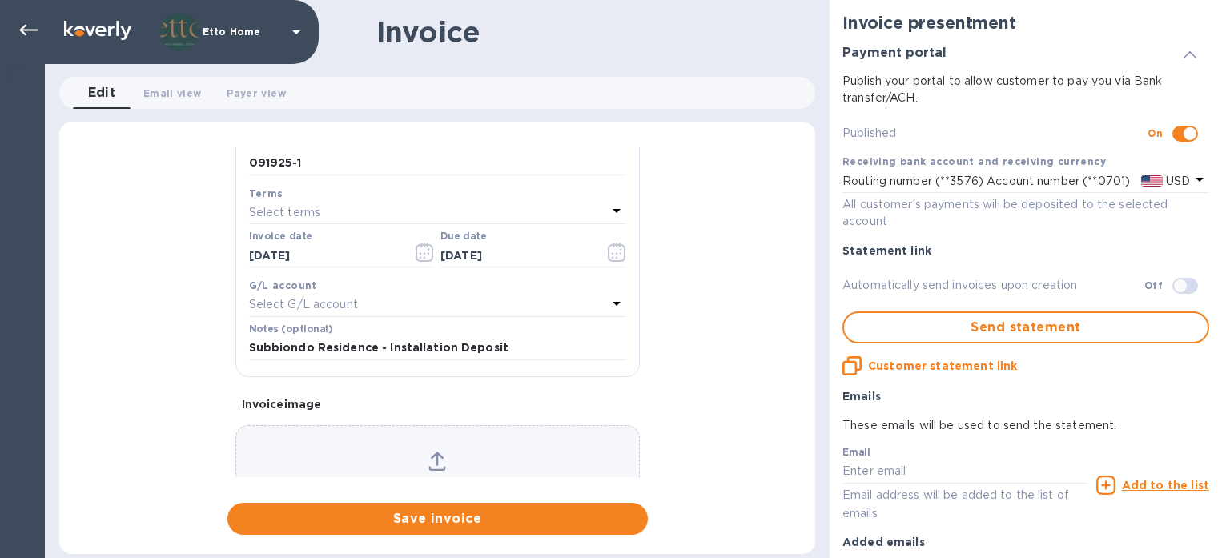
scroll to position [239, 0]
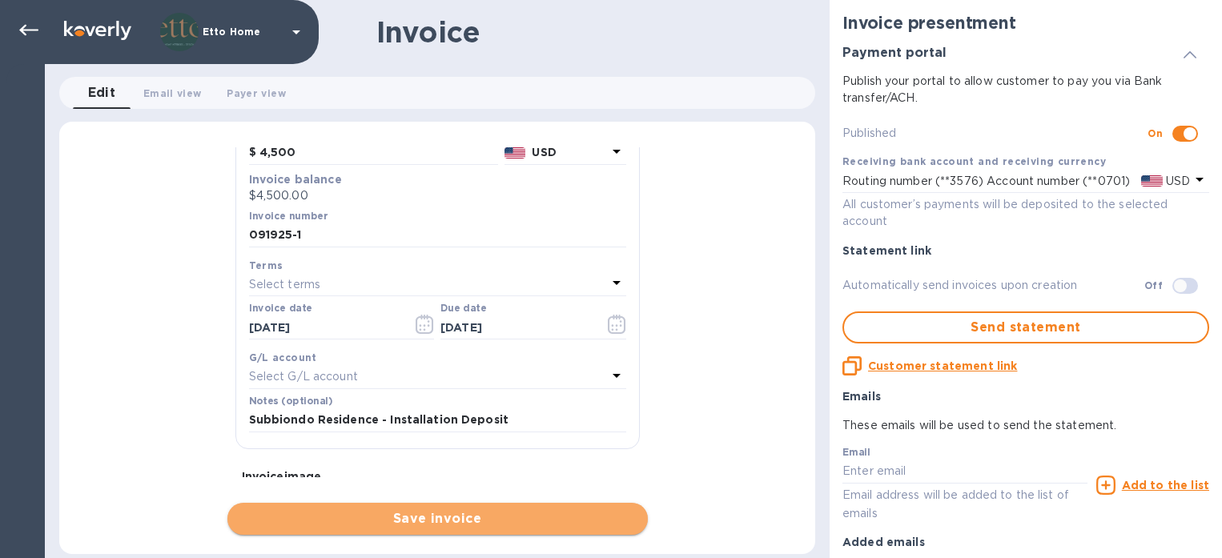
click at [584, 513] on span "Save invoice" at bounding box center [437, 518] width 395 height 19
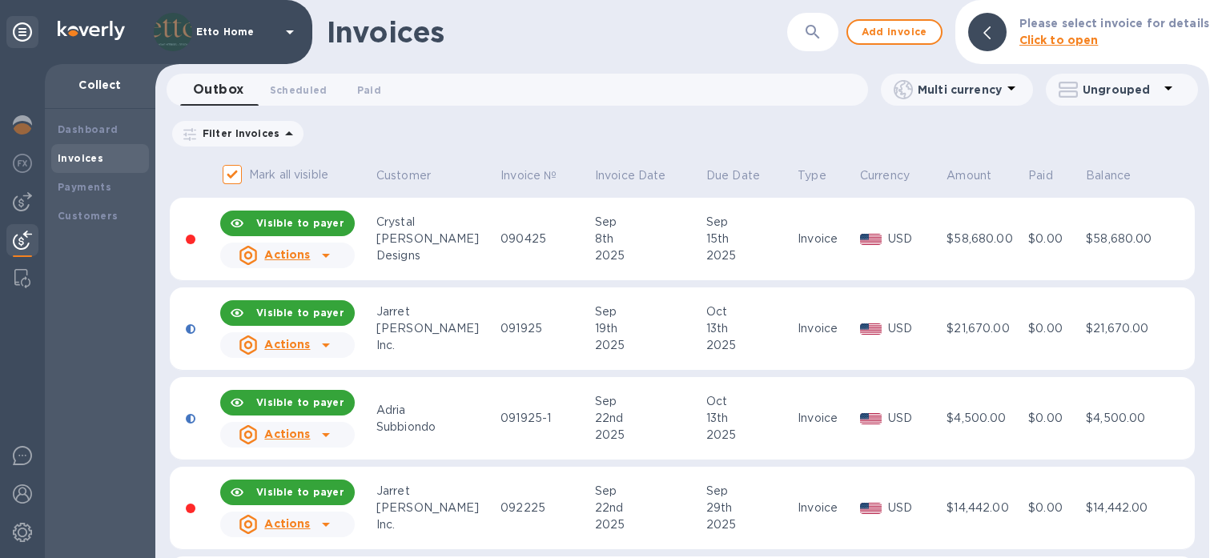
click at [309, 435] on u "Actions" at bounding box center [287, 434] width 46 height 13
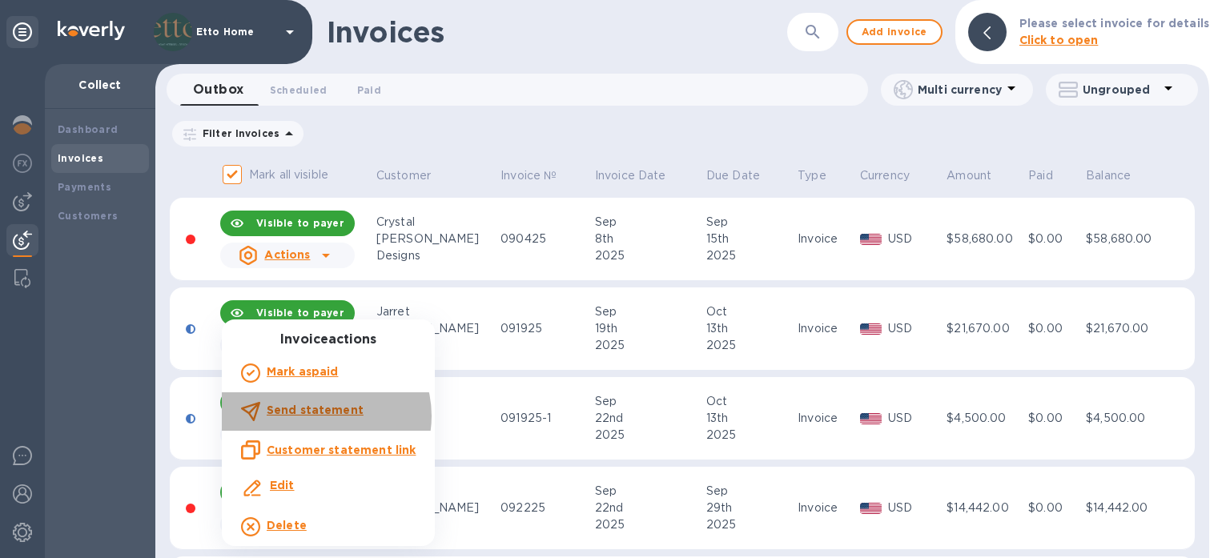
click at [322, 416] on p "Send statement" at bounding box center [315, 410] width 97 height 17
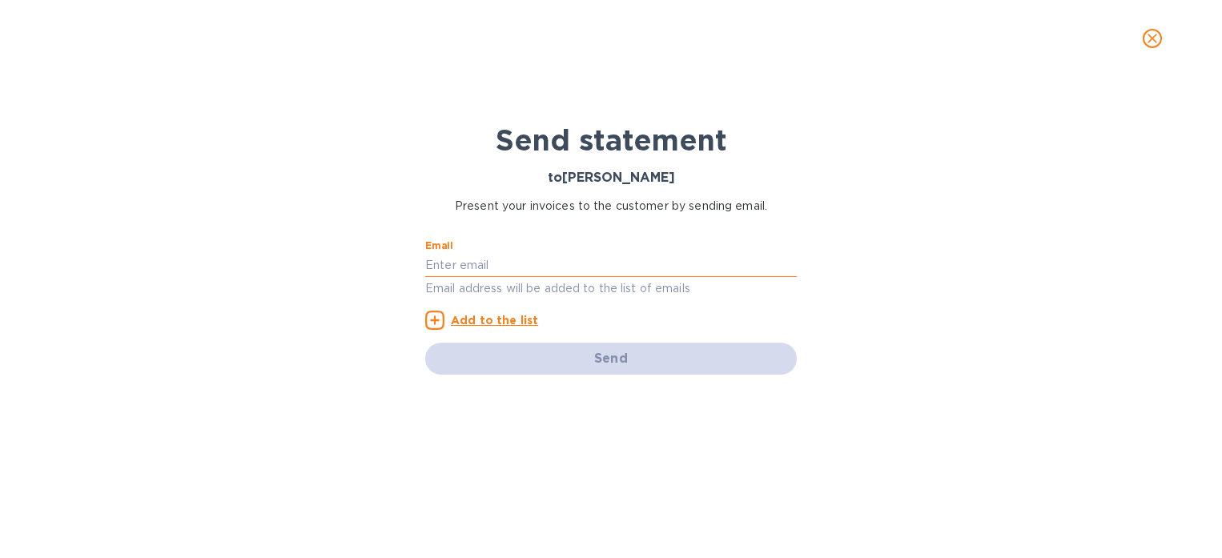
click at [525, 257] on input "text" at bounding box center [611, 265] width 372 height 24
click at [541, 248] on div "Email Email address will be added to the list of emails" at bounding box center [611, 269] width 372 height 58
click at [540, 265] on input "text" at bounding box center [611, 265] width 372 height 24
type input "Create@ettohome.com"
click at [610, 326] on div "Email Create@ettohome.com Email address will be added to the list of emails Add…" at bounding box center [611, 285] width 372 height 90
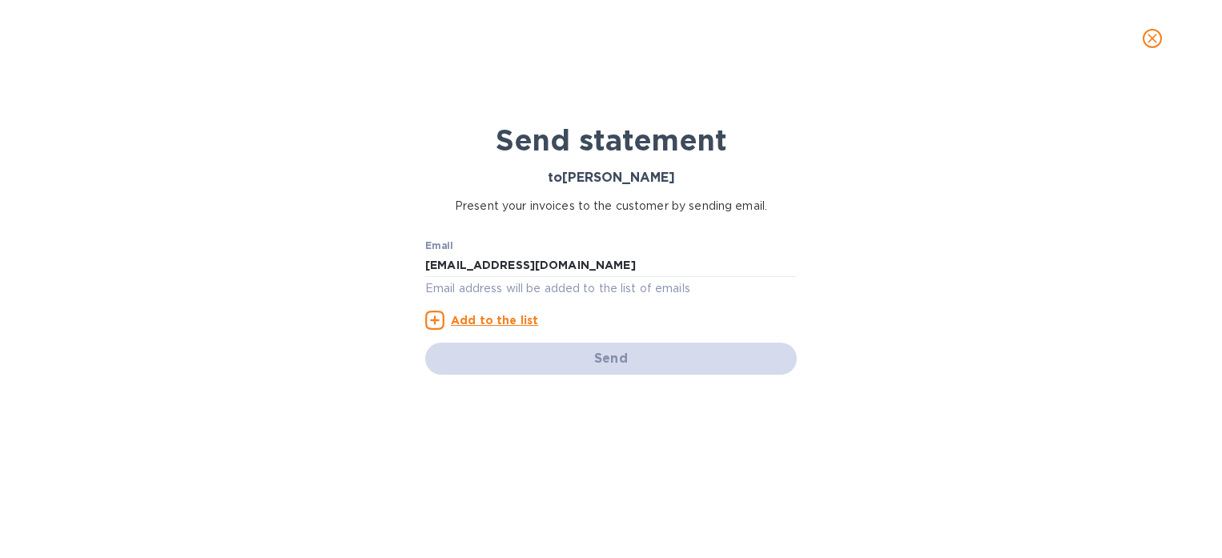
click at [526, 323] on u "Add to the list" at bounding box center [494, 320] width 87 height 13
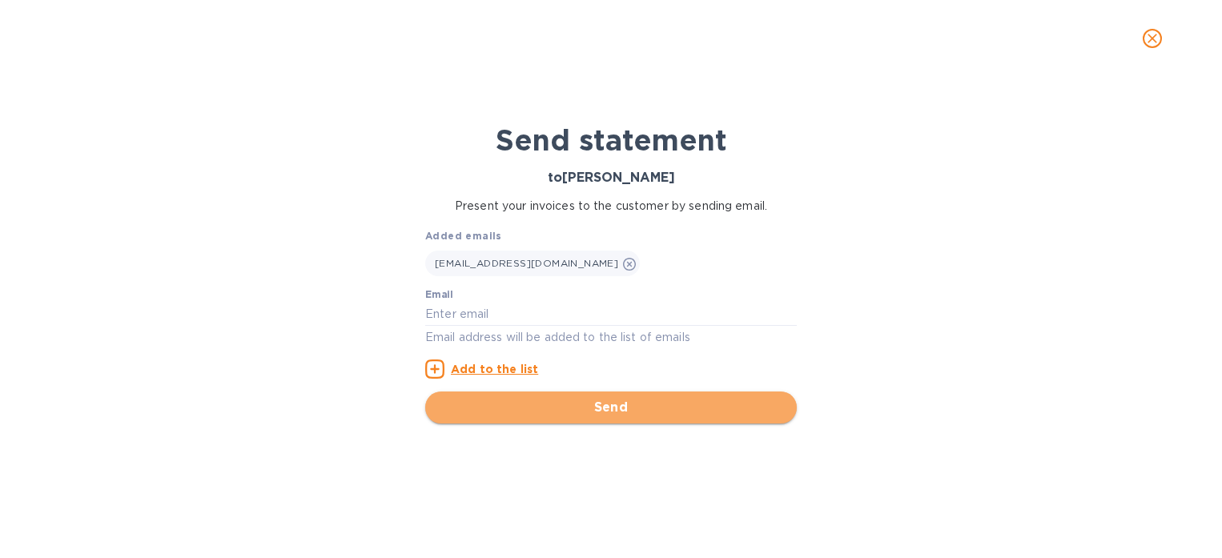
click at [623, 400] on span "Send" at bounding box center [611, 407] width 346 height 19
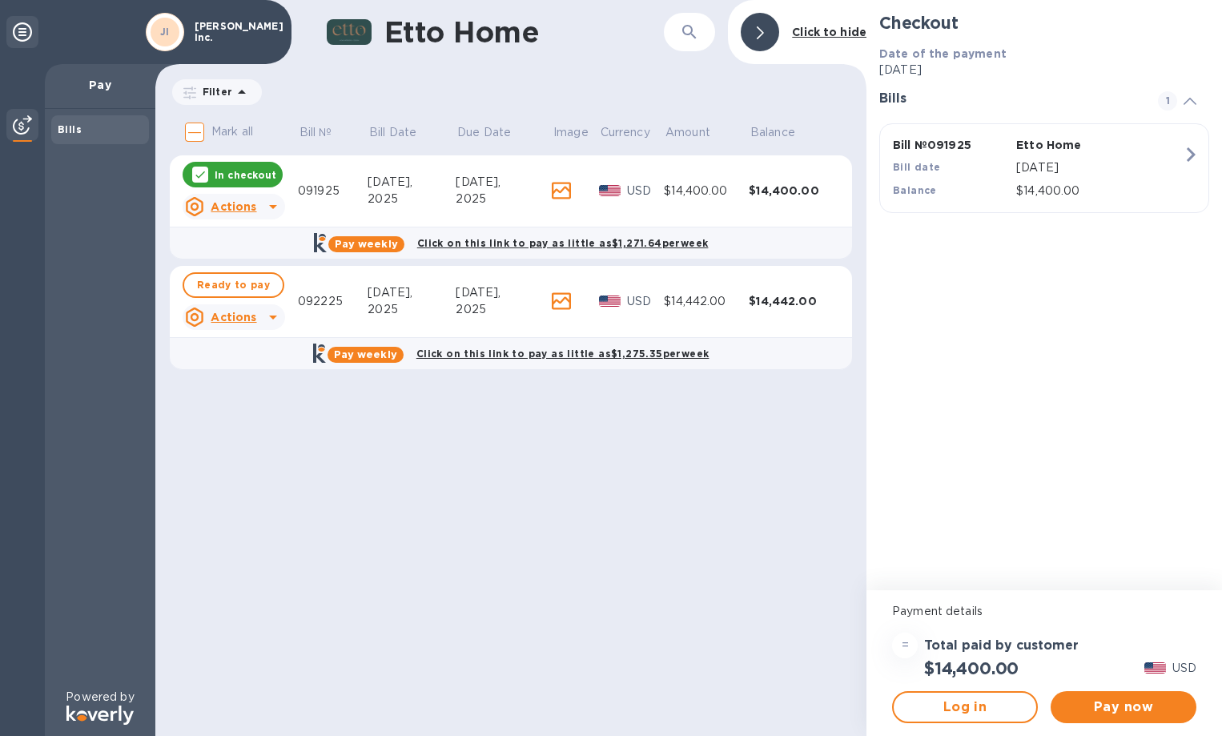
click at [557, 295] on icon at bounding box center [561, 301] width 19 height 18
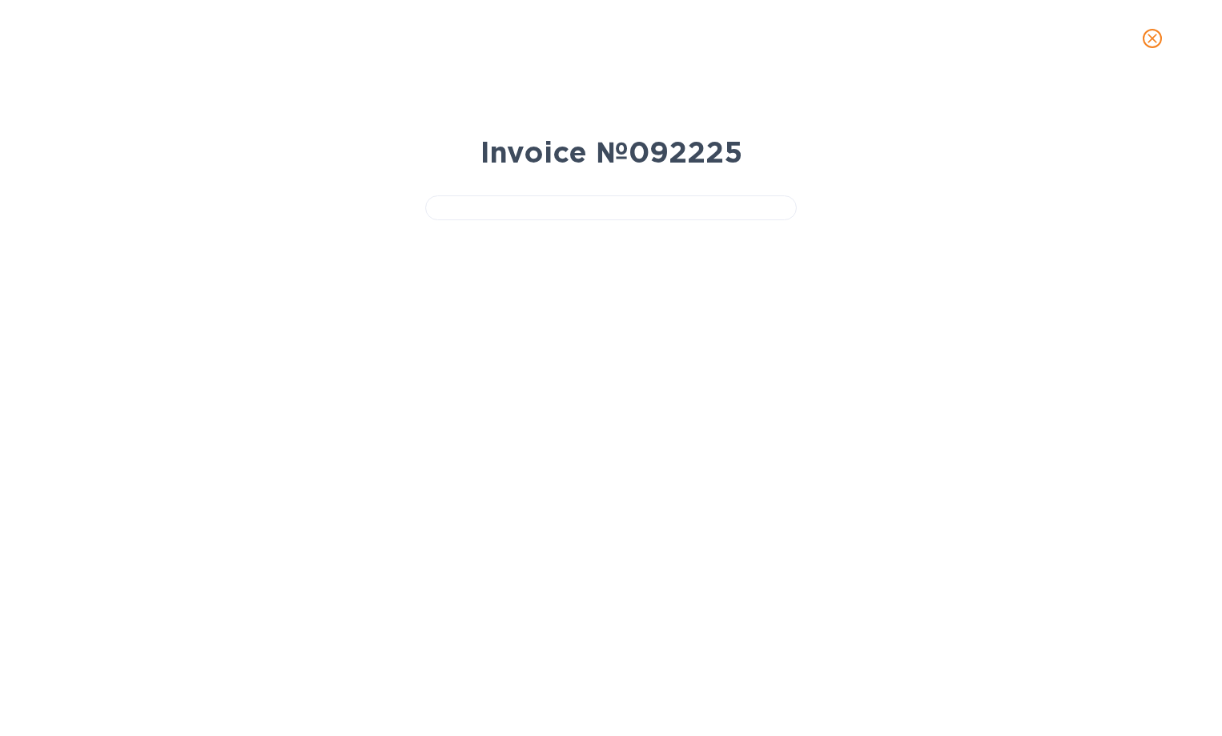
click at [942, 266] on div "Invoice № 092225" at bounding box center [611, 406] width 1222 height 659
click at [1141, 46] on button "close" at bounding box center [1152, 38] width 38 height 38
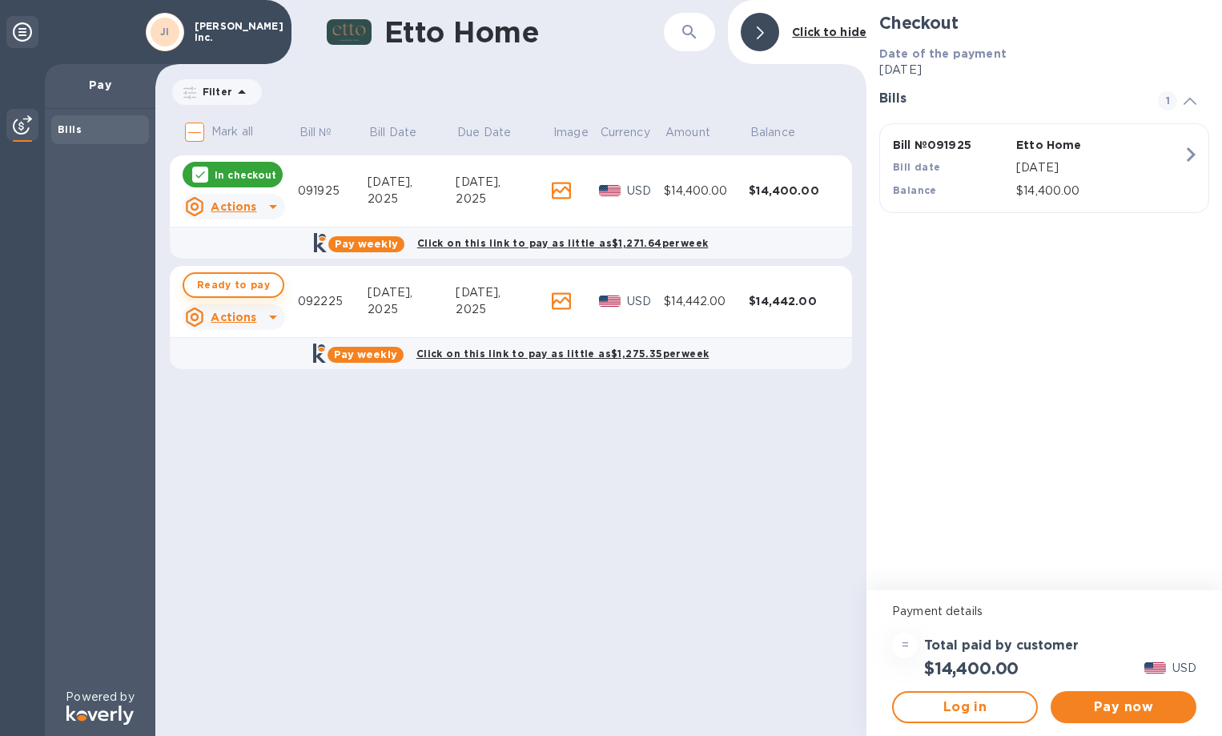
click at [256, 291] on span "Ready to pay" at bounding box center [233, 285] width 73 height 19
click at [222, 169] on p "In checkout" at bounding box center [246, 175] width 62 height 14
checkbox input "false"
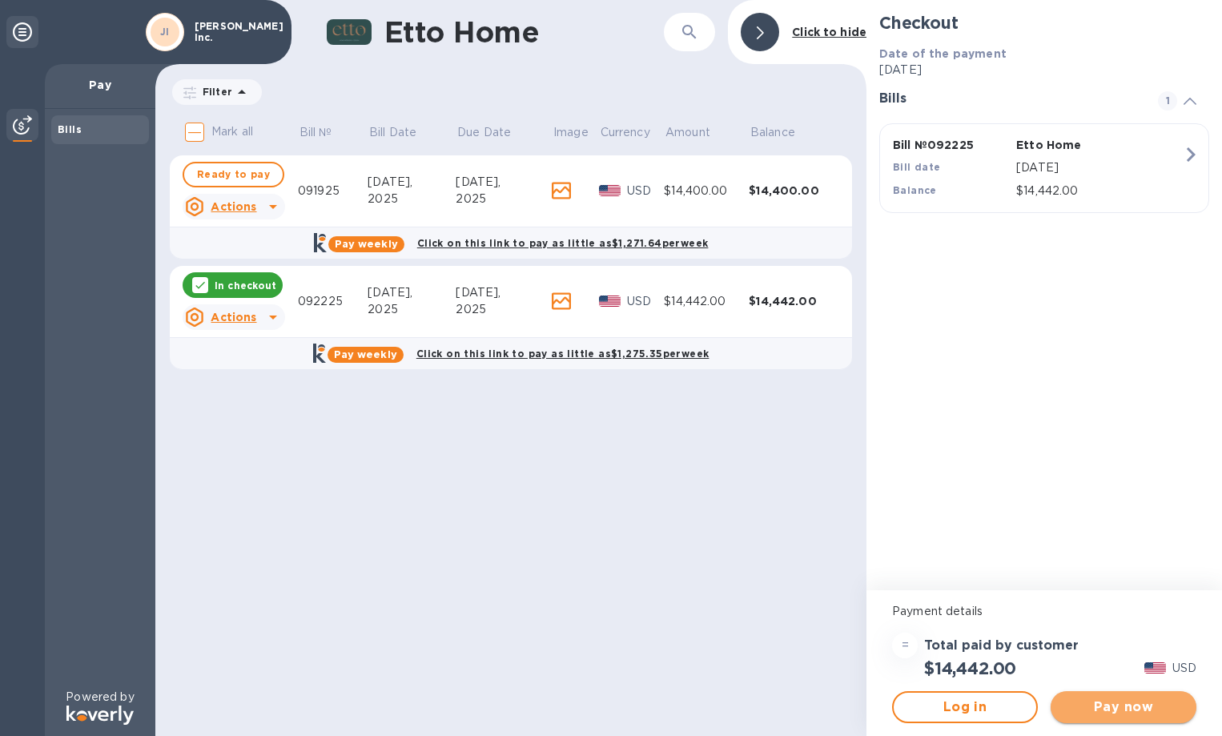
click at [1168, 715] on span "Pay now" at bounding box center [1124, 707] width 120 height 19
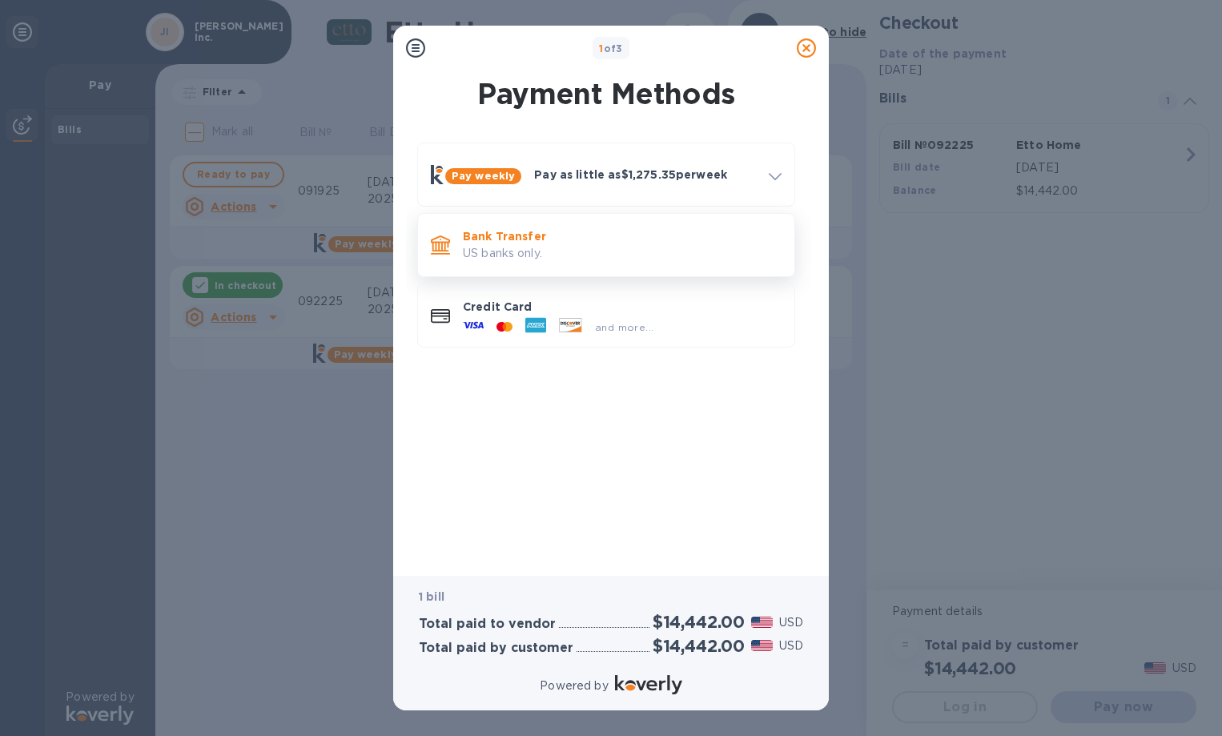
click at [557, 264] on div "Bank Transfer US banks only." at bounding box center [623, 245] width 332 height 46
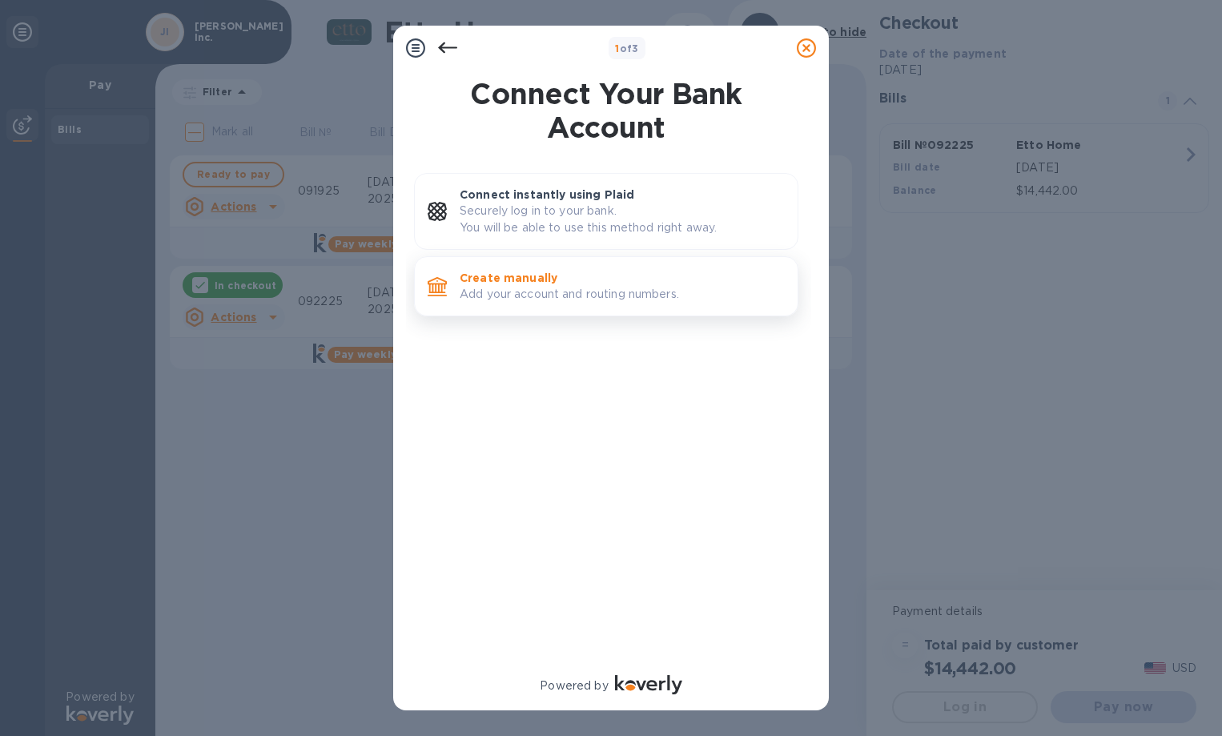
click at [595, 291] on p "Add your account and routing numbers." at bounding box center [622, 294] width 325 height 17
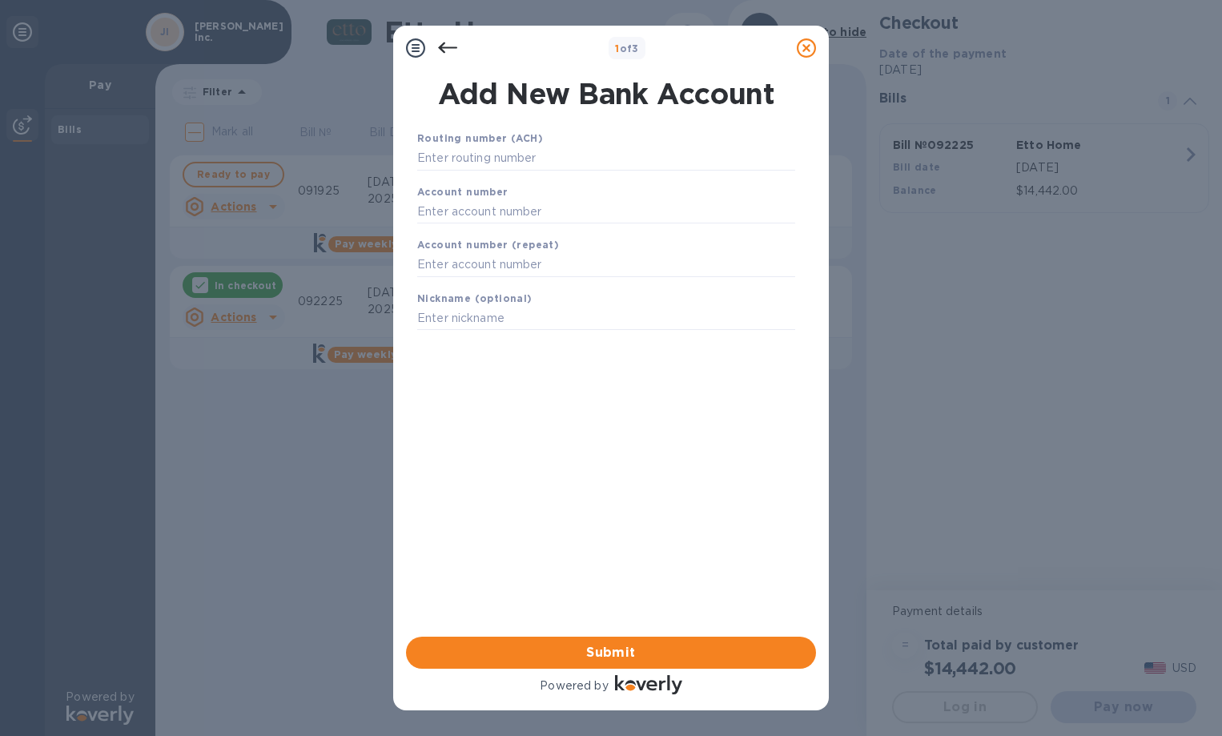
click at [447, 50] on icon at bounding box center [447, 47] width 19 height 19
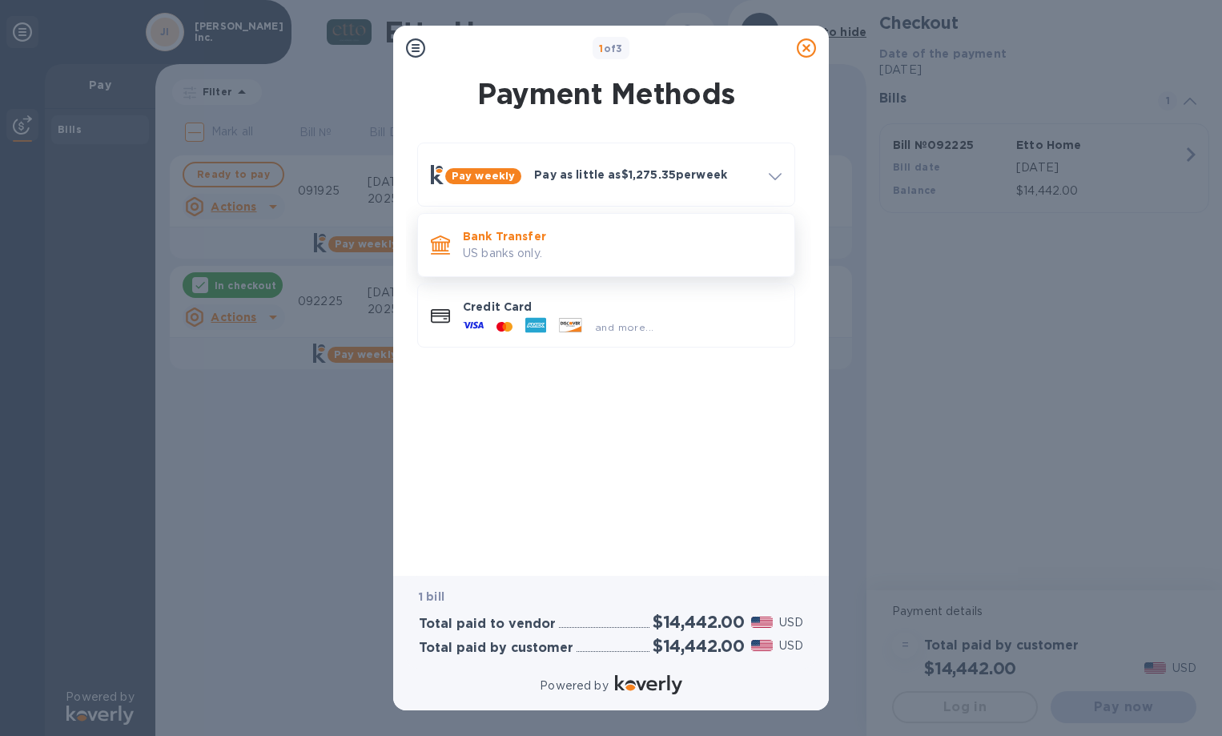
click at [561, 260] on p "US banks only." at bounding box center [622, 253] width 319 height 17
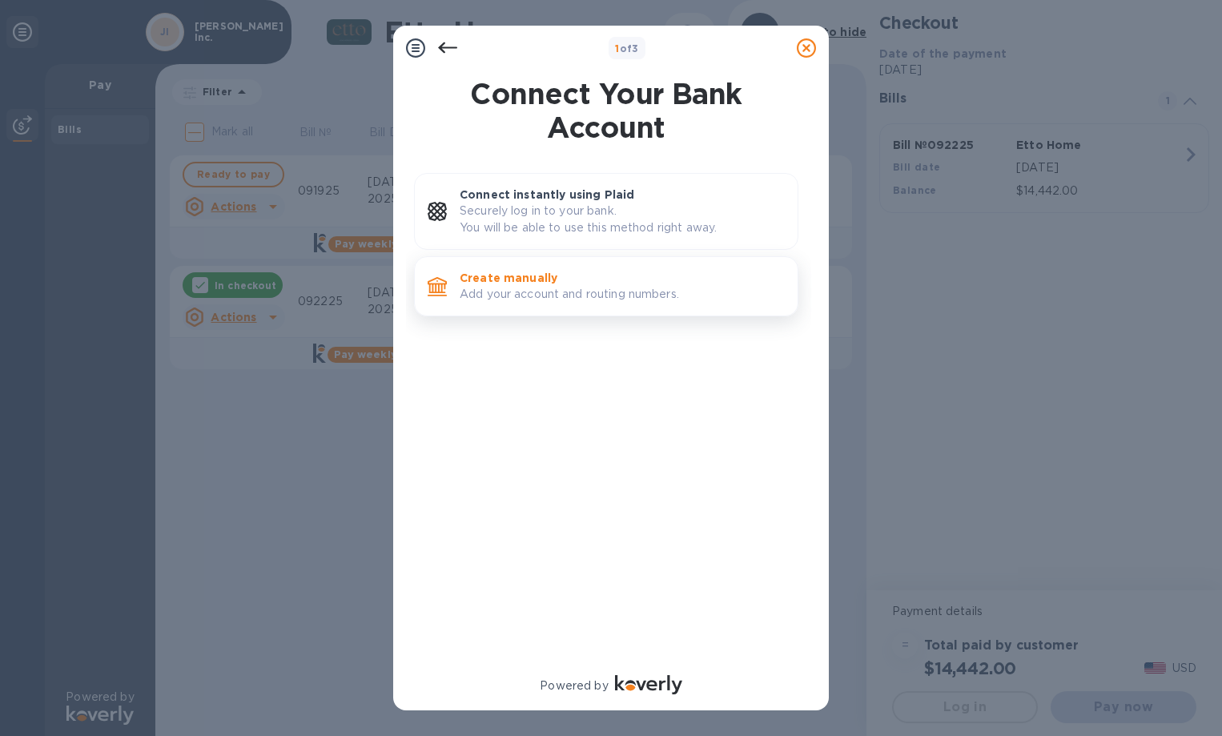
click at [583, 289] on p "Add your account and routing numbers." at bounding box center [622, 294] width 325 height 17
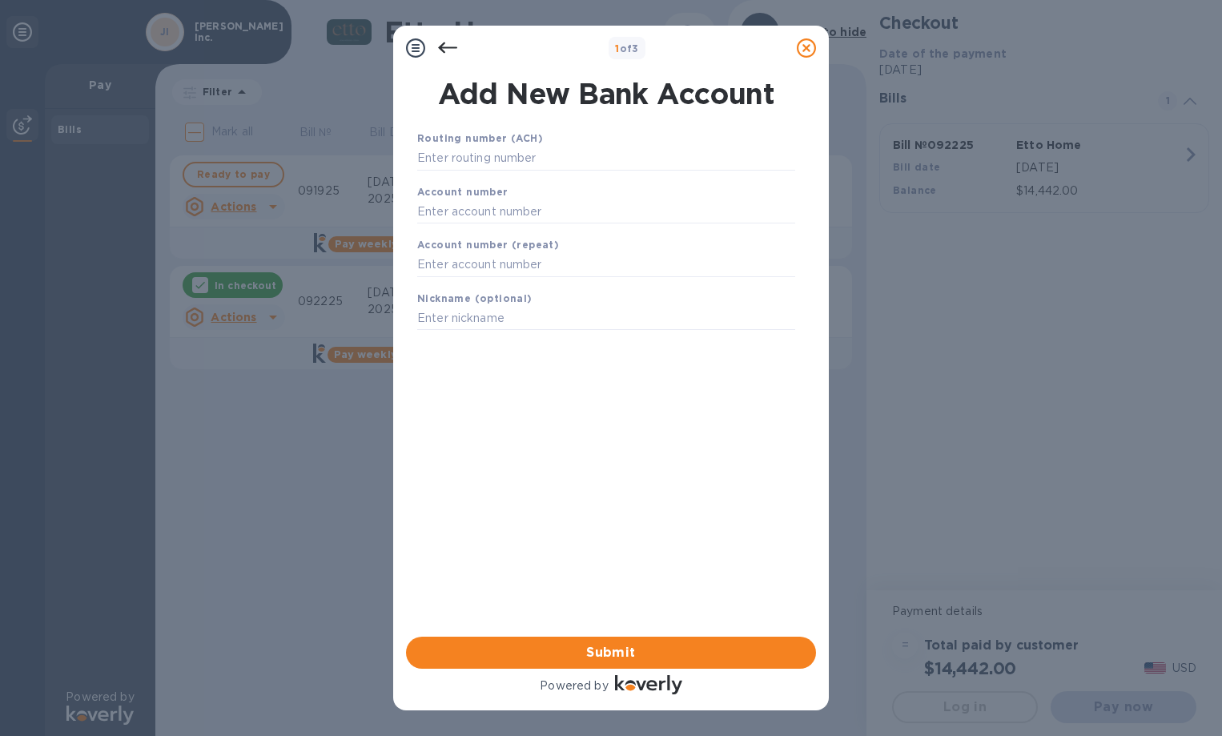
click at [447, 48] on icon at bounding box center [447, 47] width 19 height 11
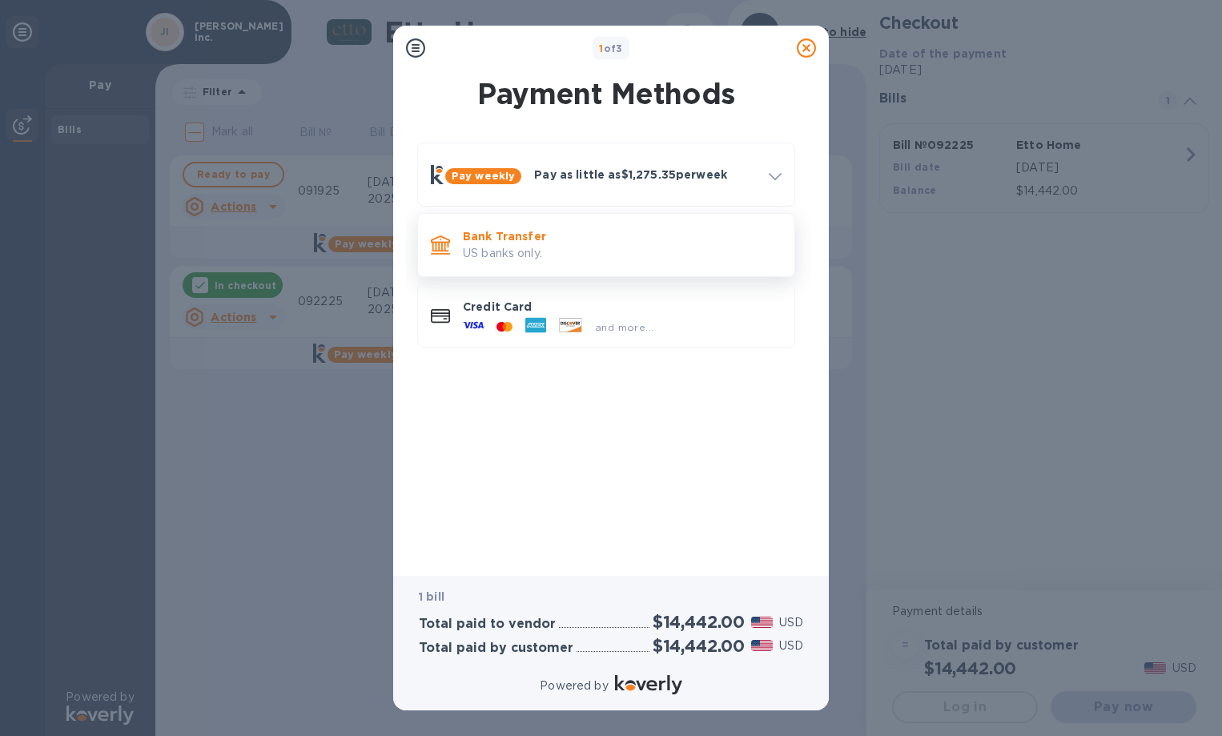
click at [550, 254] on p "US banks only." at bounding box center [622, 253] width 319 height 17
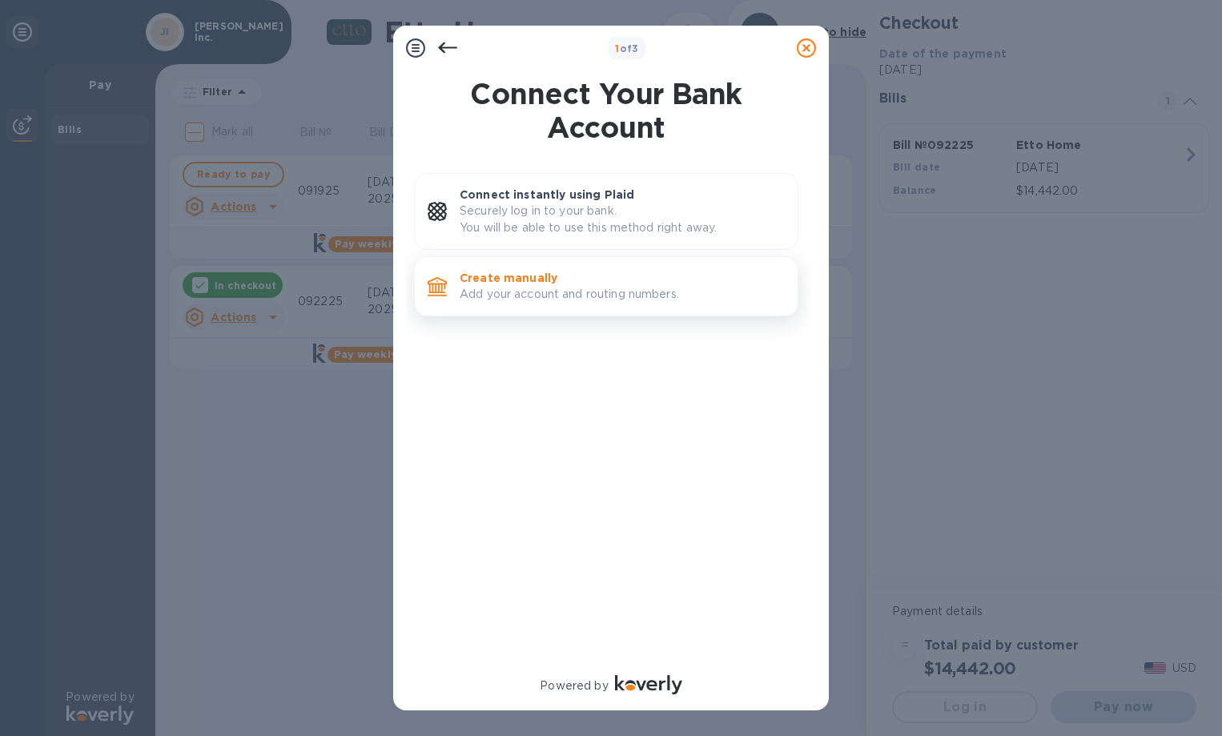
click at [553, 294] on p "Add your account and routing numbers." at bounding box center [622, 294] width 325 height 17
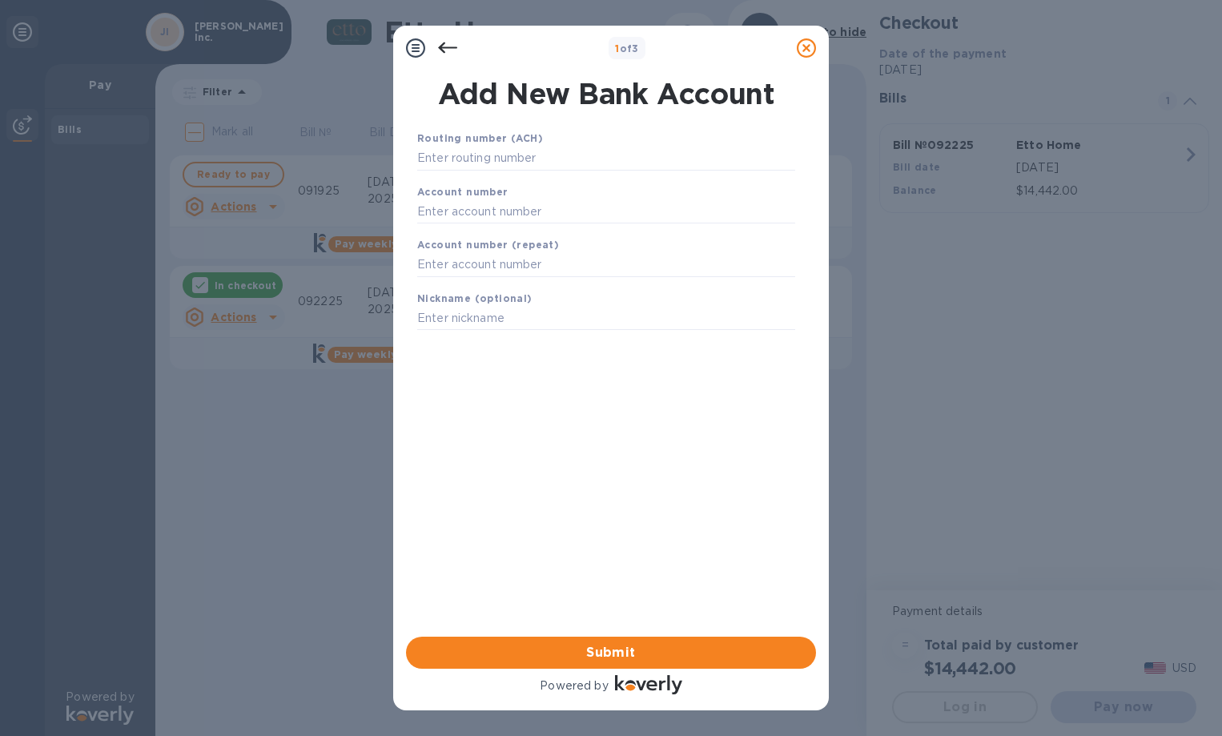
click at [446, 54] on icon at bounding box center [447, 47] width 19 height 19
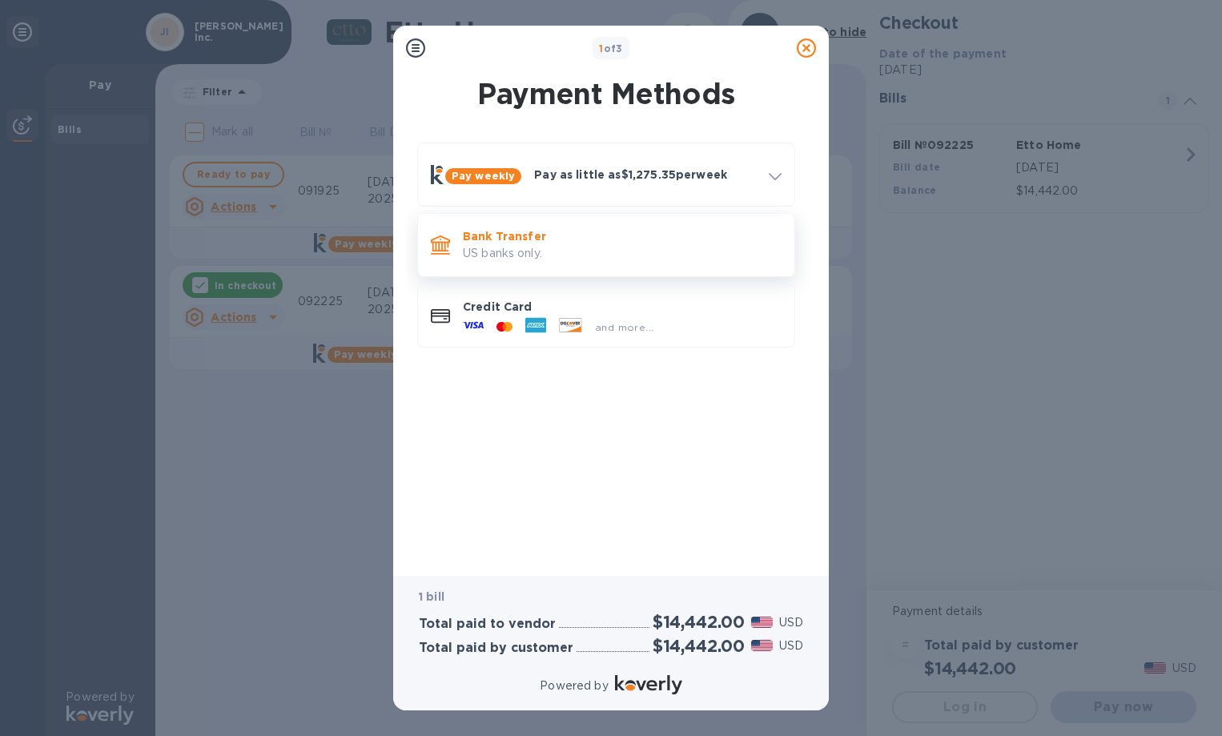
click at [533, 263] on div "Bank Transfer US banks only." at bounding box center [623, 245] width 332 height 46
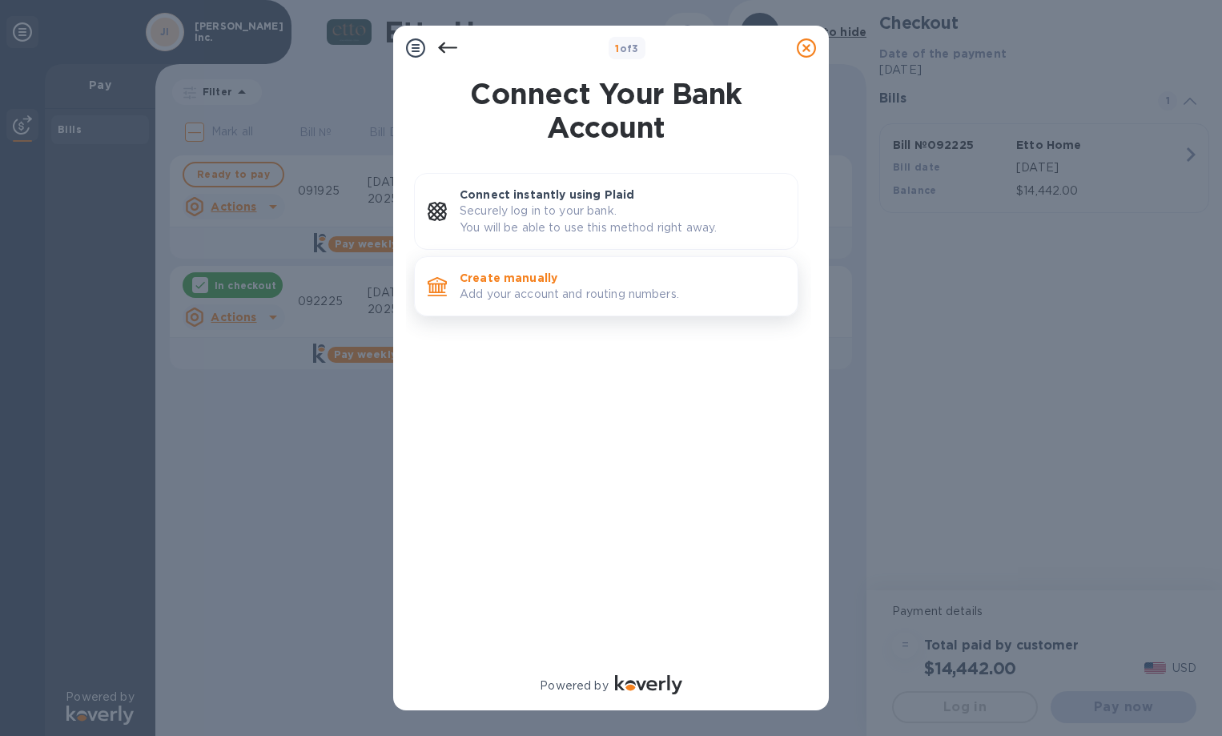
click at [551, 289] on p "Add your account and routing numbers." at bounding box center [622, 294] width 325 height 17
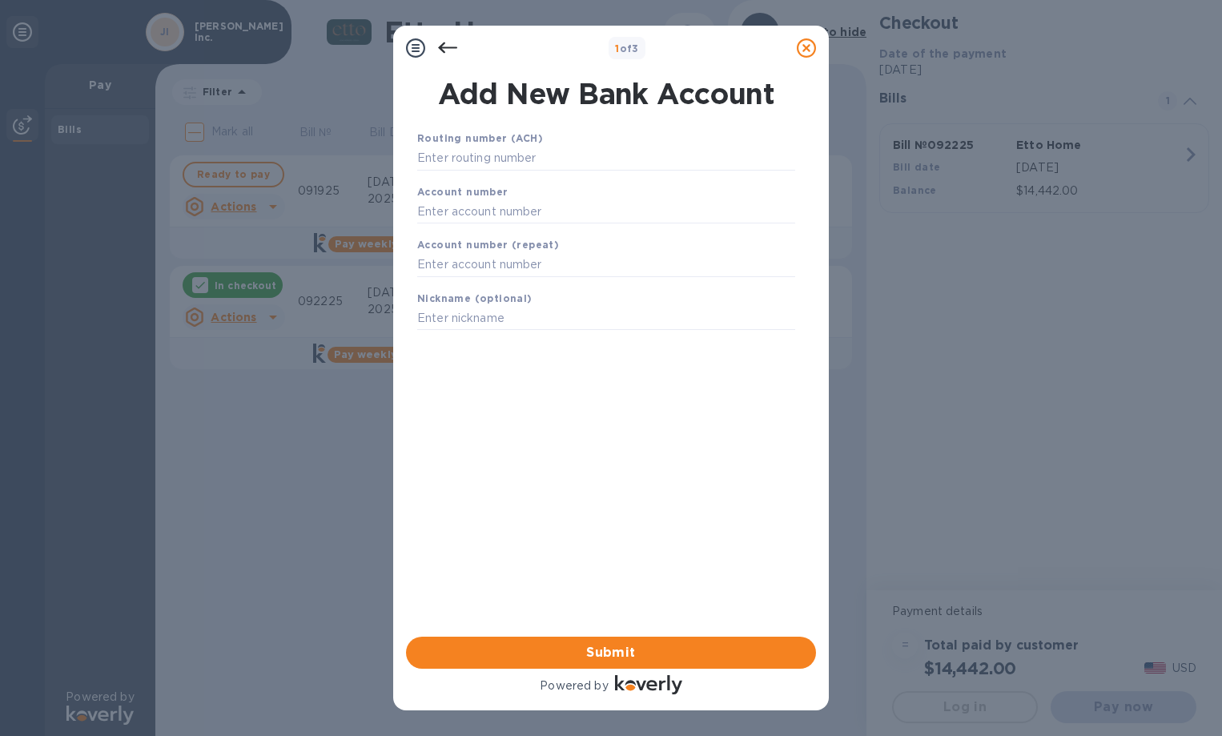
click at [441, 31] on div "1 of 3" at bounding box center [611, 48] width 436 height 45
click at [445, 50] on icon at bounding box center [447, 47] width 19 height 19
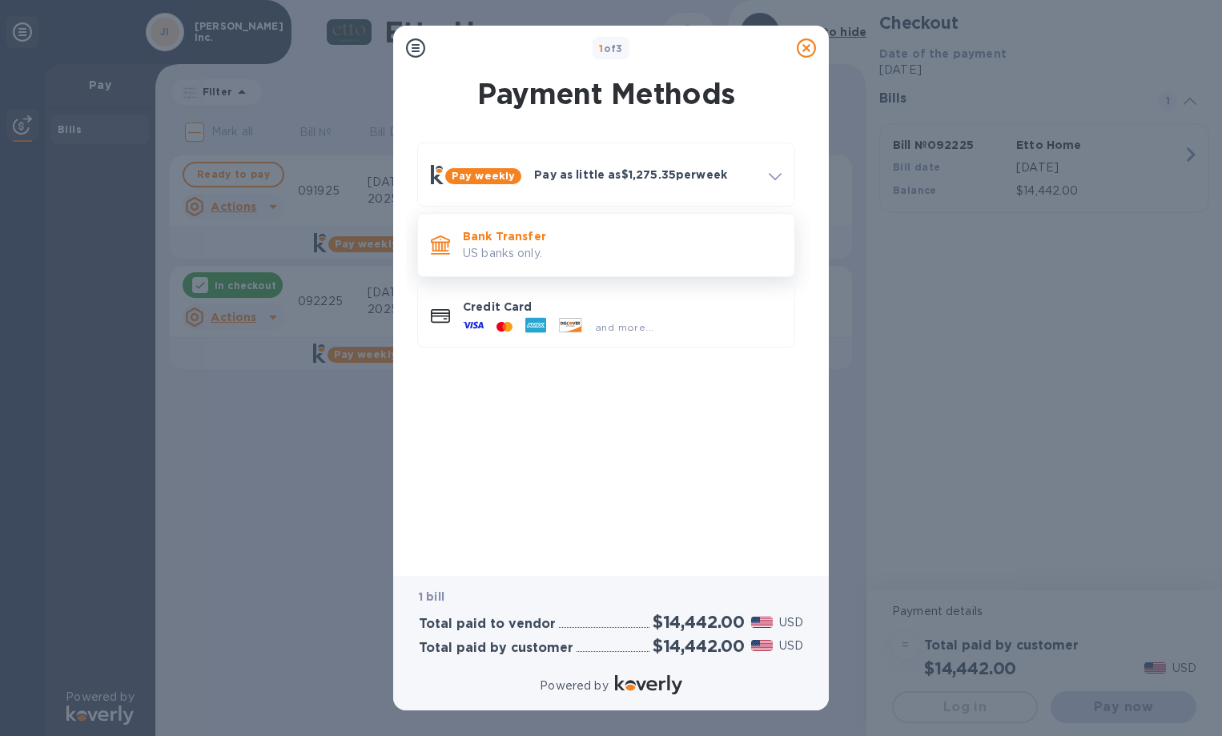
click at [586, 239] on p "Bank Transfer" at bounding box center [622, 236] width 319 height 16
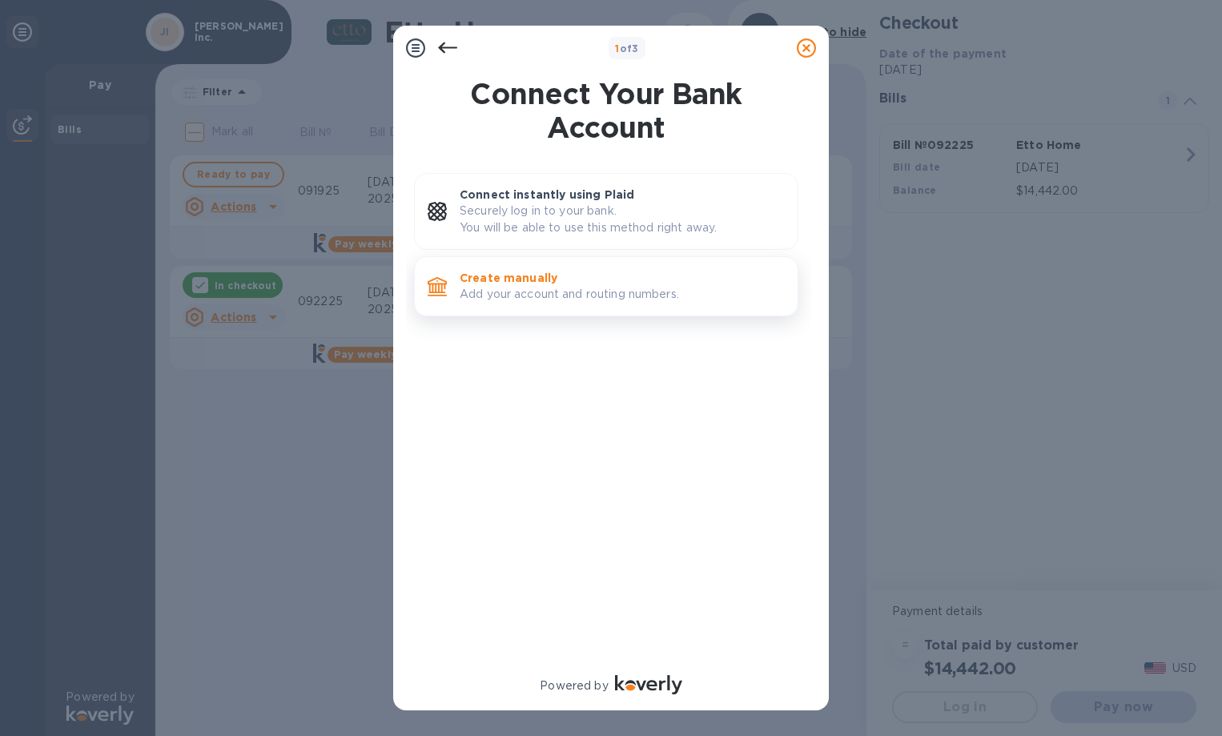
click at [579, 292] on p "Add your account and routing numbers." at bounding box center [622, 294] width 325 height 17
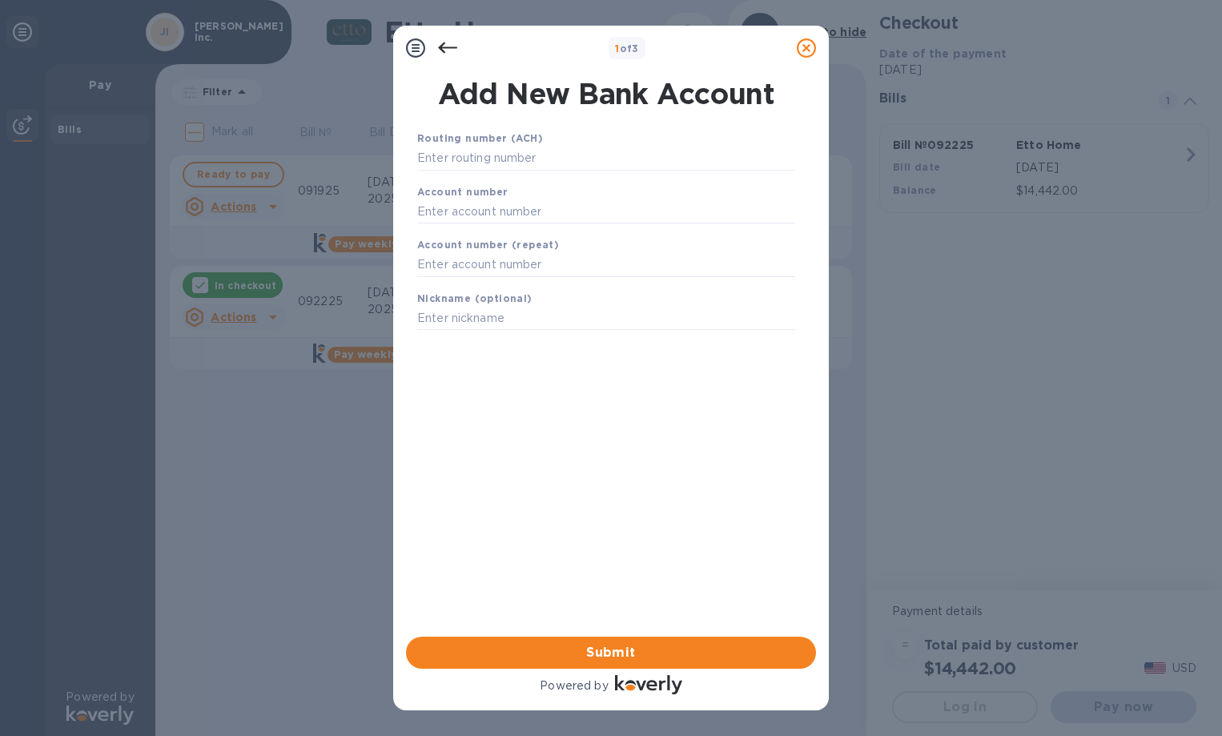
click at [449, 47] on icon at bounding box center [447, 47] width 19 height 11
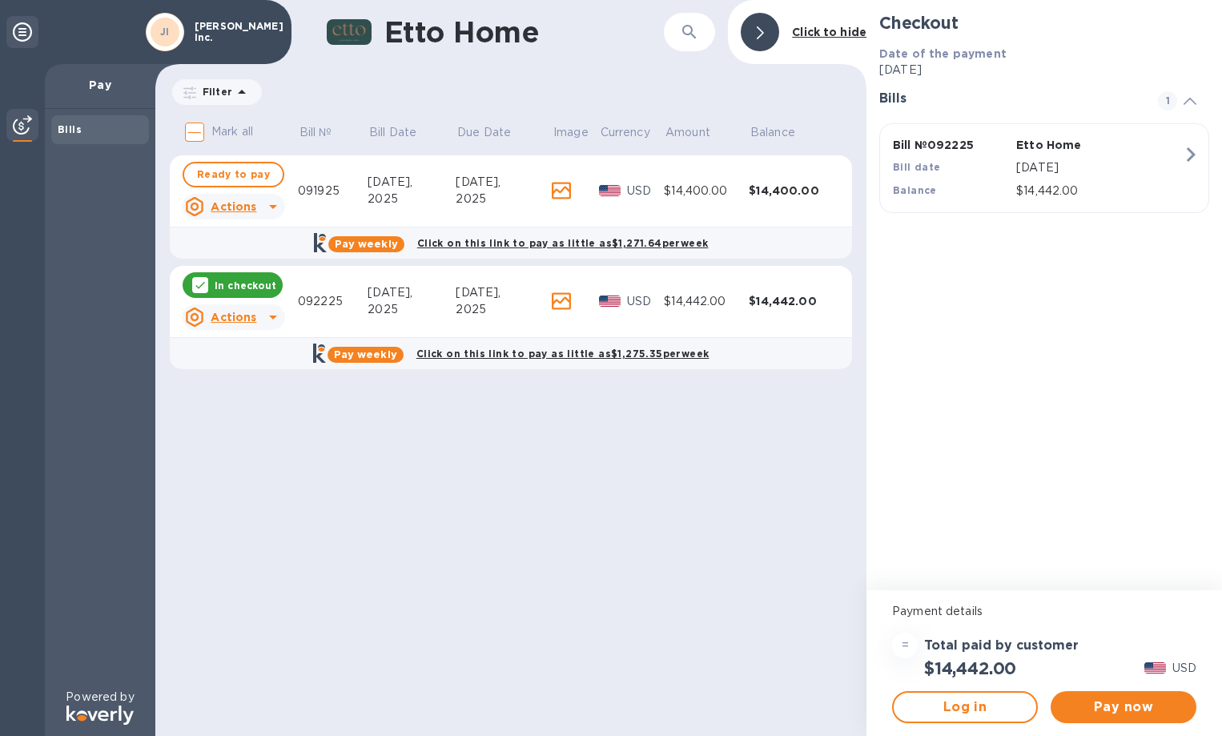
click at [710, 426] on div "Etto Home ​ Click to hide Filter Amount Mark all Bill № Bill Date Due Date Imag…" at bounding box center [510, 368] width 711 height 736
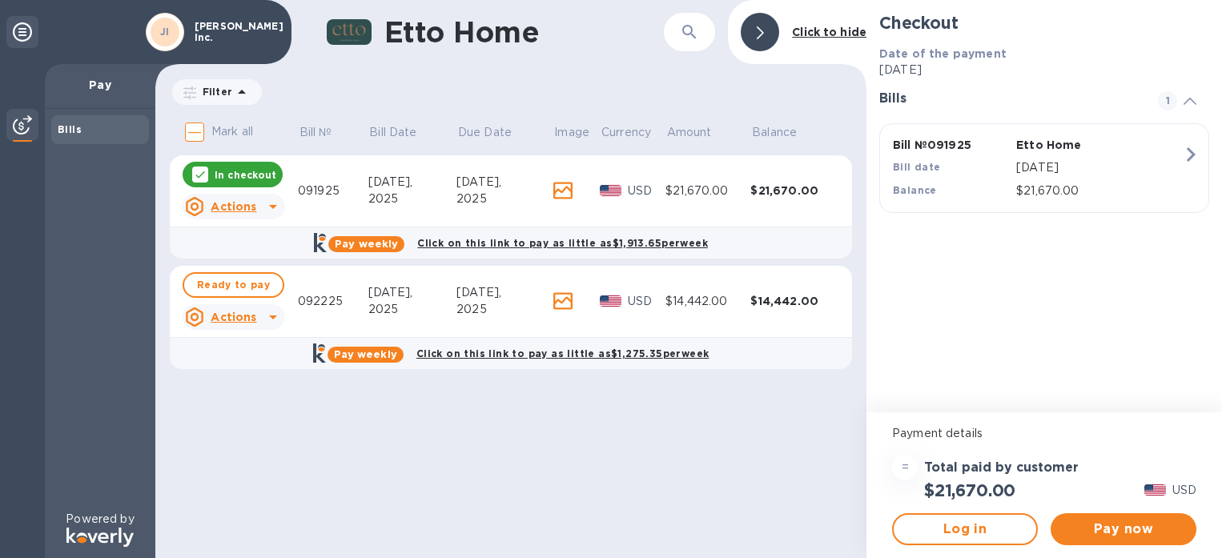
click at [604, 360] on div "Click on this link to pay as little as $1,275.35 per week" at bounding box center [563, 353] width 300 height 23
checkbox input "true"
